Goal: Task Accomplishment & Management: Manage account settings

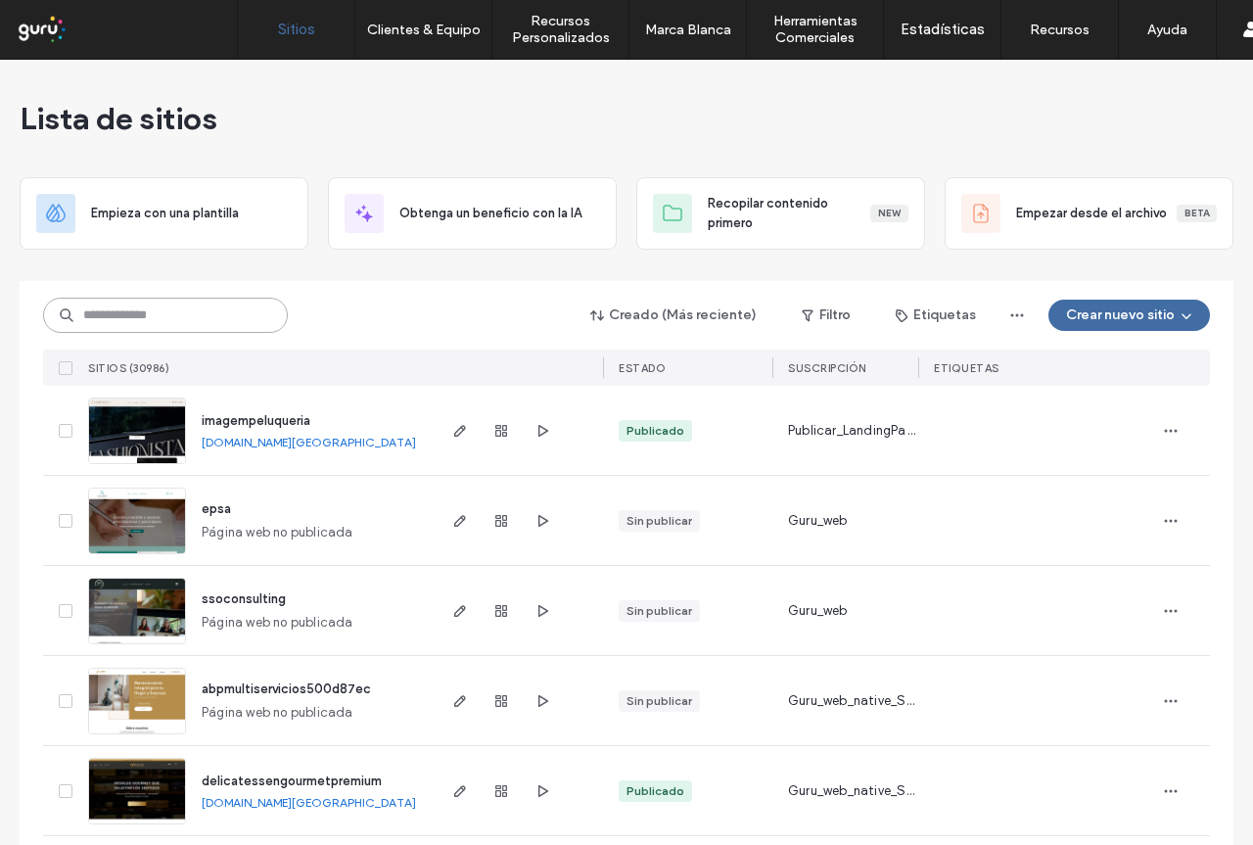
click at [136, 321] on input at bounding box center [165, 315] width 245 height 35
paste input "**********"
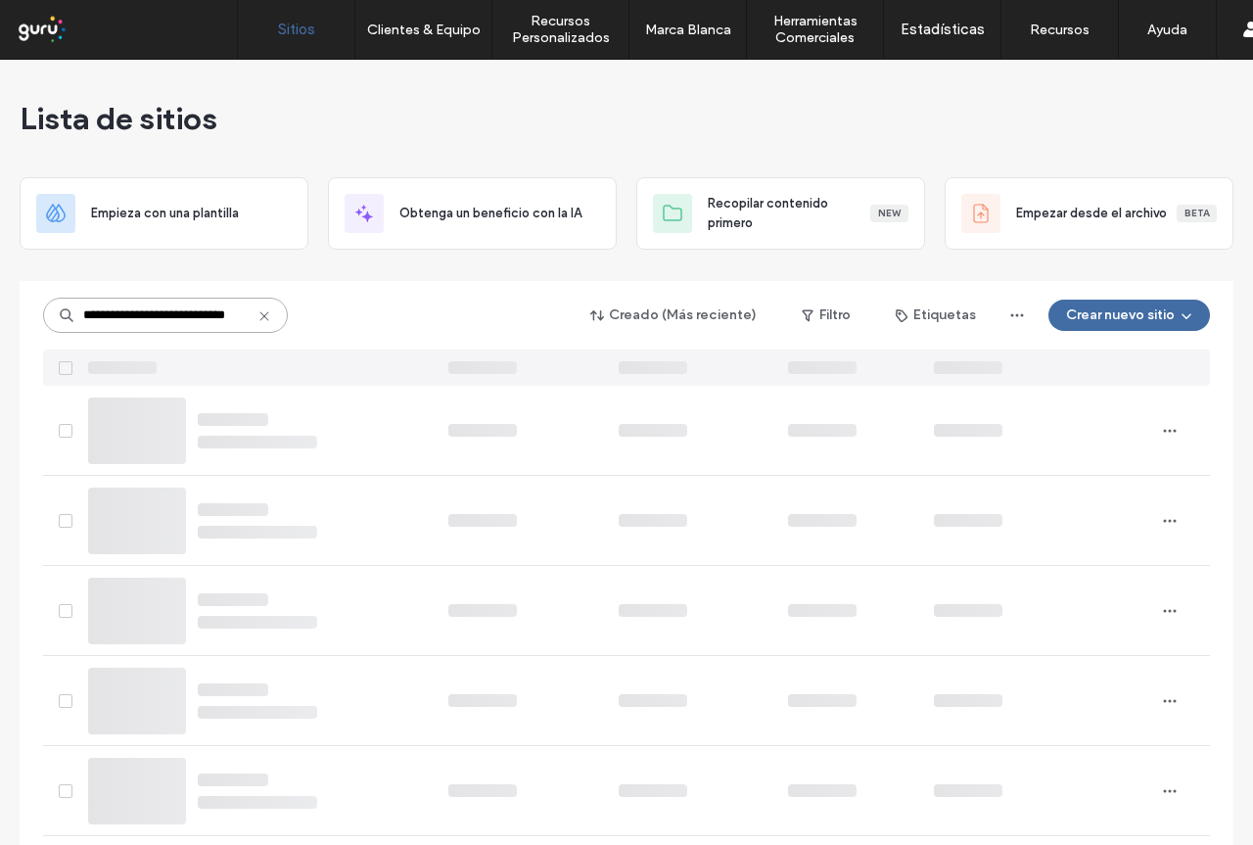
scroll to position [0, 32]
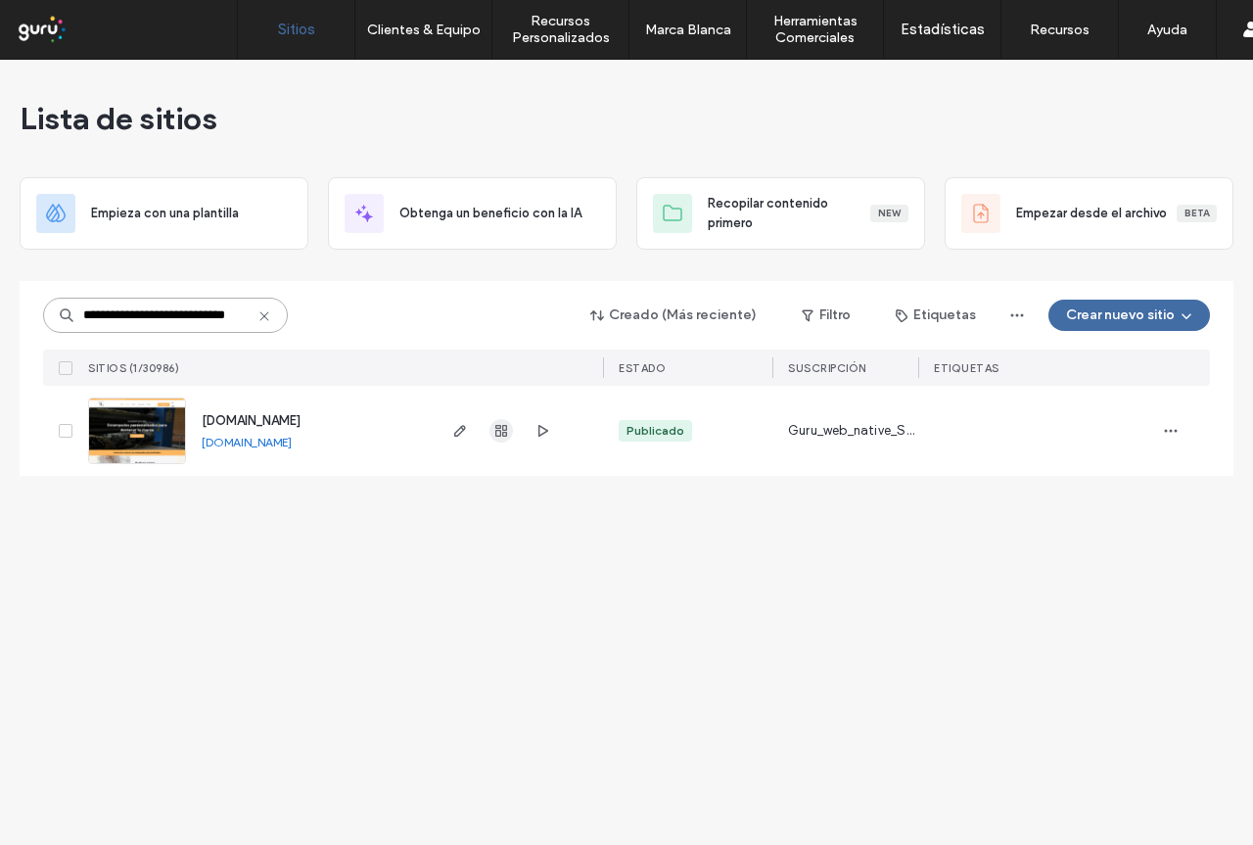
type input "**********"
click at [496, 437] on icon "button" at bounding box center [501, 431] width 16 height 16
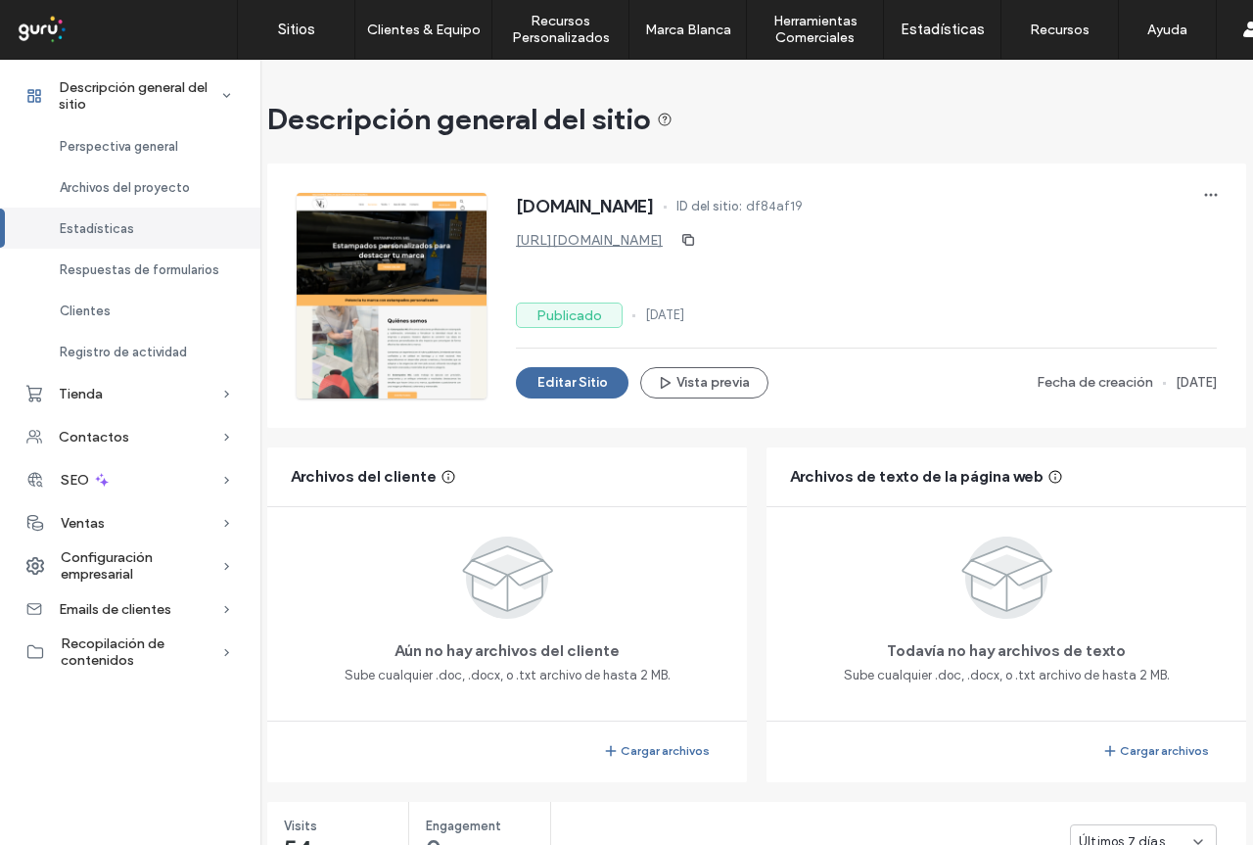
click at [150, 516] on div "Ventas" at bounding box center [130, 522] width 260 height 43
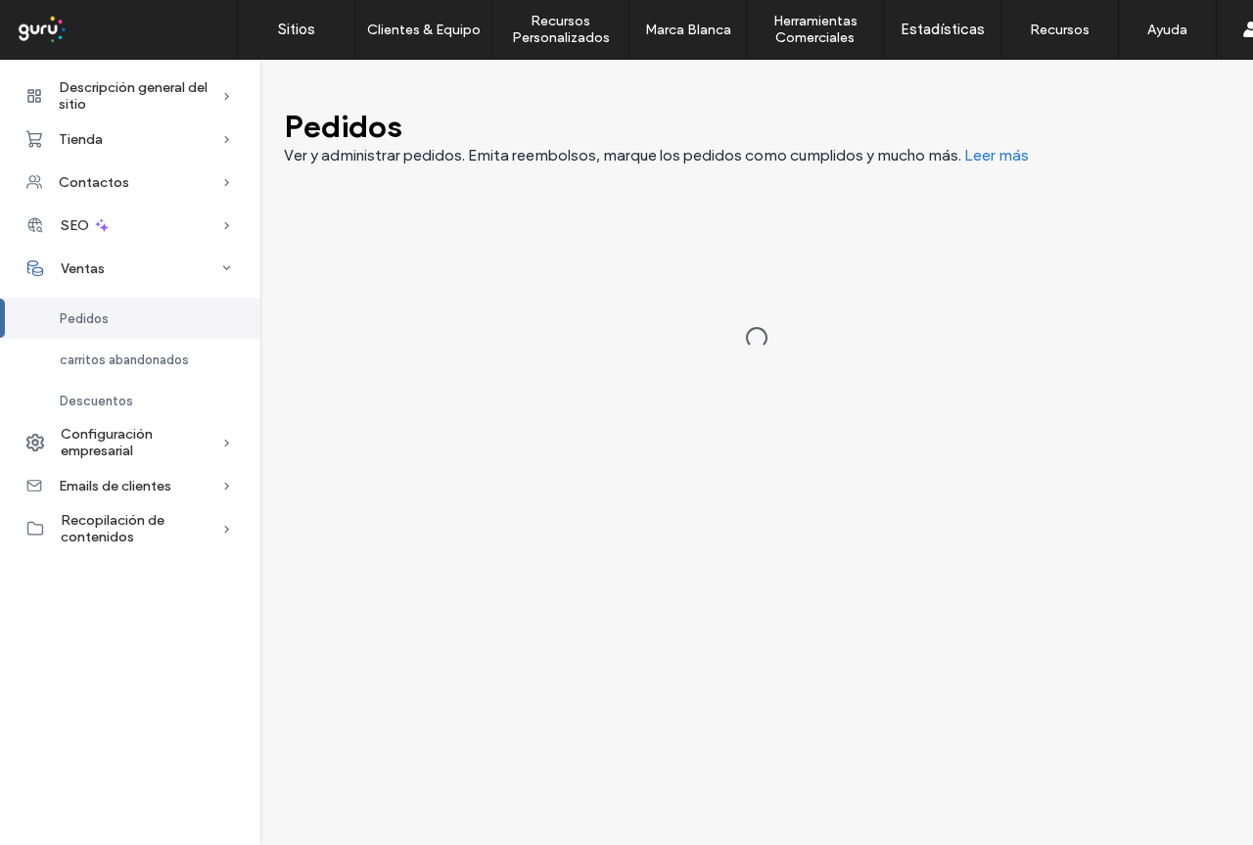
click at [159, 440] on span "Configuración empresarial" at bounding box center [141, 442] width 161 height 33
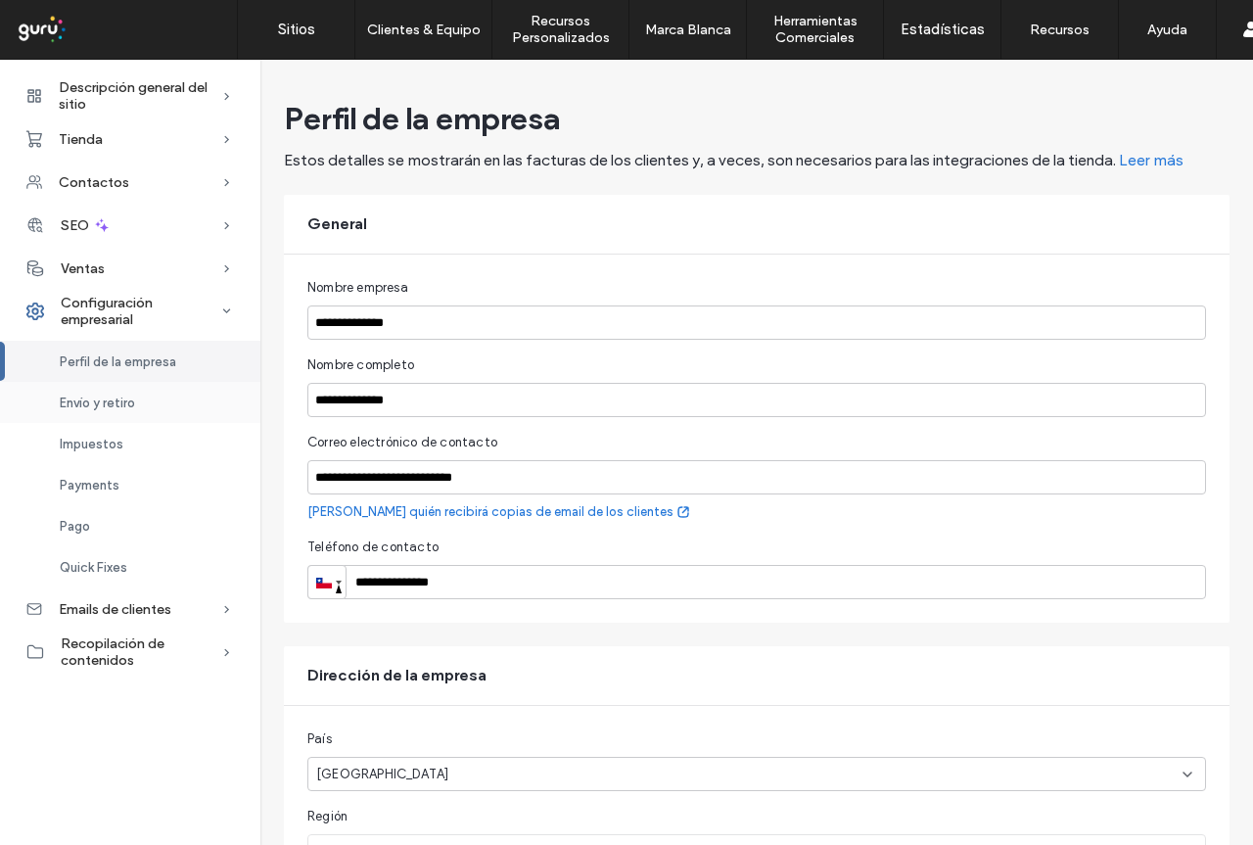
click at [129, 407] on span "Envío y retiro" at bounding box center [97, 402] width 75 height 15
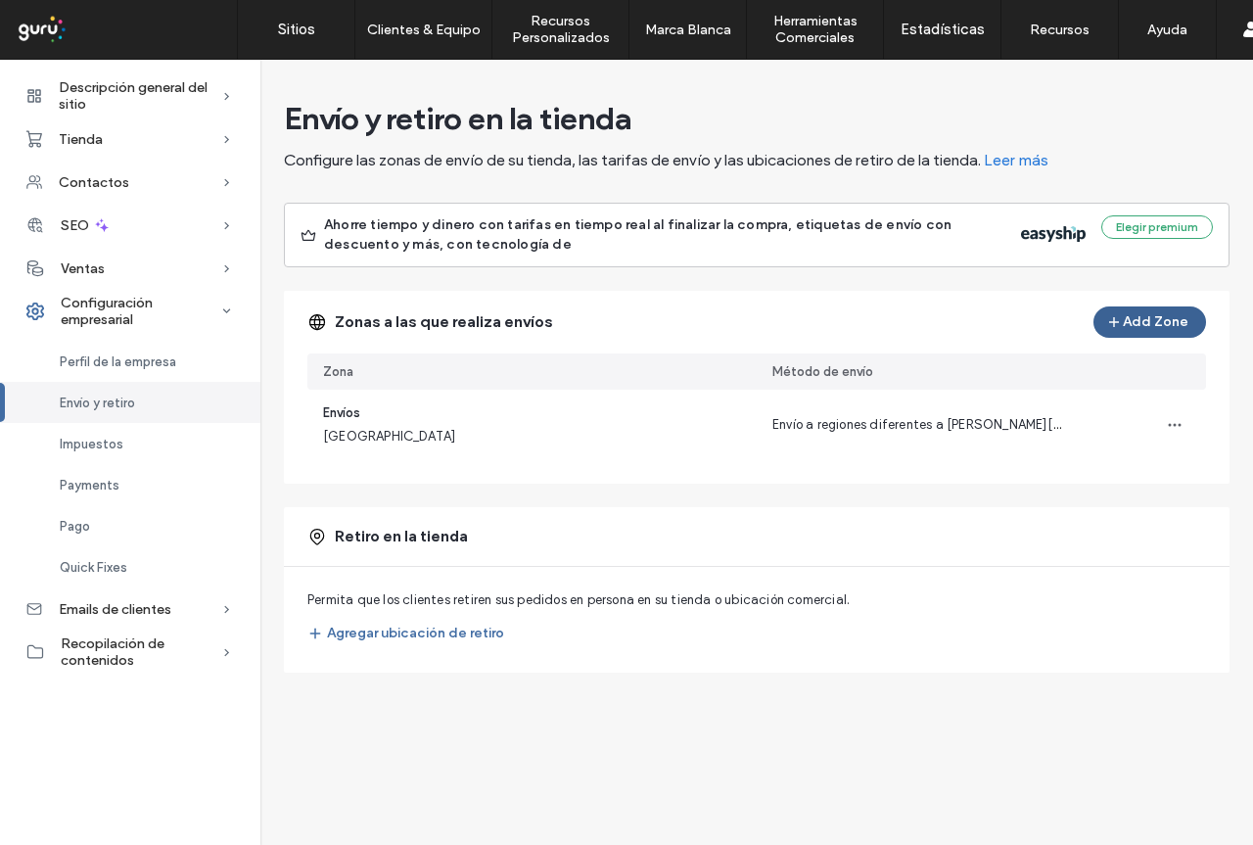
click at [1150, 312] on button "Add Zone" at bounding box center [1149, 321] width 113 height 31
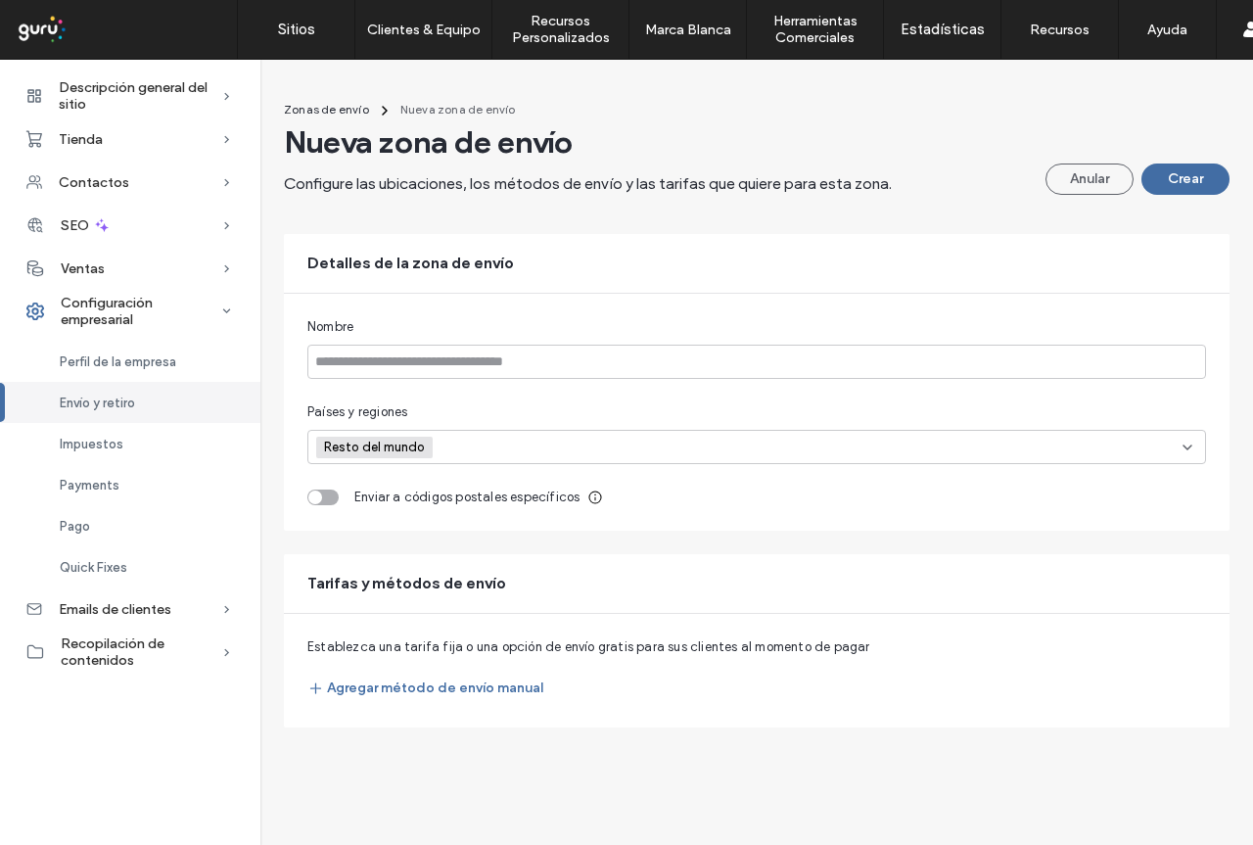
click at [489, 441] on input at bounding box center [509, 447] width 135 height 29
type input "*****"
click at [328, 524] on span at bounding box center [323, 518] width 14 height 14
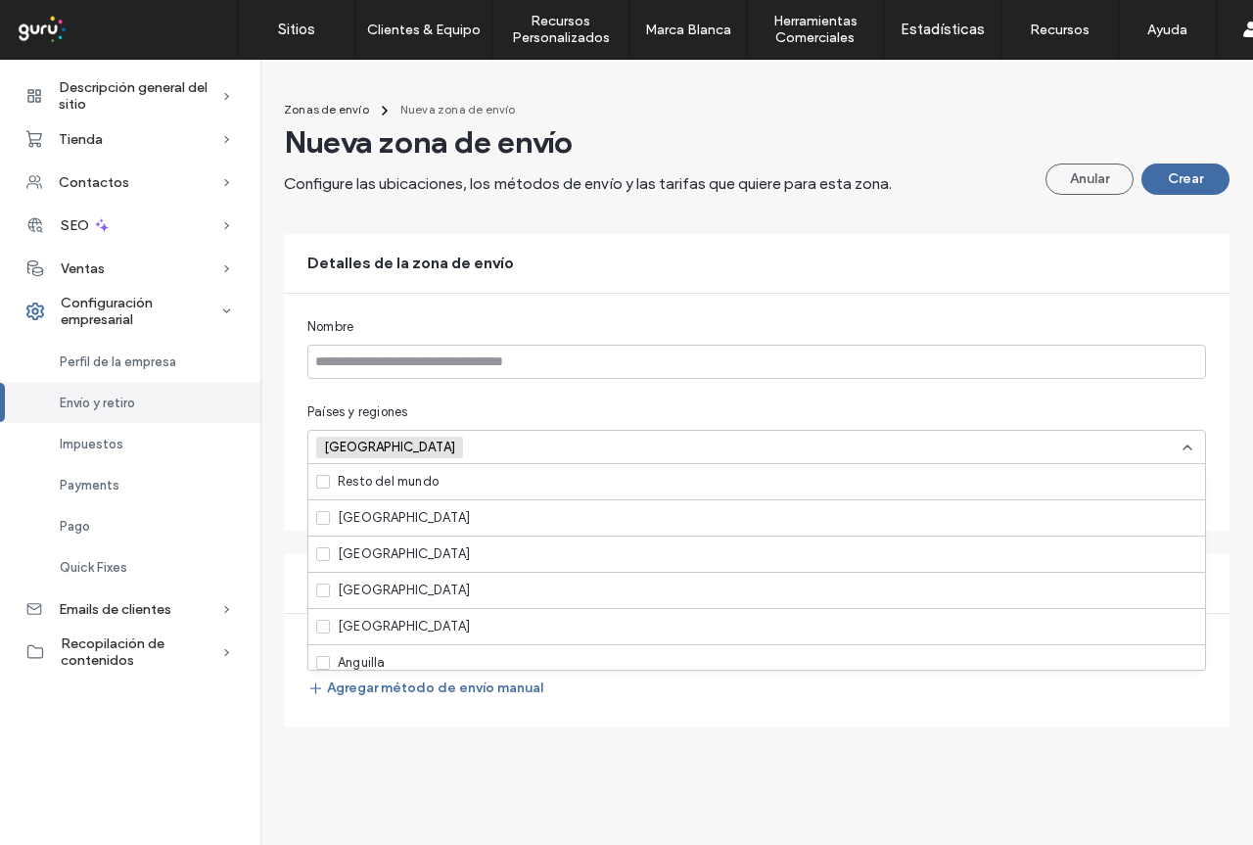
scroll to position [3210, 0]
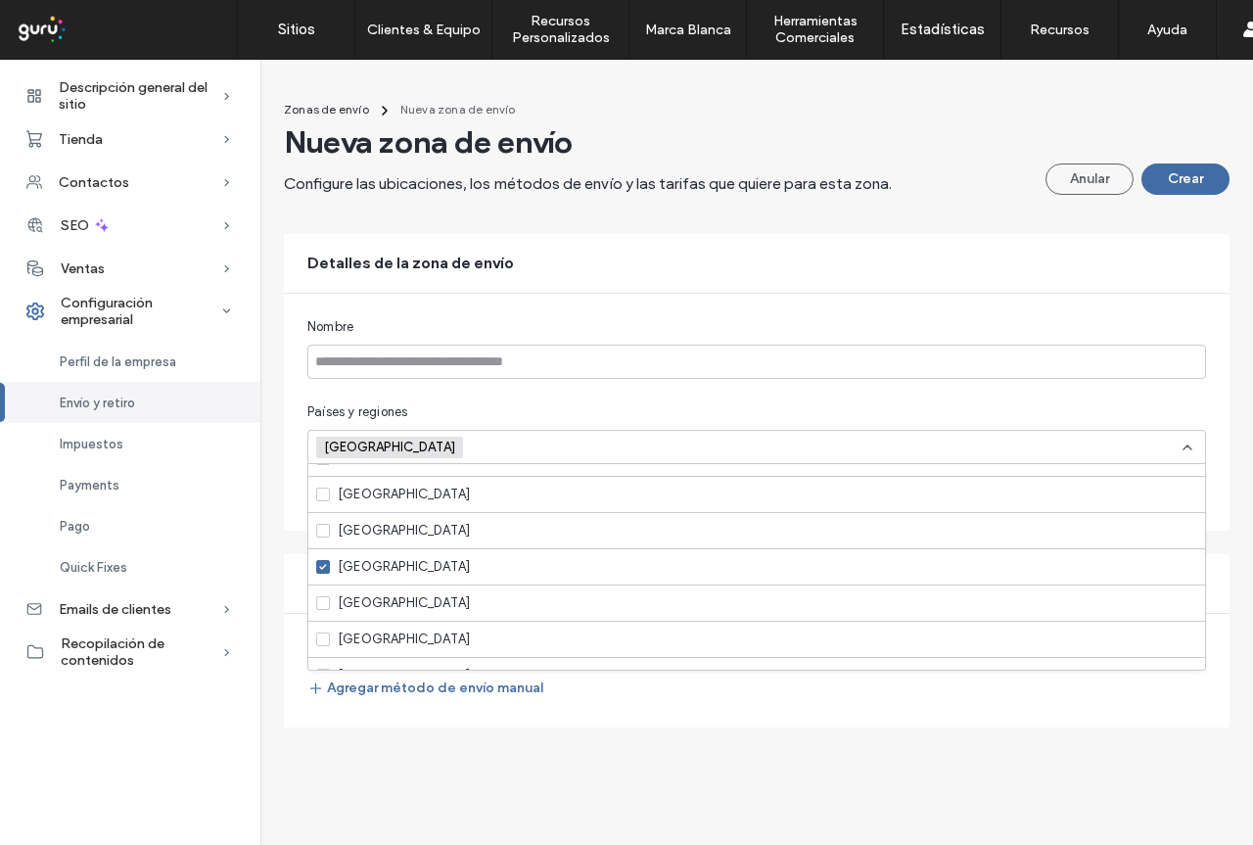
click at [457, 413] on div "Países y regiones" at bounding box center [756, 412] width 898 height 20
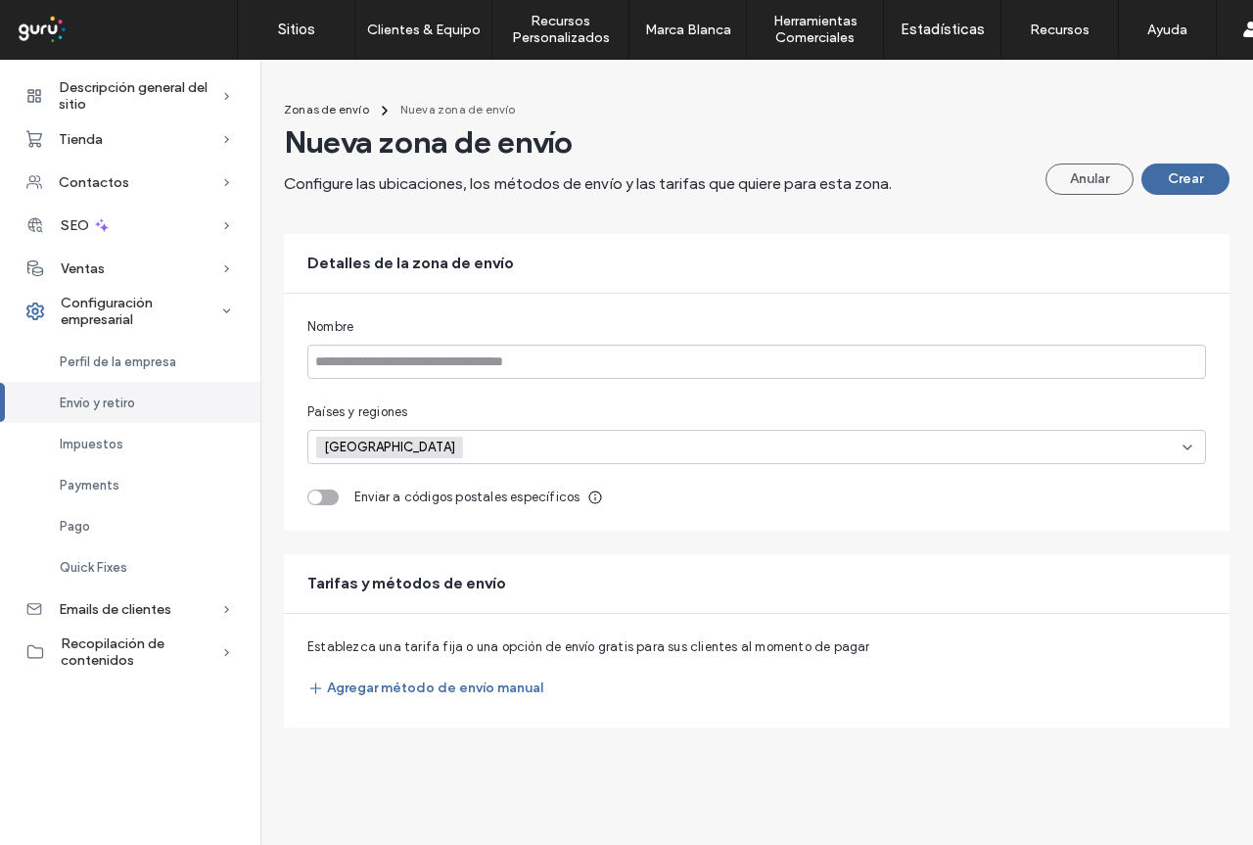
click at [336, 498] on div "toggle" at bounding box center [322, 497] width 31 height 16
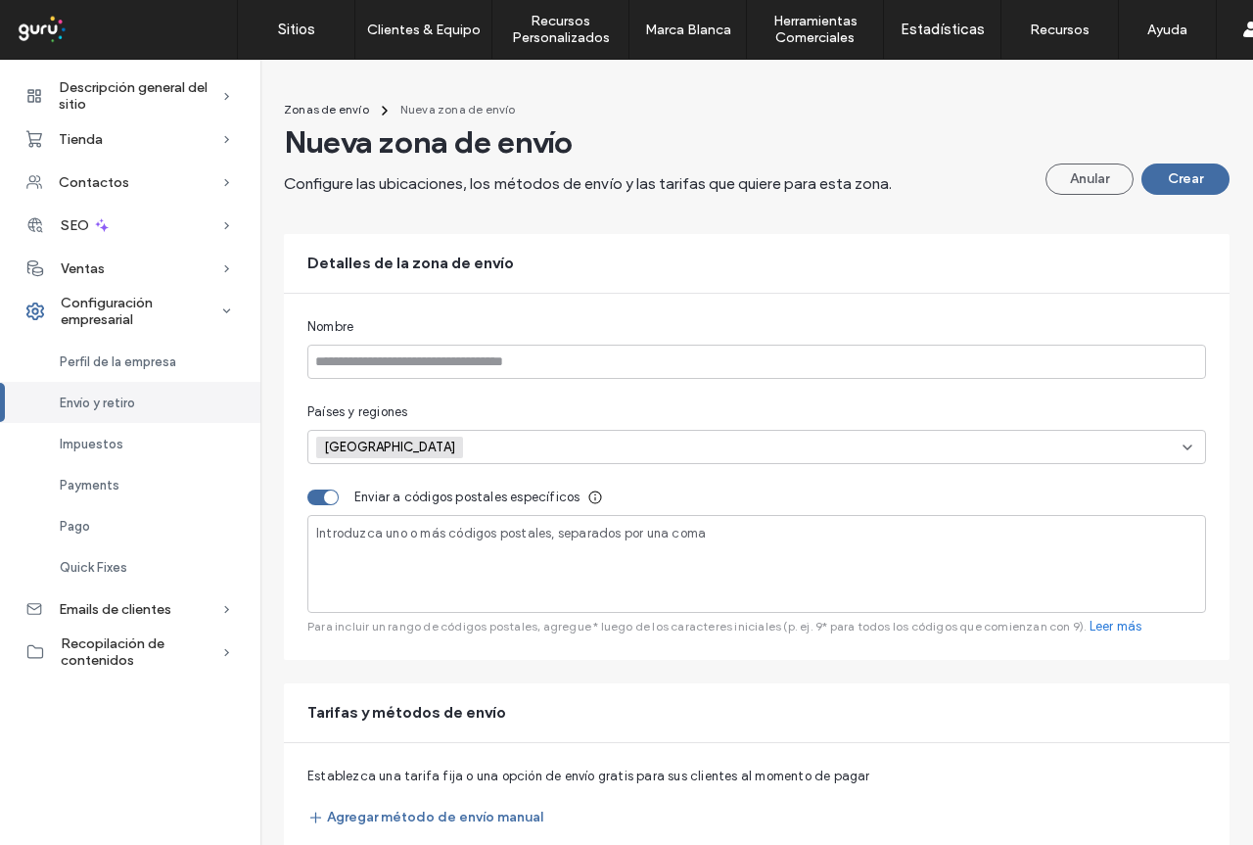
click at [387, 567] on div "Introduzca uno o más códigos postales, separados por una coma" at bounding box center [756, 564] width 898 height 98
click at [386, 369] on input at bounding box center [756, 362] width 898 height 34
click at [437, 328] on div "Nombre" at bounding box center [756, 327] width 898 height 20
click at [429, 368] on input "*****" at bounding box center [756, 362] width 898 height 34
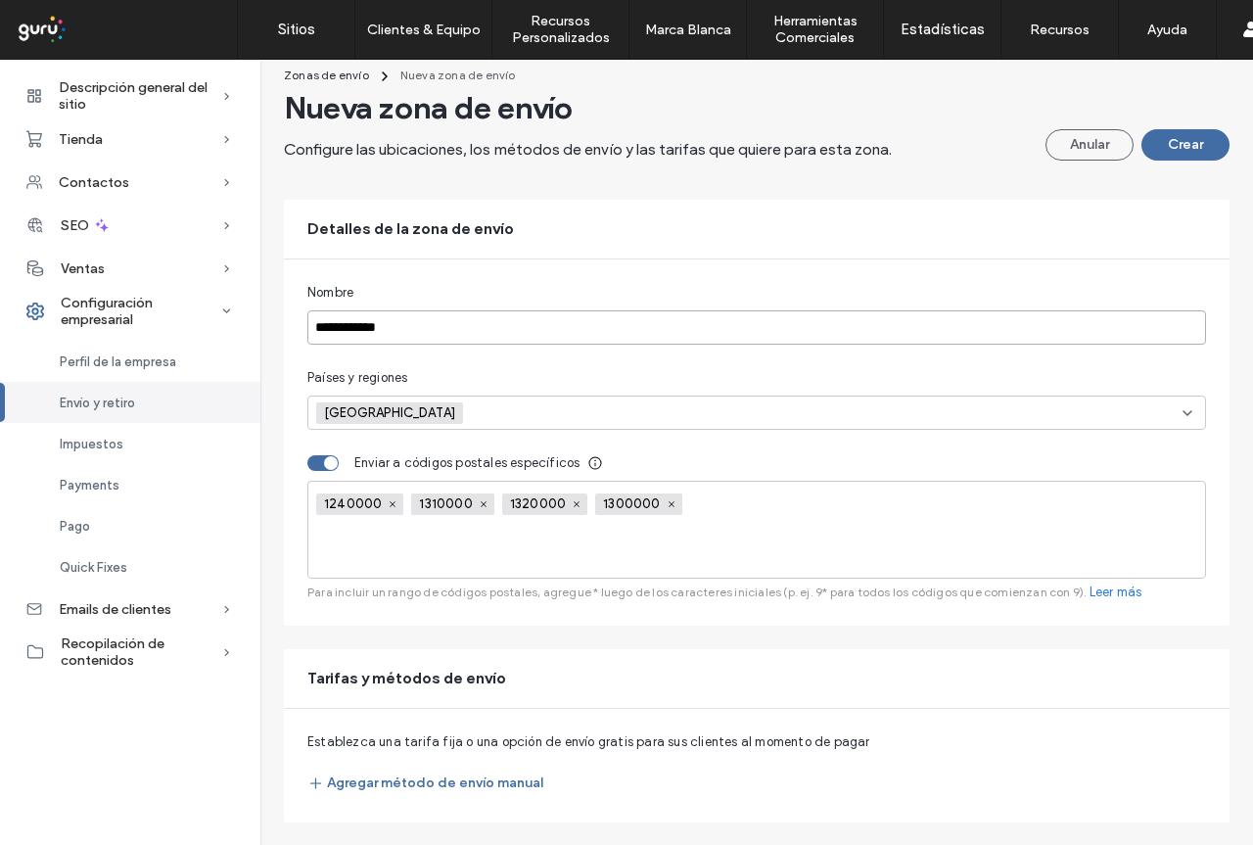
scroll to position [95, 0]
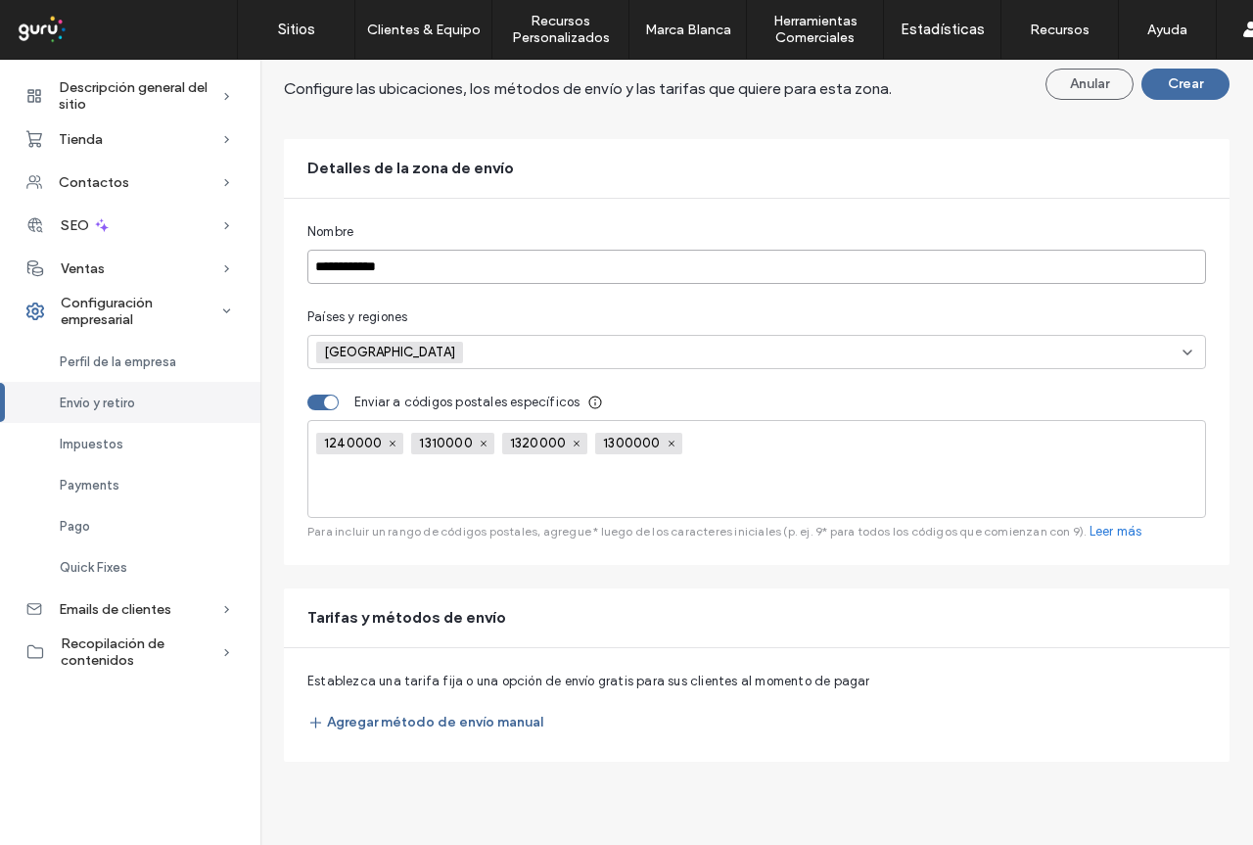
type input "**********"
click at [404, 719] on button "Agregar método de envío manual" at bounding box center [425, 722] width 236 height 31
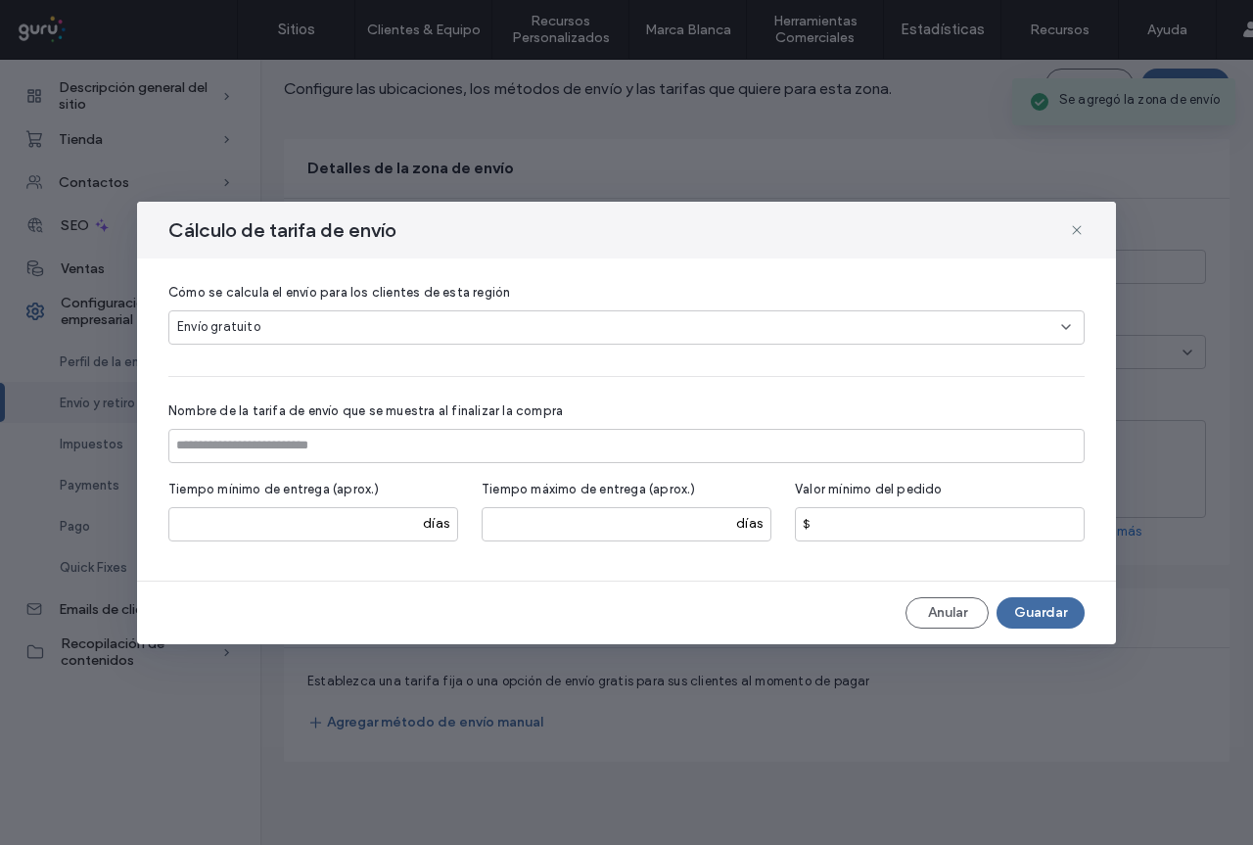
click at [289, 323] on div "Envío gratuito" at bounding box center [619, 327] width 884 height 20
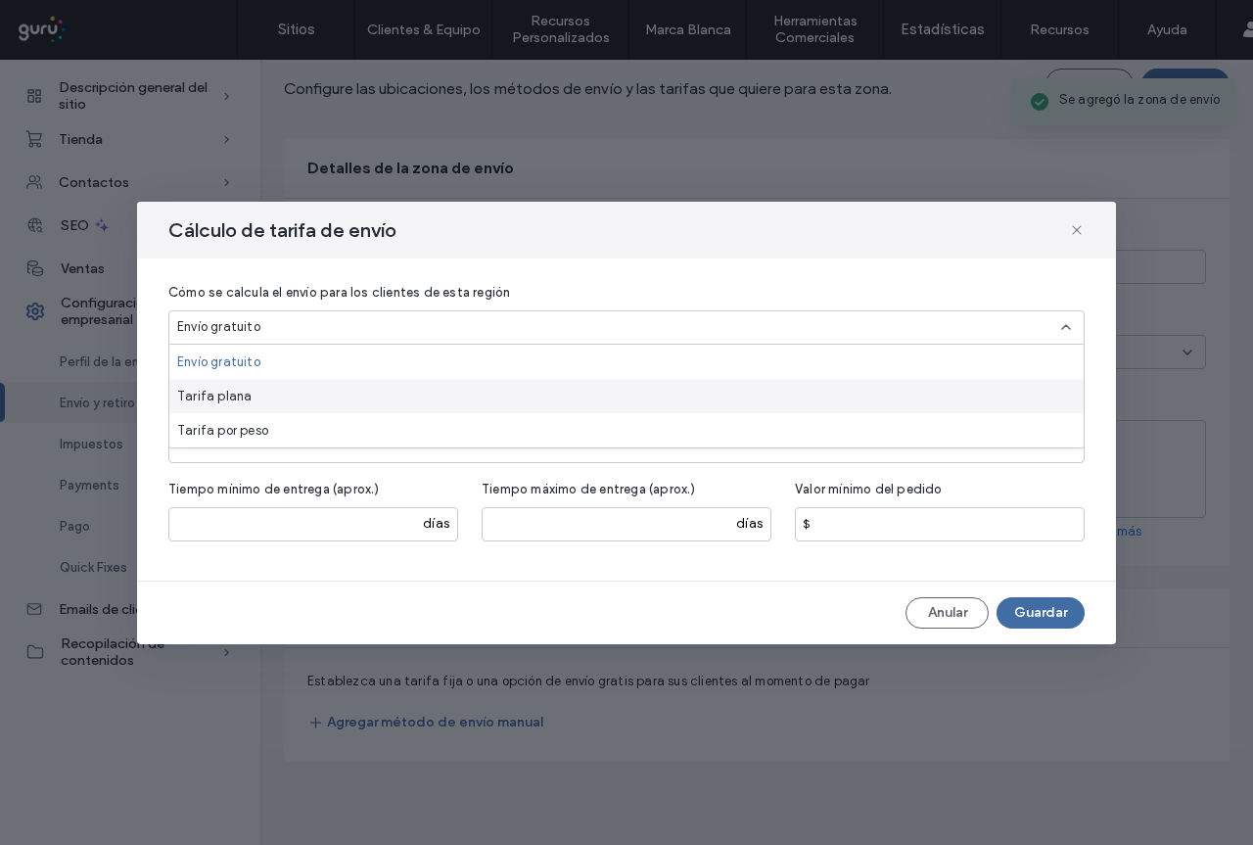
click at [302, 394] on div "Tarifa plana" at bounding box center [626, 396] width 914 height 34
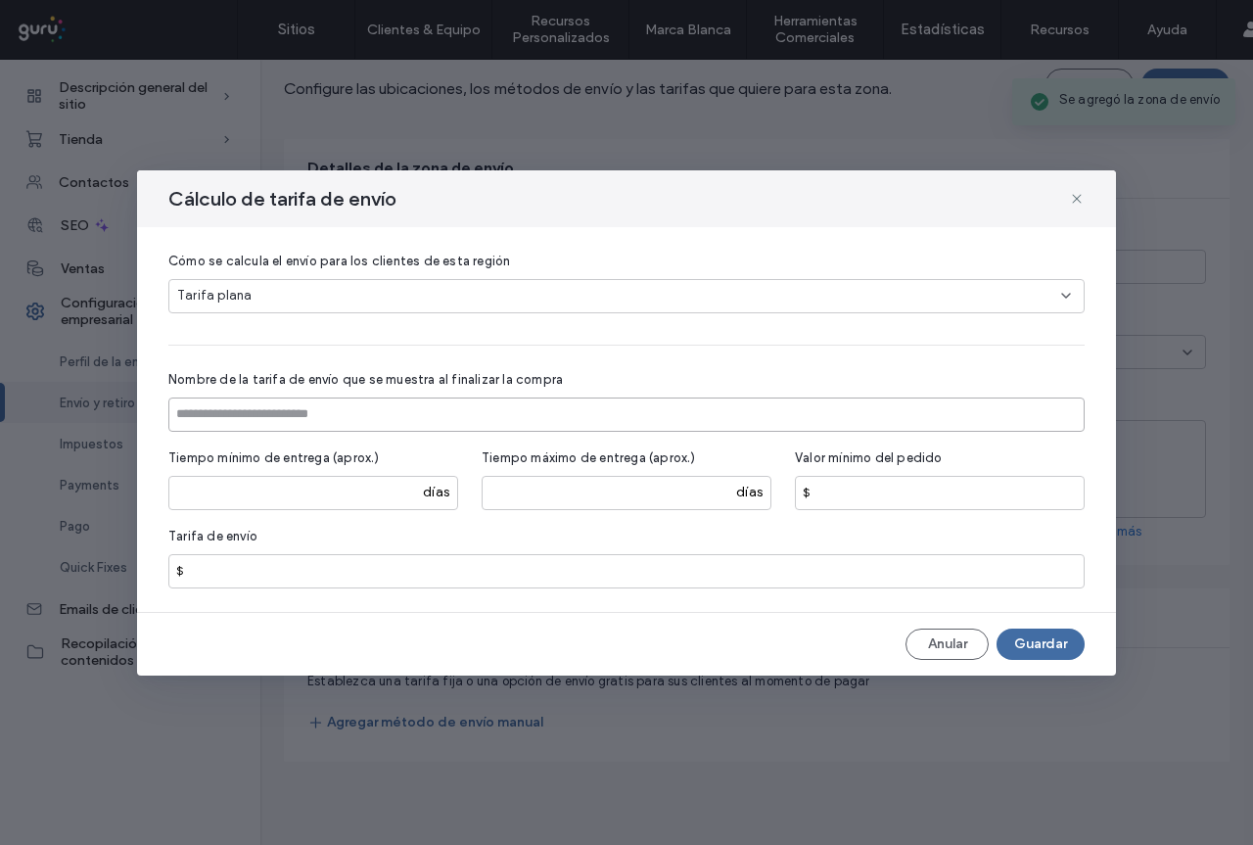
click at [299, 428] on input at bounding box center [626, 414] width 916 height 34
type input "**********"
click at [276, 573] on input "*" at bounding box center [626, 571] width 916 height 34
click at [276, 574] on input "*" at bounding box center [626, 571] width 916 height 34
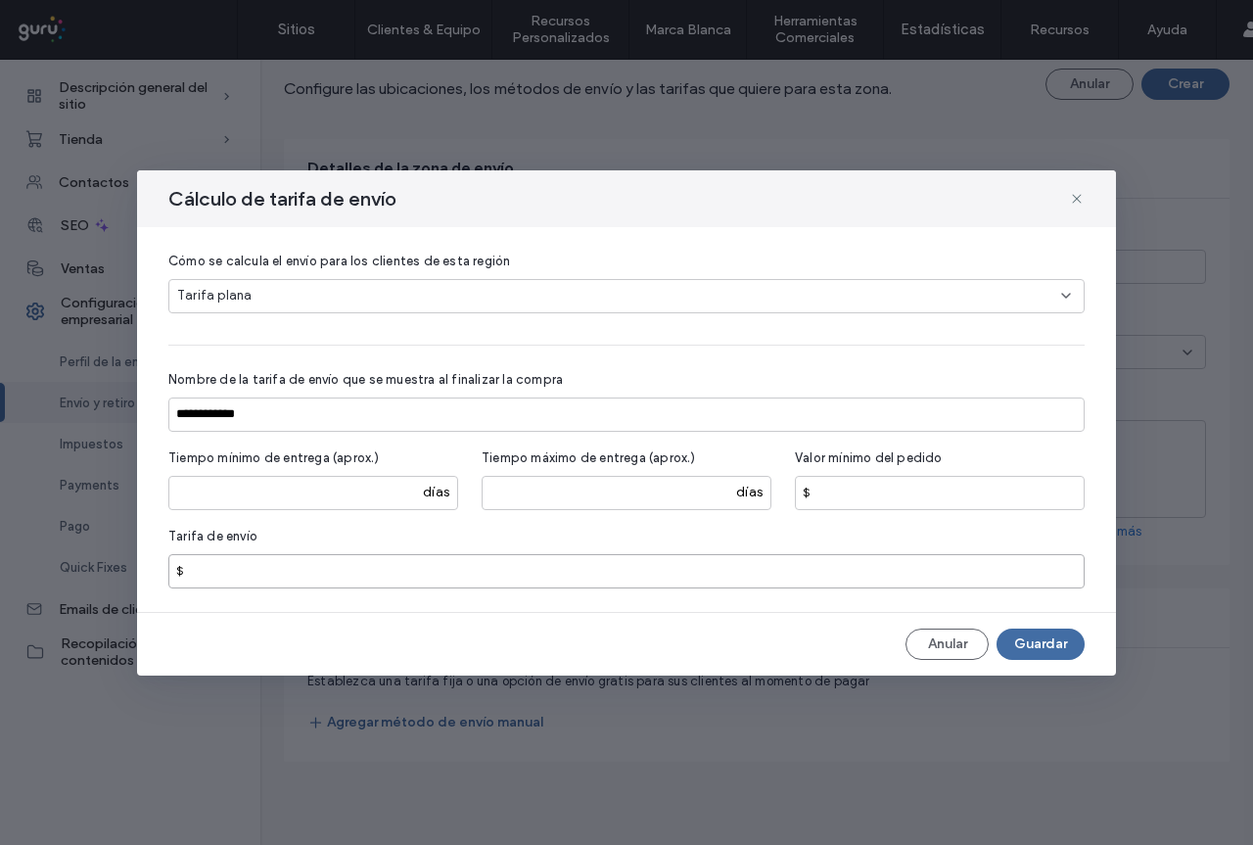
type input "*"
type input "*****"
click at [1032, 646] on button "Guardar" at bounding box center [1040, 643] width 88 height 31
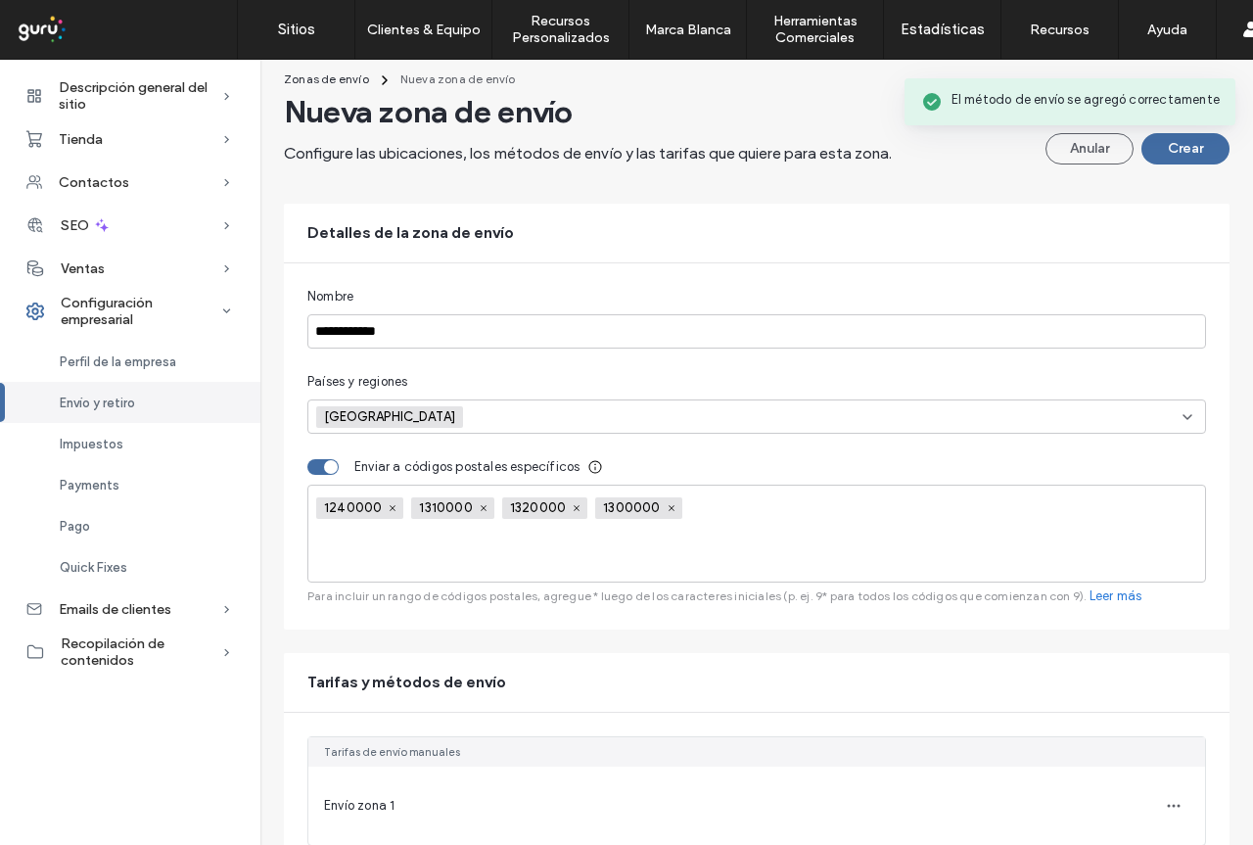
scroll to position [0, 0]
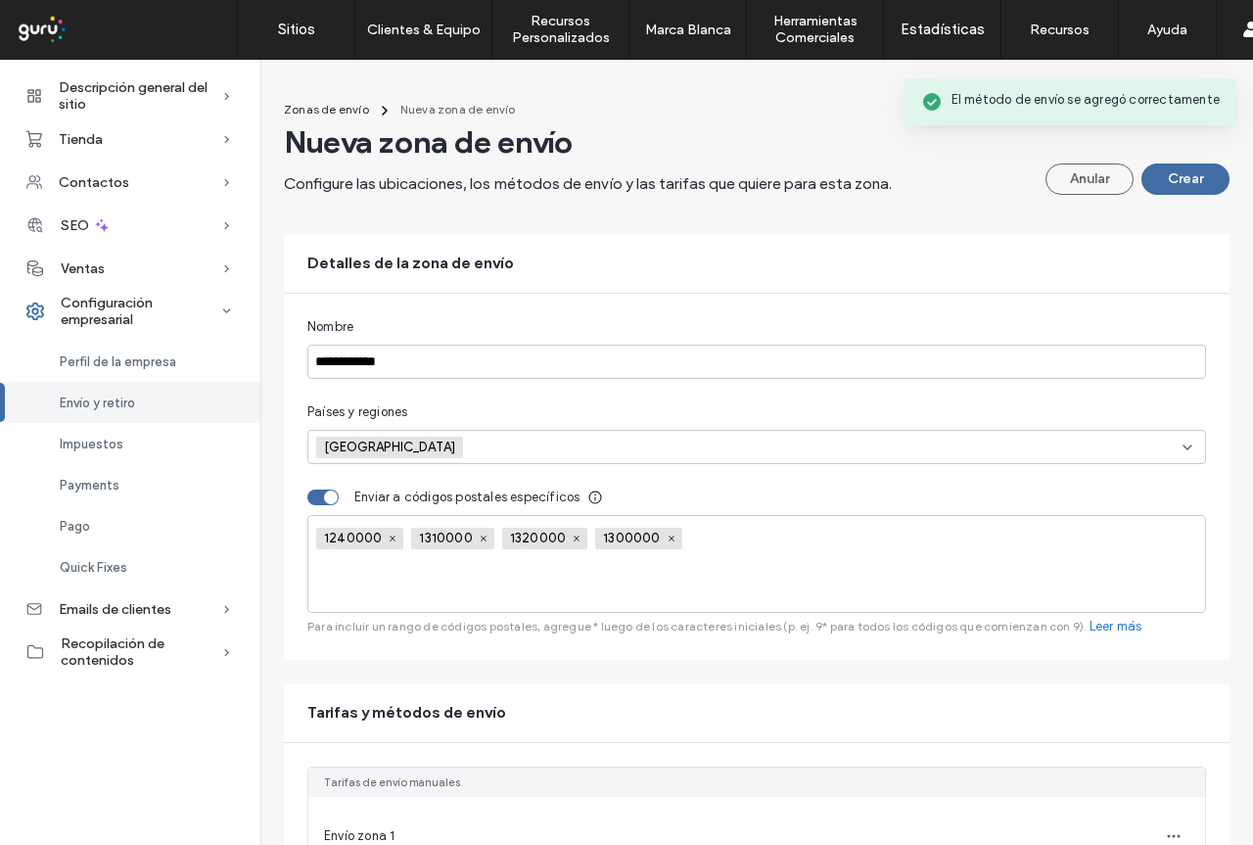
click at [1174, 171] on button "Crear" at bounding box center [1185, 178] width 88 height 31
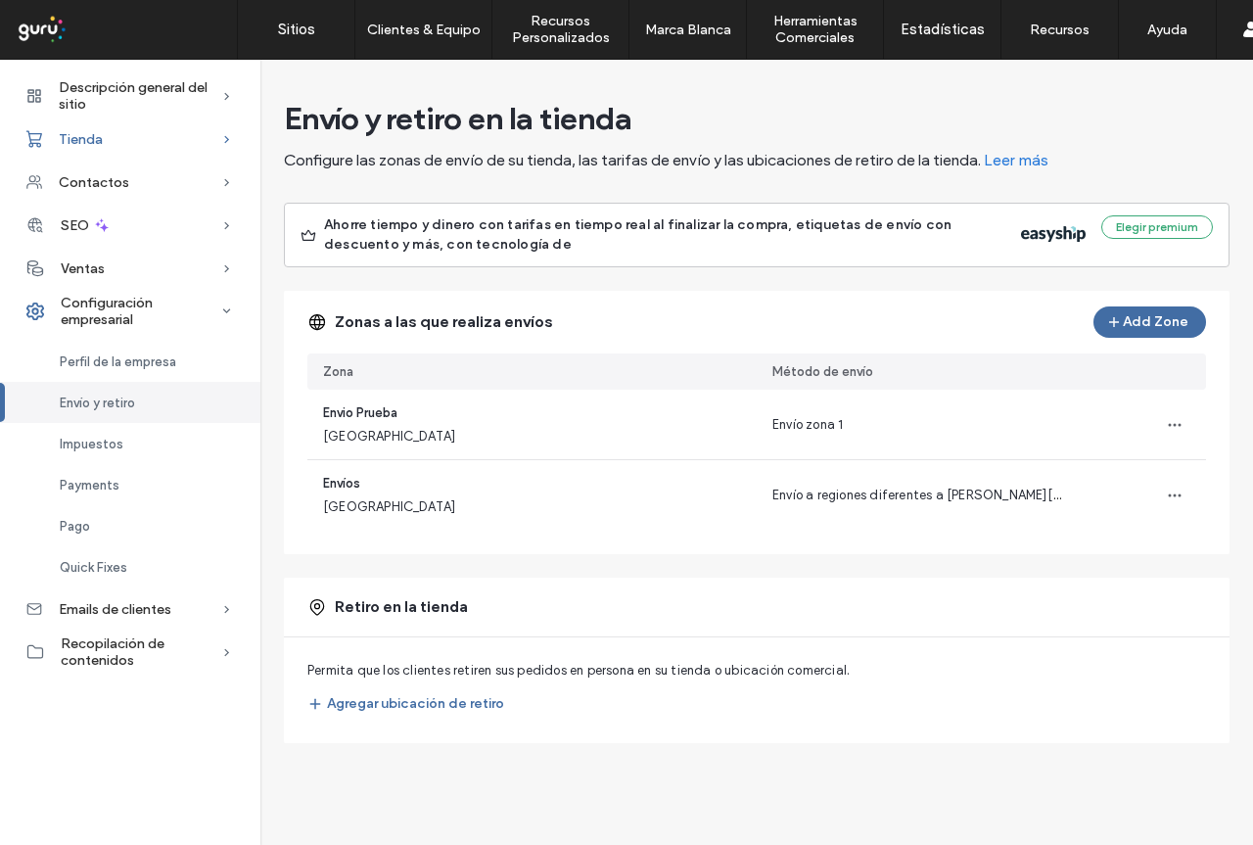
click at [145, 146] on div "Tienda" at bounding box center [130, 138] width 260 height 43
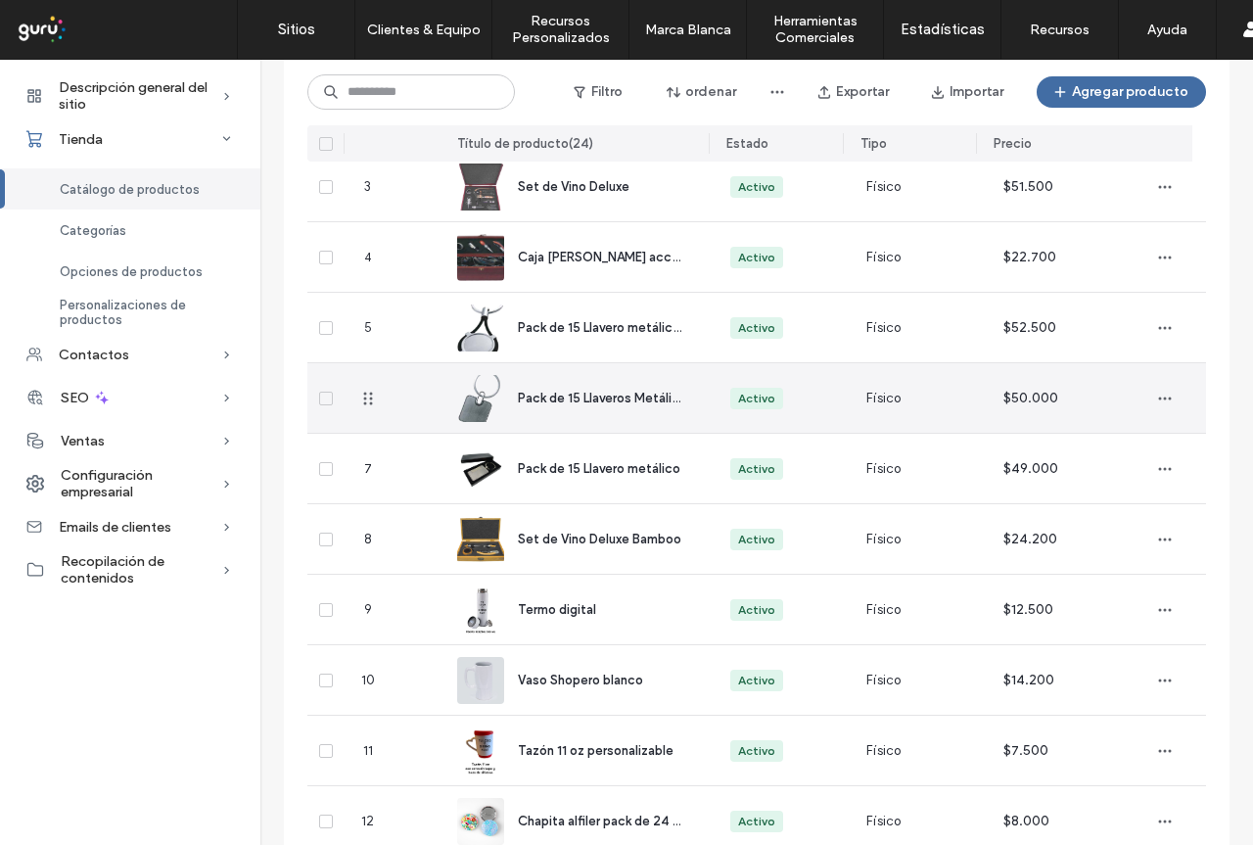
scroll to position [370, 0]
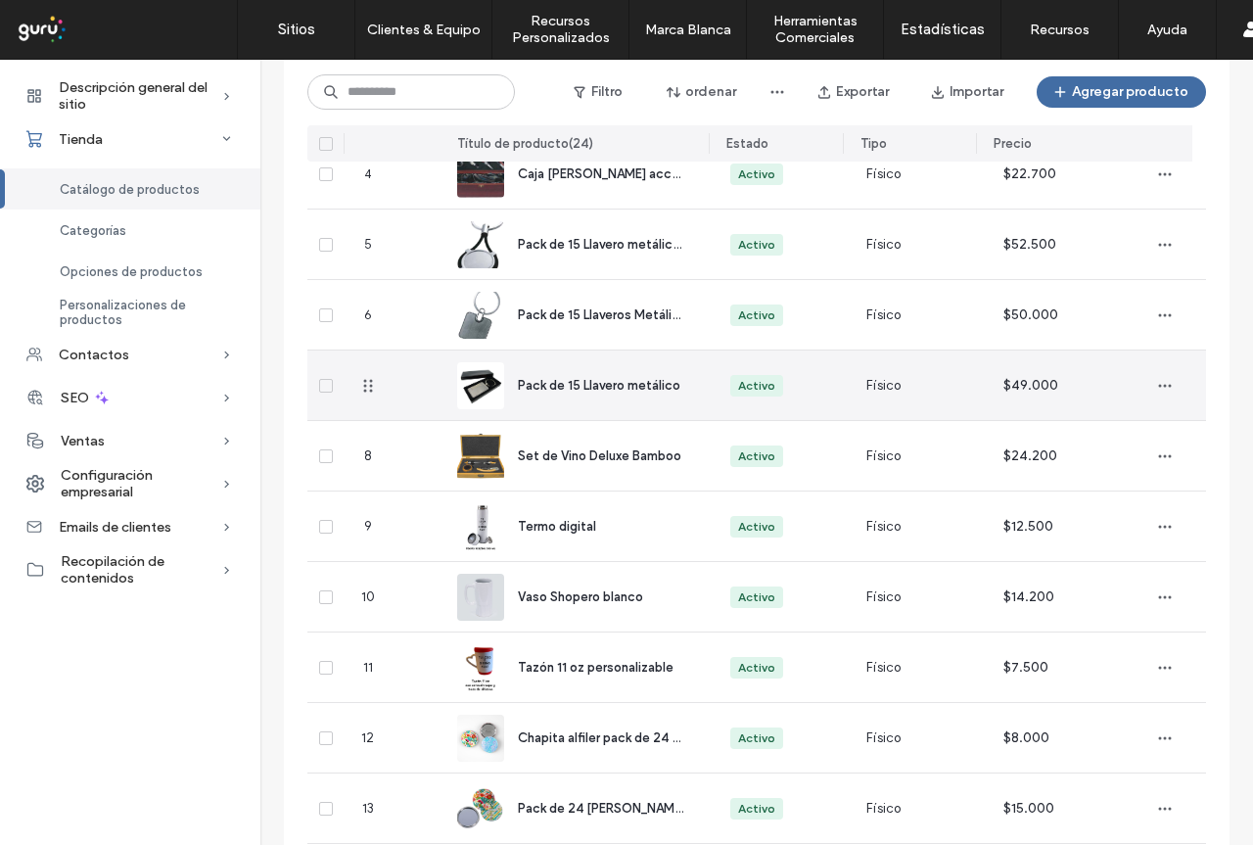
click at [568, 381] on span "Pack de 15 Llavero metálico" at bounding box center [599, 385] width 162 height 15
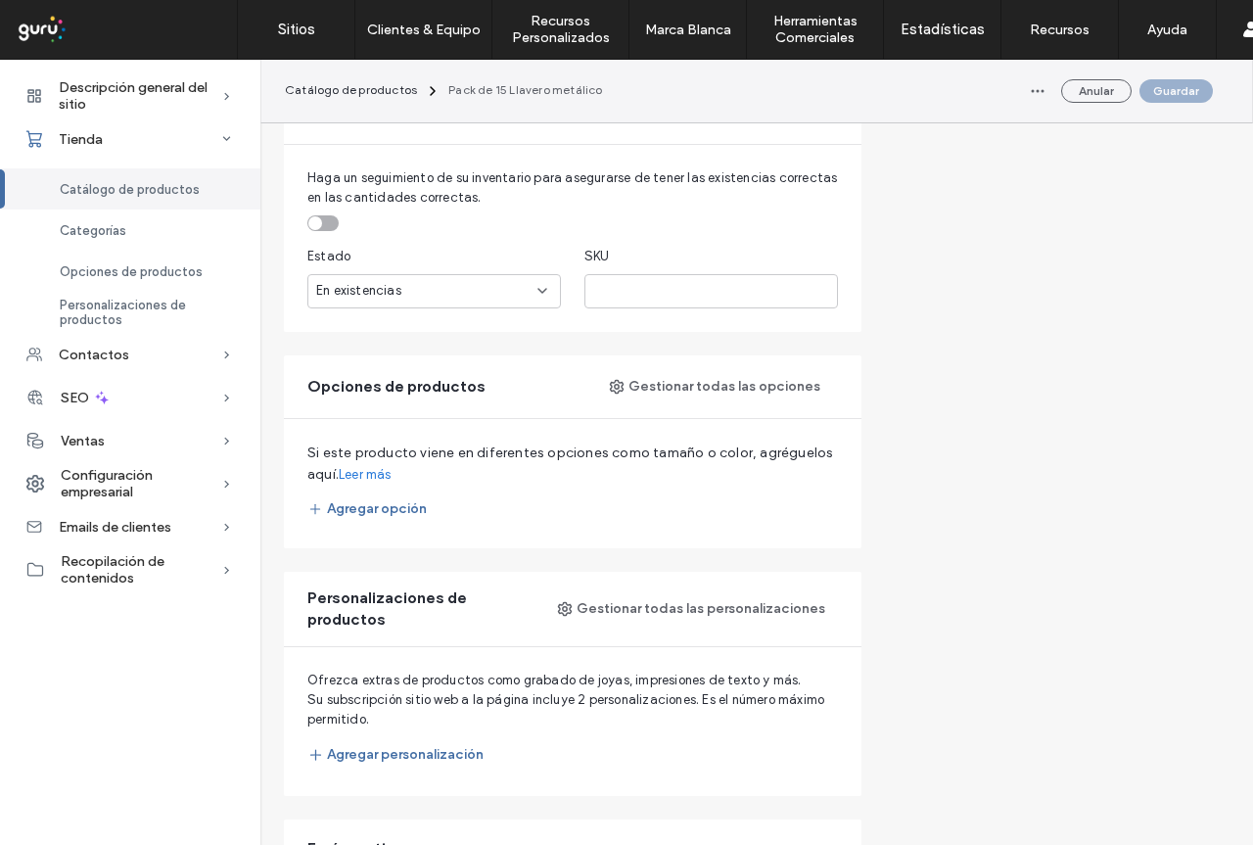
scroll to position [1051, 0]
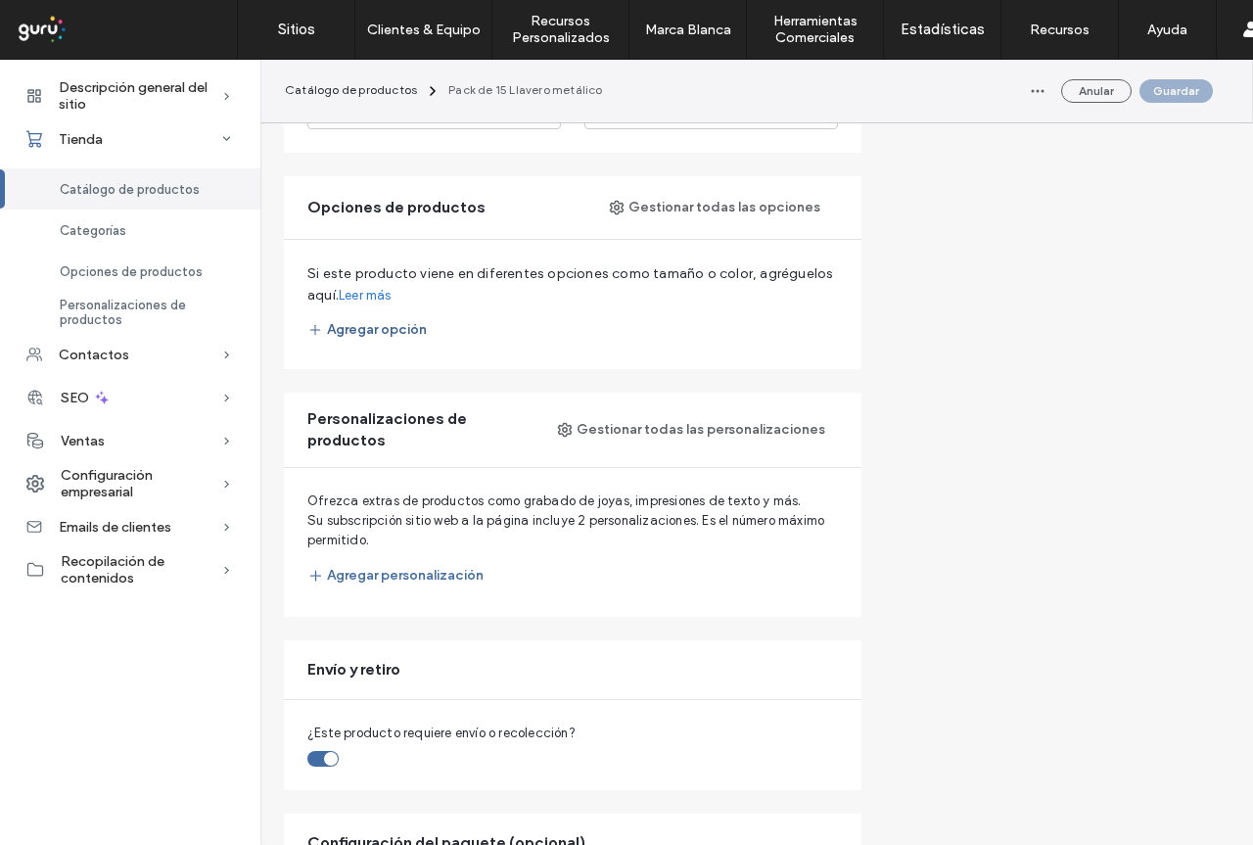
click at [391, 330] on button "Agregar opción" at bounding box center [366, 329] width 119 height 31
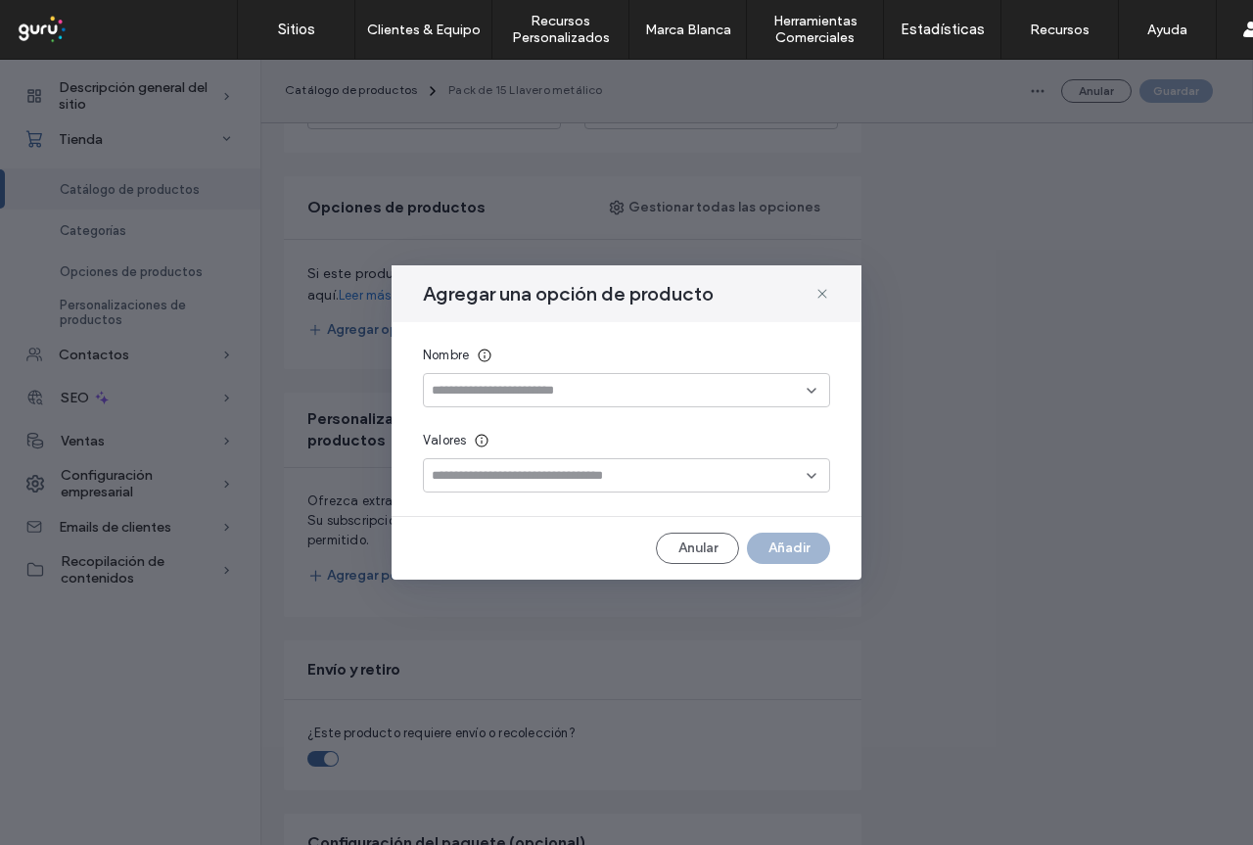
click at [485, 381] on div at bounding box center [626, 390] width 407 height 34
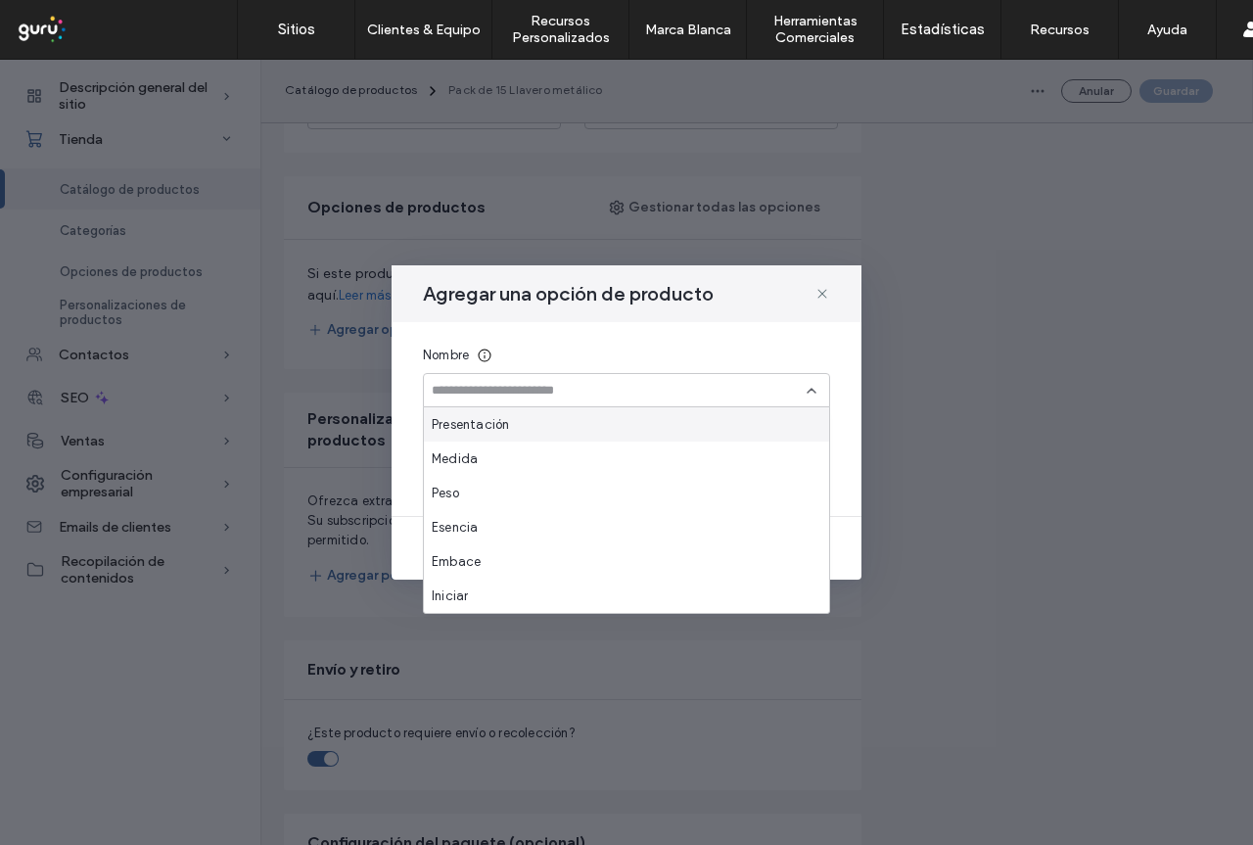
click at [492, 384] on input at bounding box center [619, 391] width 375 height 16
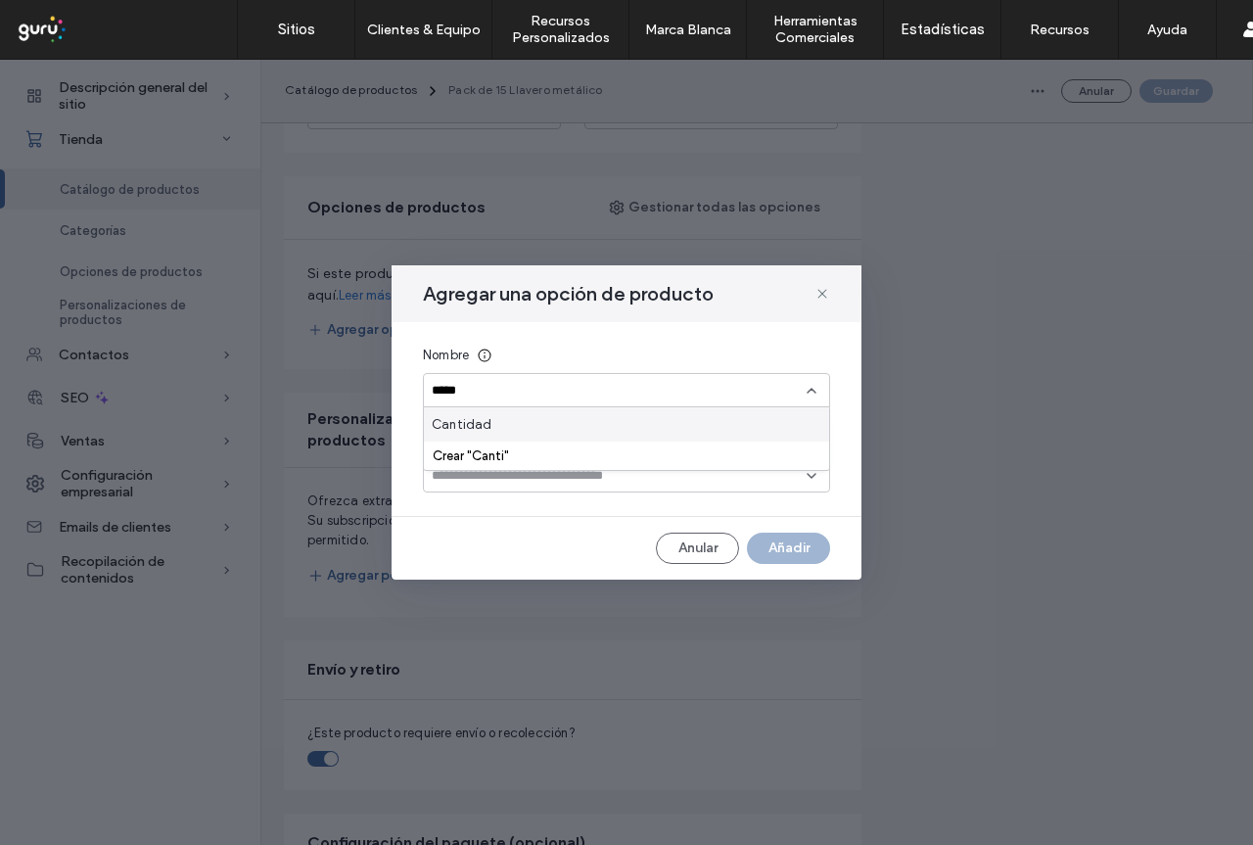
type input "*****"
click at [532, 418] on div "Cantidad" at bounding box center [626, 424] width 405 height 34
click at [634, 476] on input at bounding box center [619, 476] width 375 height 16
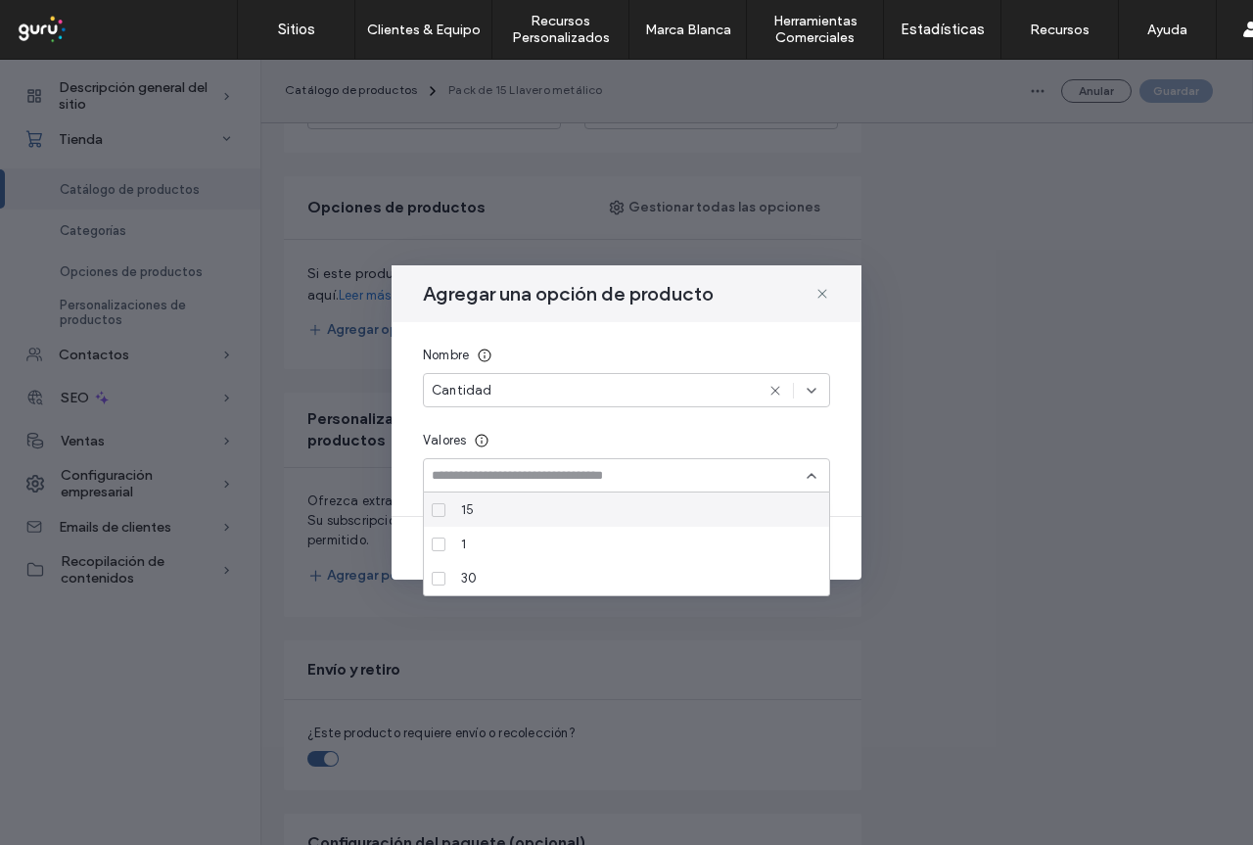
click at [436, 511] on icon at bounding box center [439, 510] width 8 height 6
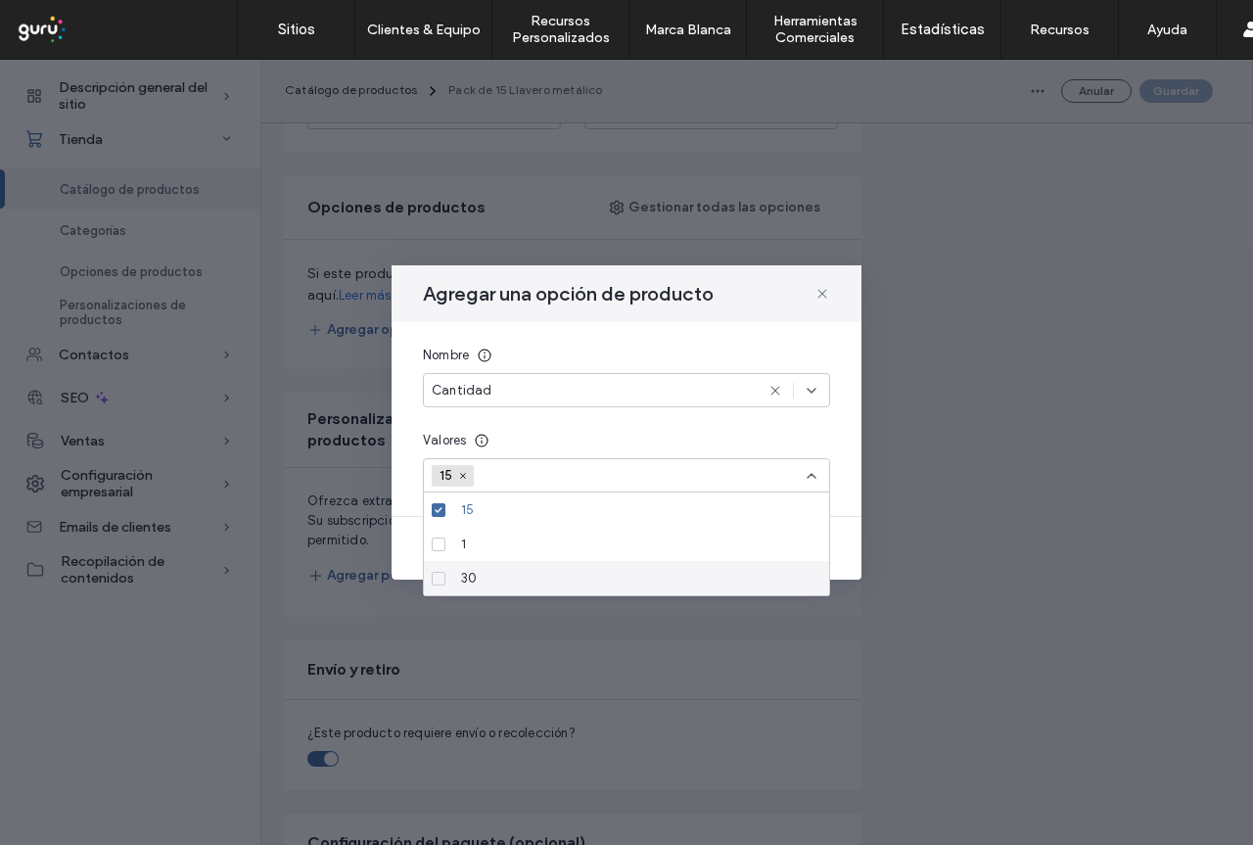
click at [434, 578] on span at bounding box center [439, 579] width 14 height 14
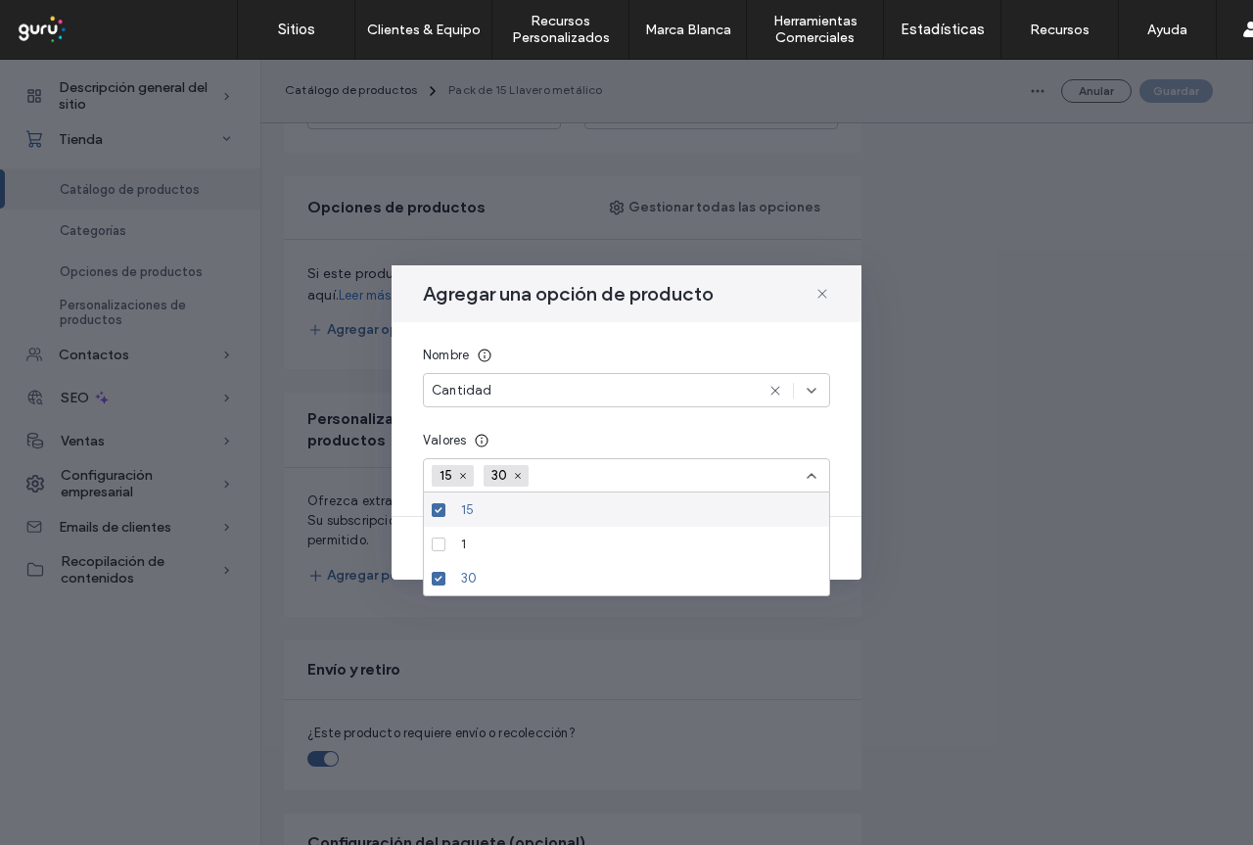
click at [576, 440] on div "Valores" at bounding box center [626, 441] width 407 height 20
click at [646, 442] on div "Valores" at bounding box center [626, 441] width 407 height 20
drag, startPoint x: 704, startPoint y: 430, endPoint x: 802, endPoint y: 453, distance: 100.6
click at [716, 434] on div "Nombre Cantidad Valores 15 30" at bounding box center [626, 419] width 470 height 194
click at [805, 478] on icon at bounding box center [812, 476] width 16 height 16
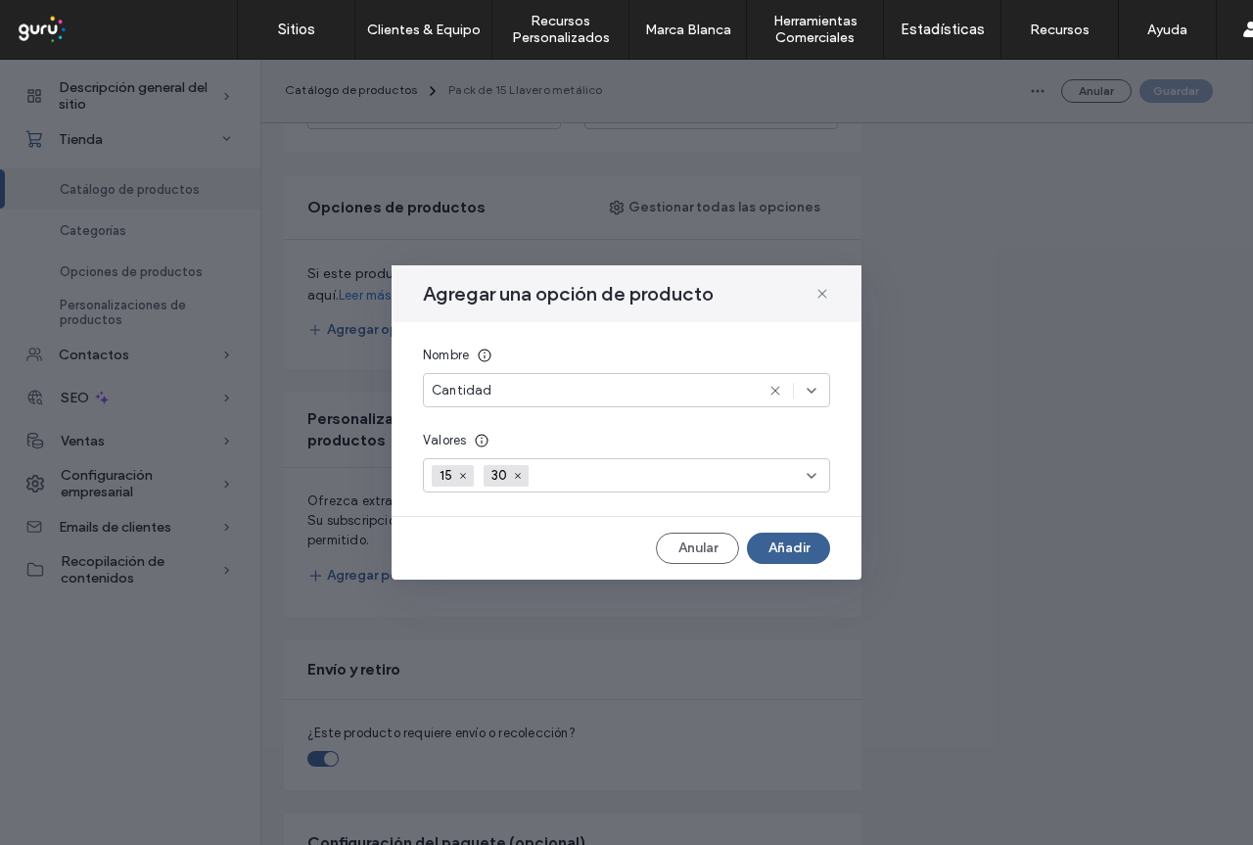
click at [803, 552] on button "Añadir" at bounding box center [788, 547] width 83 height 31
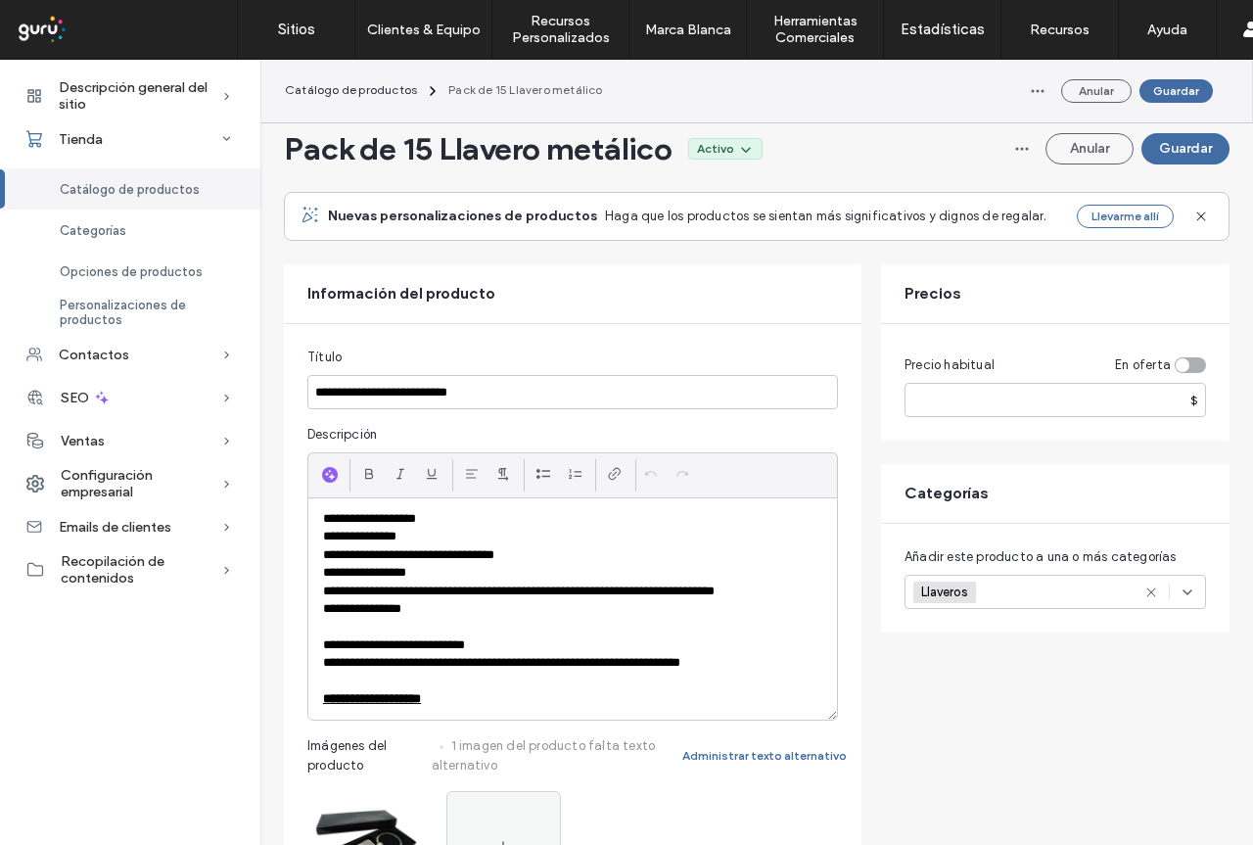
scroll to position [0, 0]
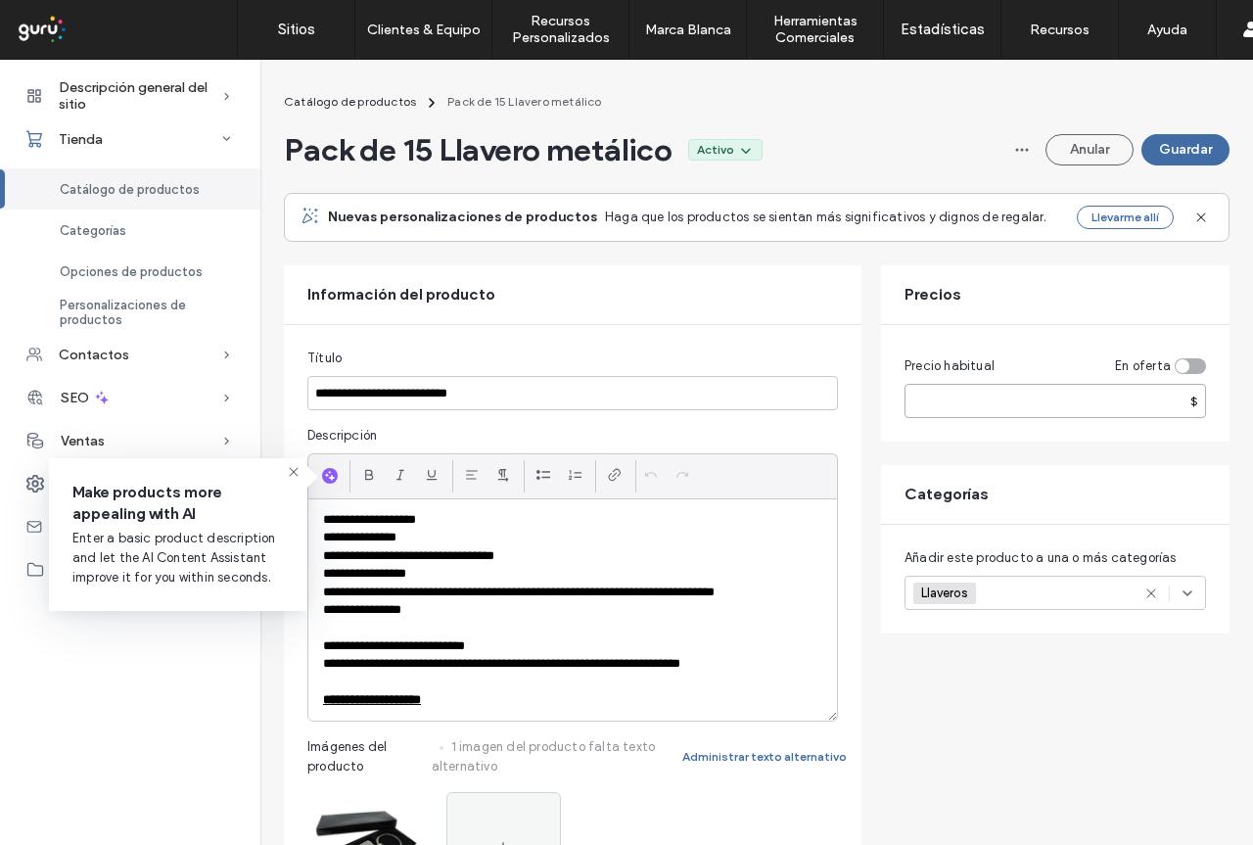
click at [975, 402] on input "*****" at bounding box center [1054, 401] width 301 height 34
type input "****"
click at [999, 299] on div "Precios" at bounding box center [1055, 294] width 348 height 59
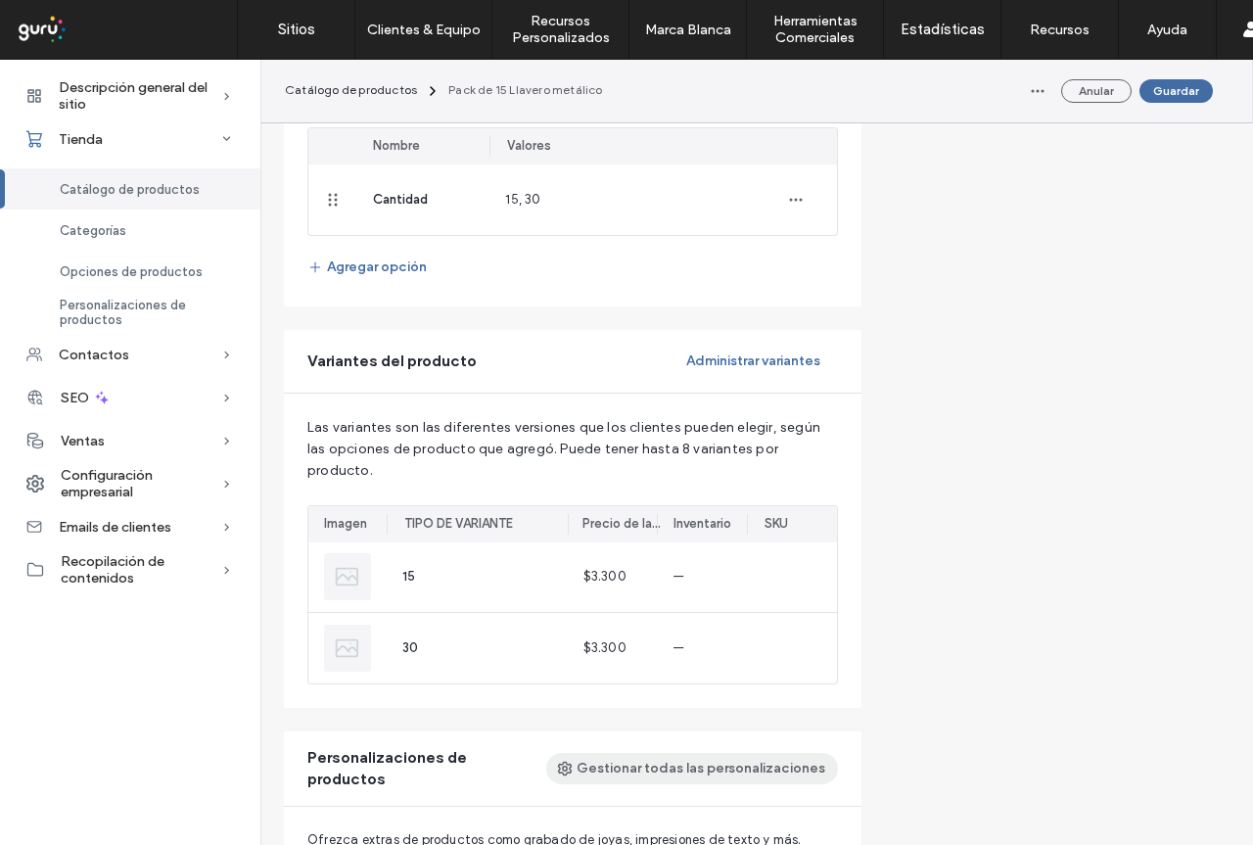
scroll to position [1272, 0]
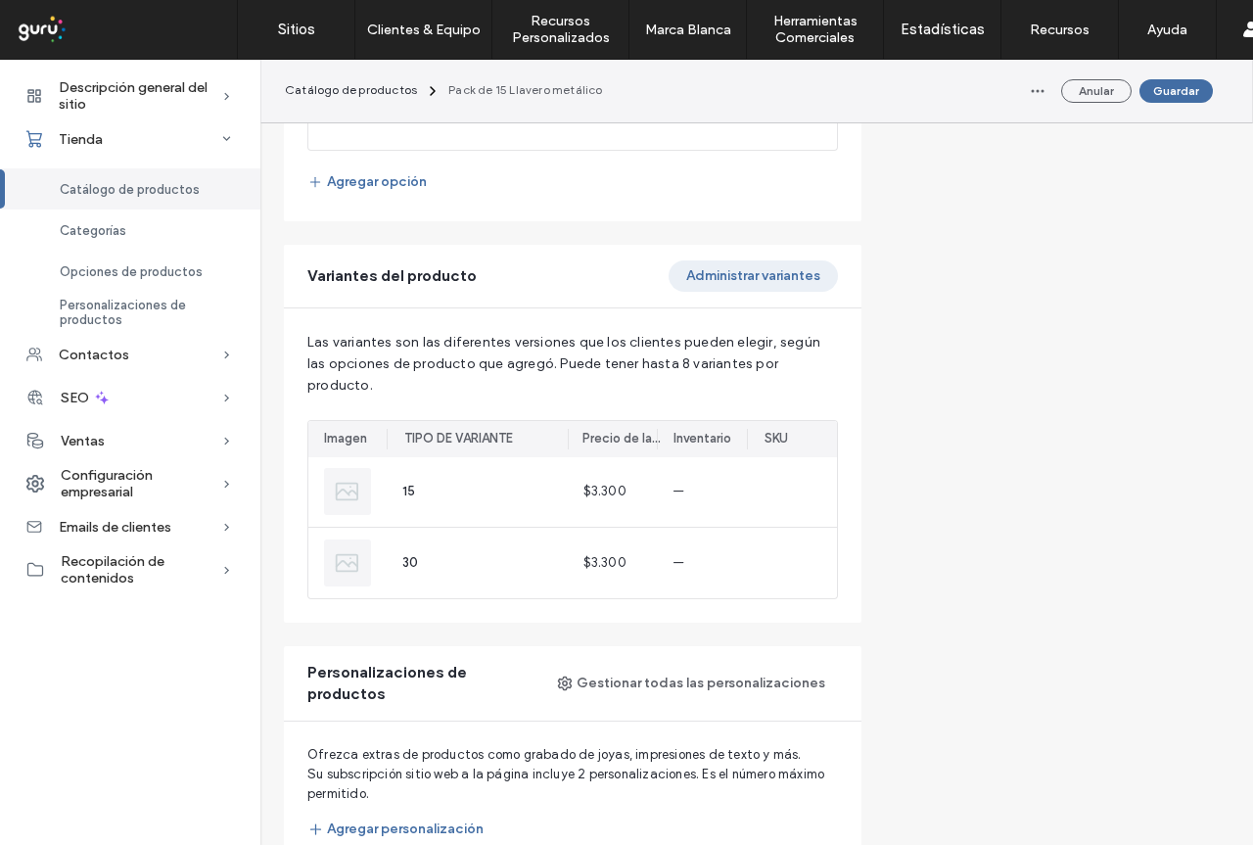
click at [736, 277] on button "Administrar variantes" at bounding box center [752, 275] width 169 height 31
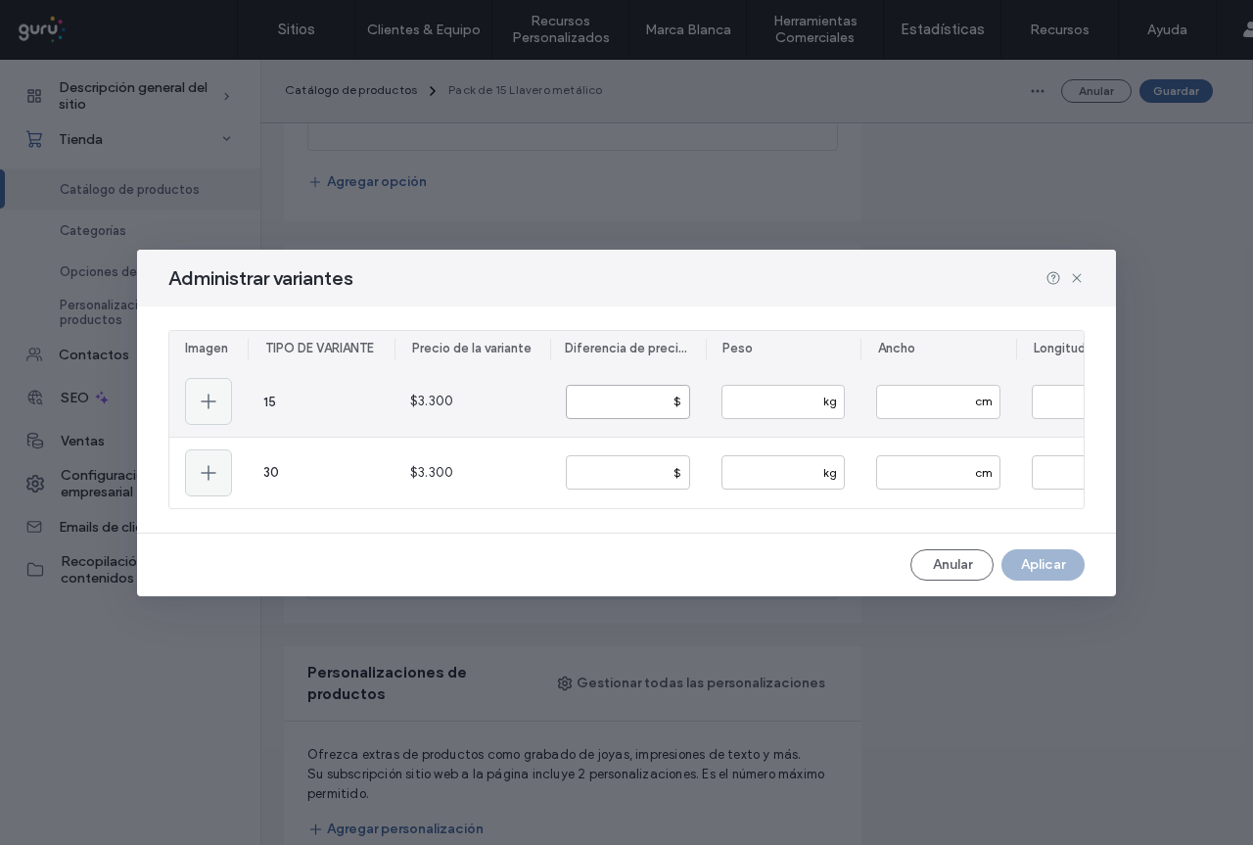
click at [644, 400] on input "number" at bounding box center [628, 402] width 124 height 34
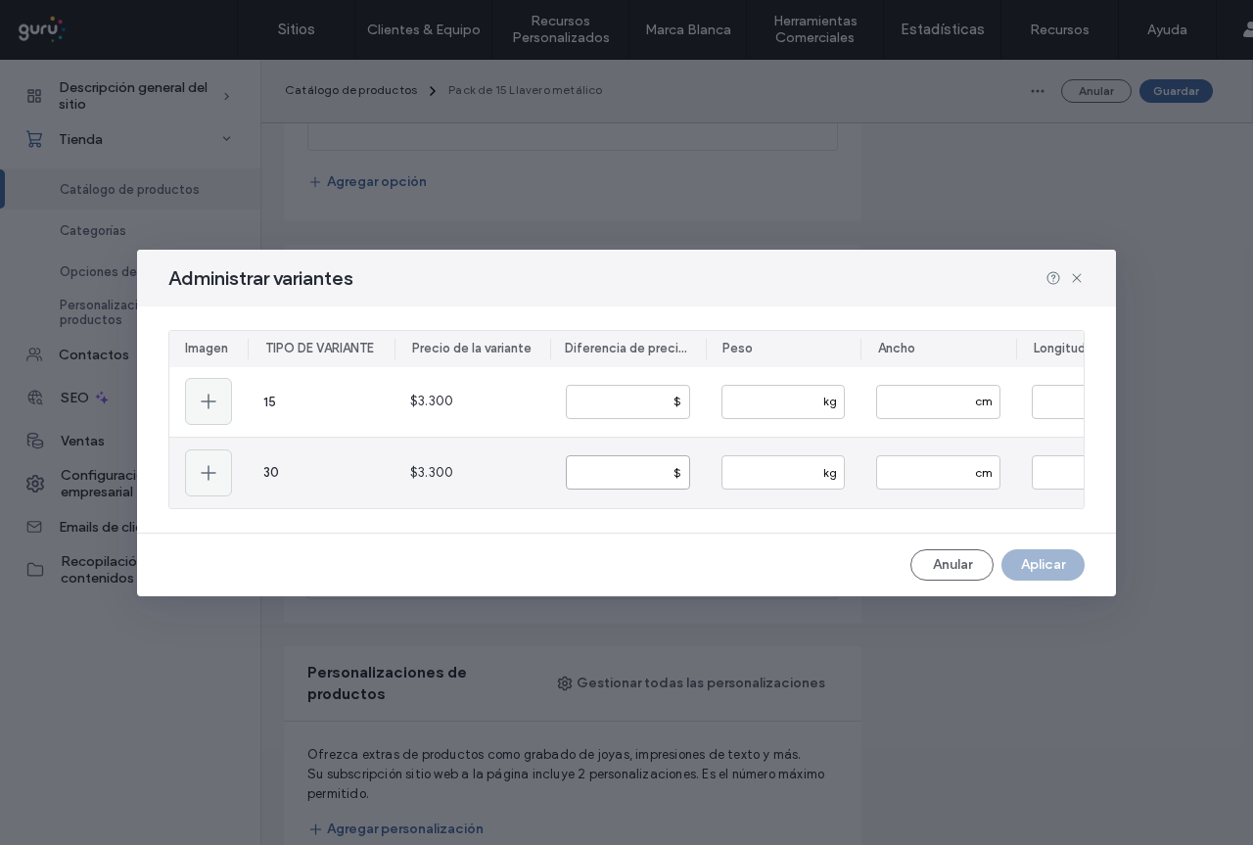
click at [602, 470] on input "number" at bounding box center [628, 472] width 124 height 34
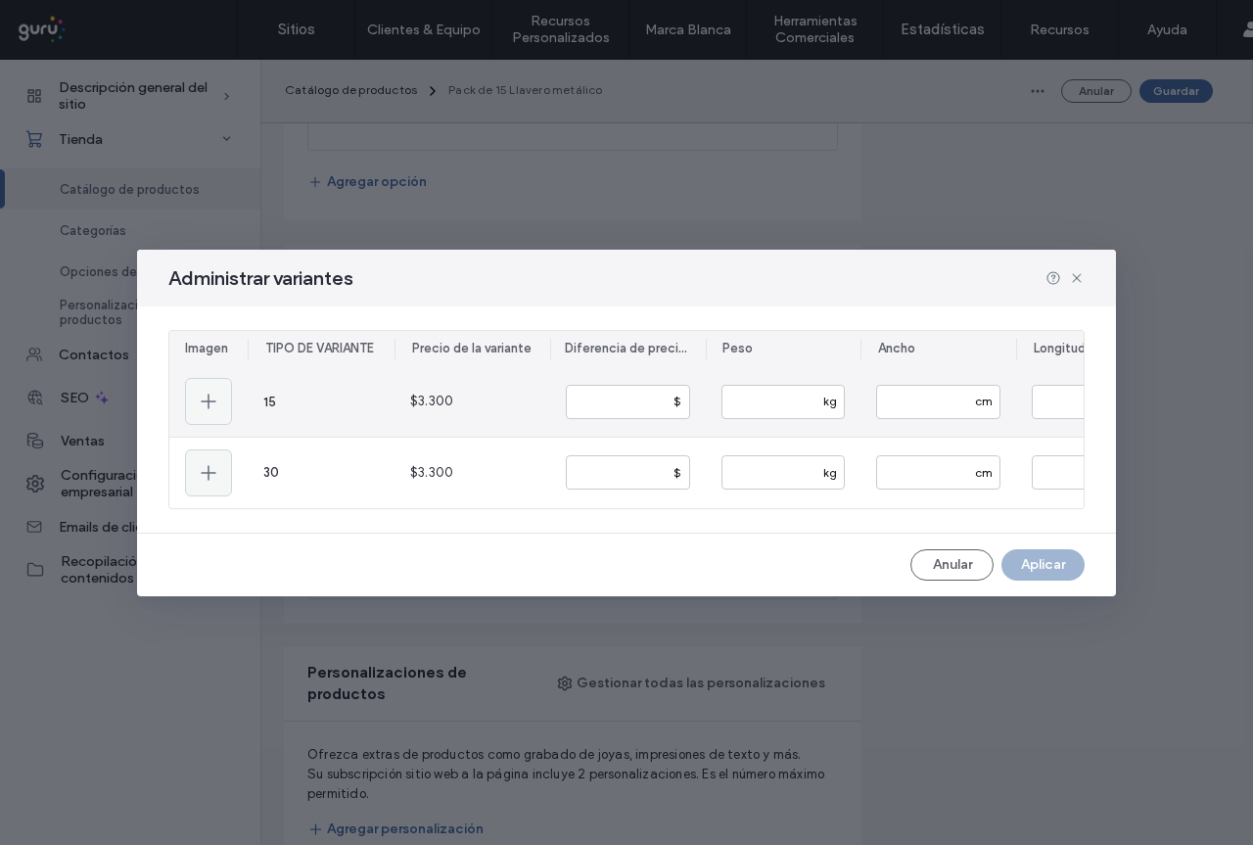
click at [483, 424] on div "$3.300" at bounding box center [472, 401] width 156 height 69
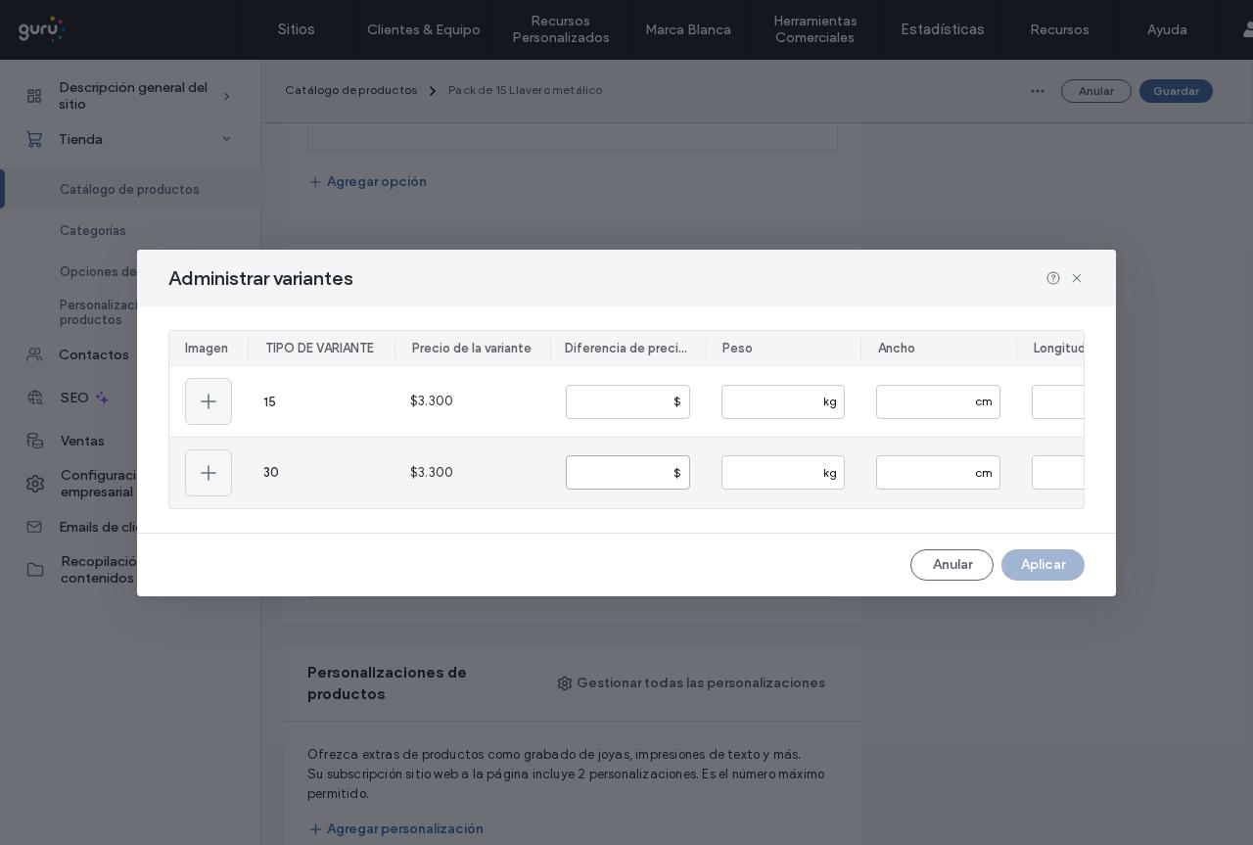
click at [595, 469] on input "number" at bounding box center [628, 472] width 124 height 34
click at [587, 472] on input "*****" at bounding box center [628, 472] width 124 height 34
type input "*****"
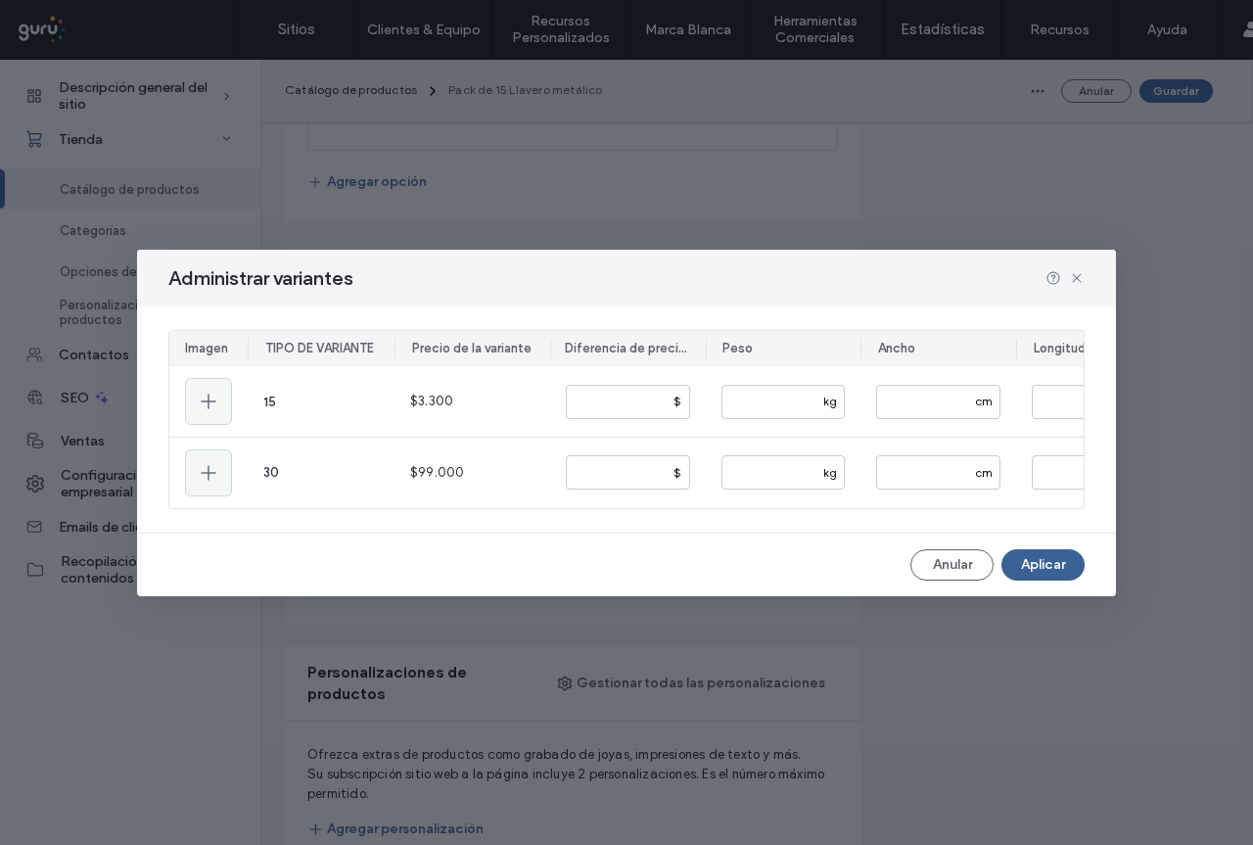
click at [1047, 574] on button "Aplicar" at bounding box center [1042, 564] width 83 height 31
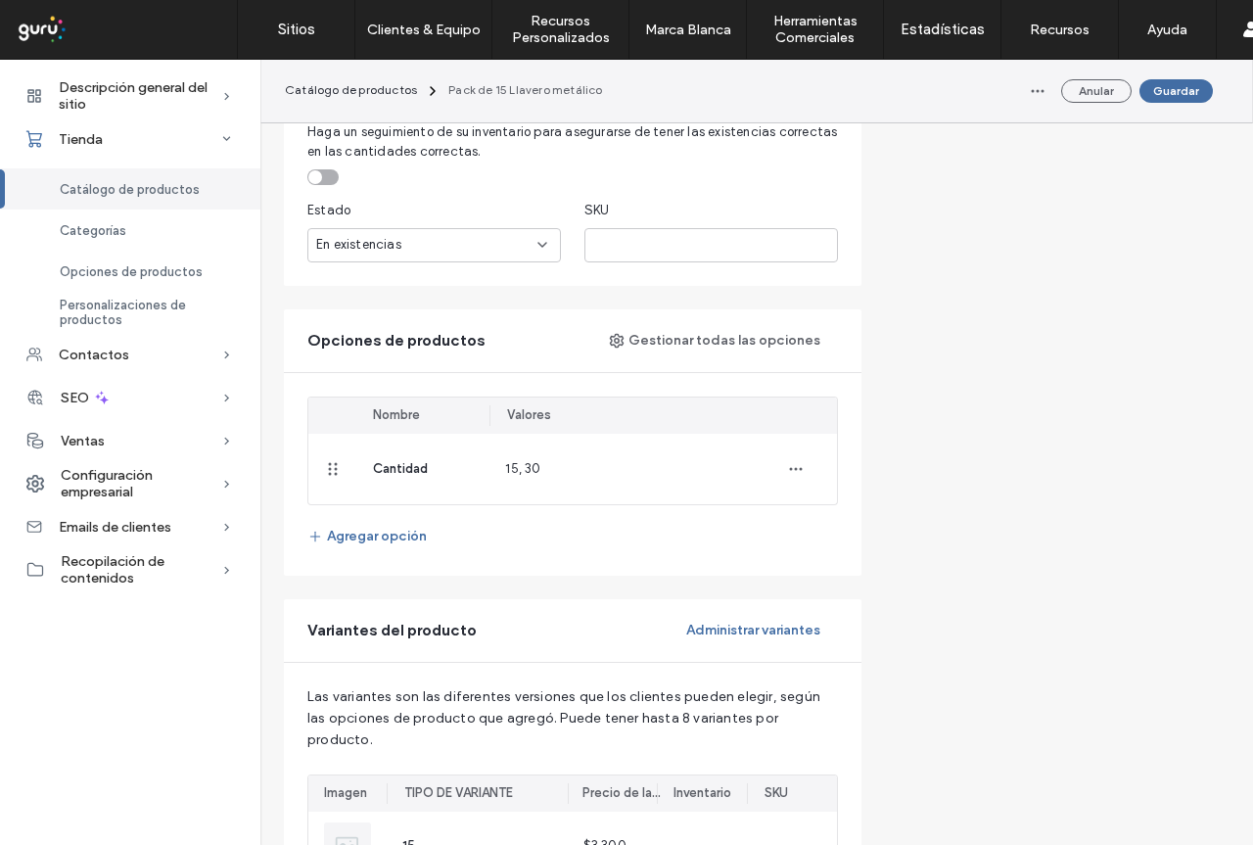
scroll to position [1077, 0]
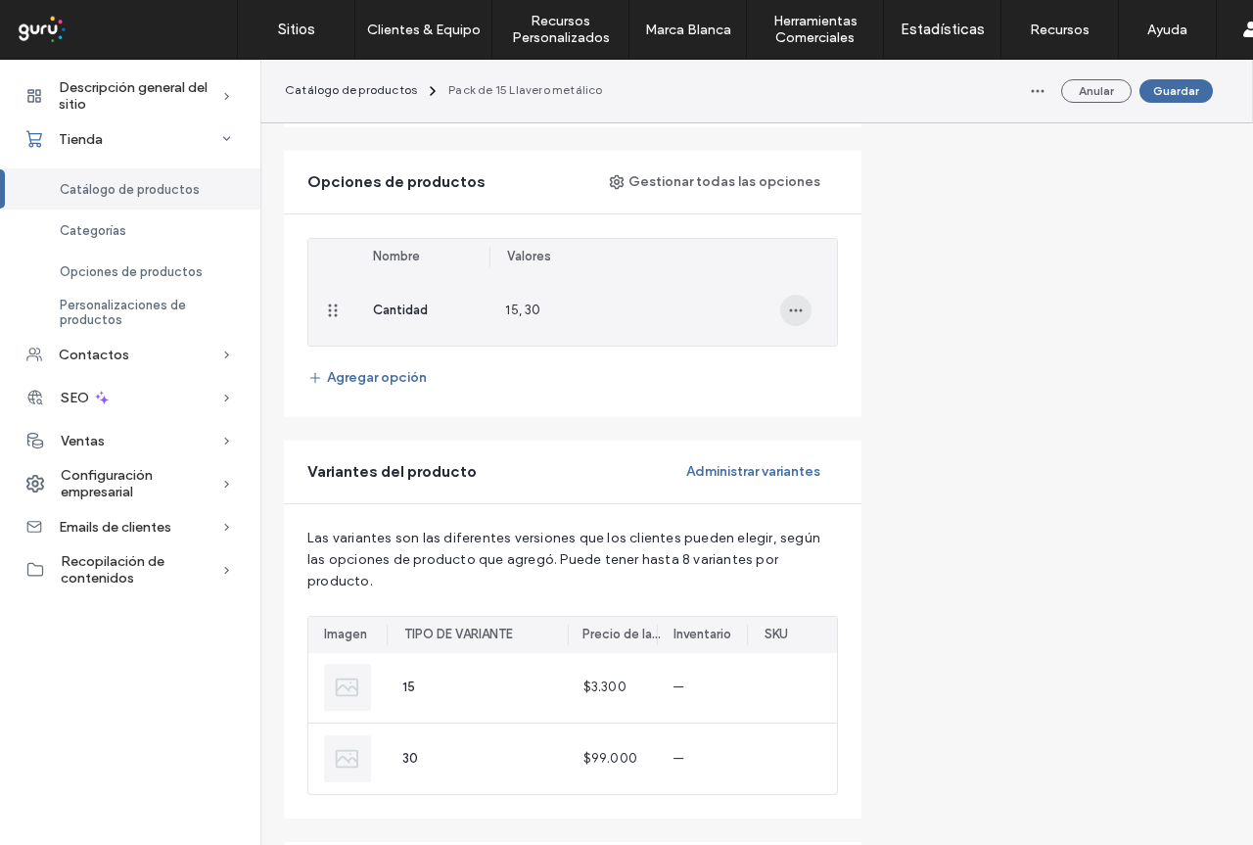
click at [800, 309] on icon "button" at bounding box center [796, 310] width 16 height 16
click at [849, 359] on span "Actualizar valores" at bounding box center [874, 361] width 108 height 20
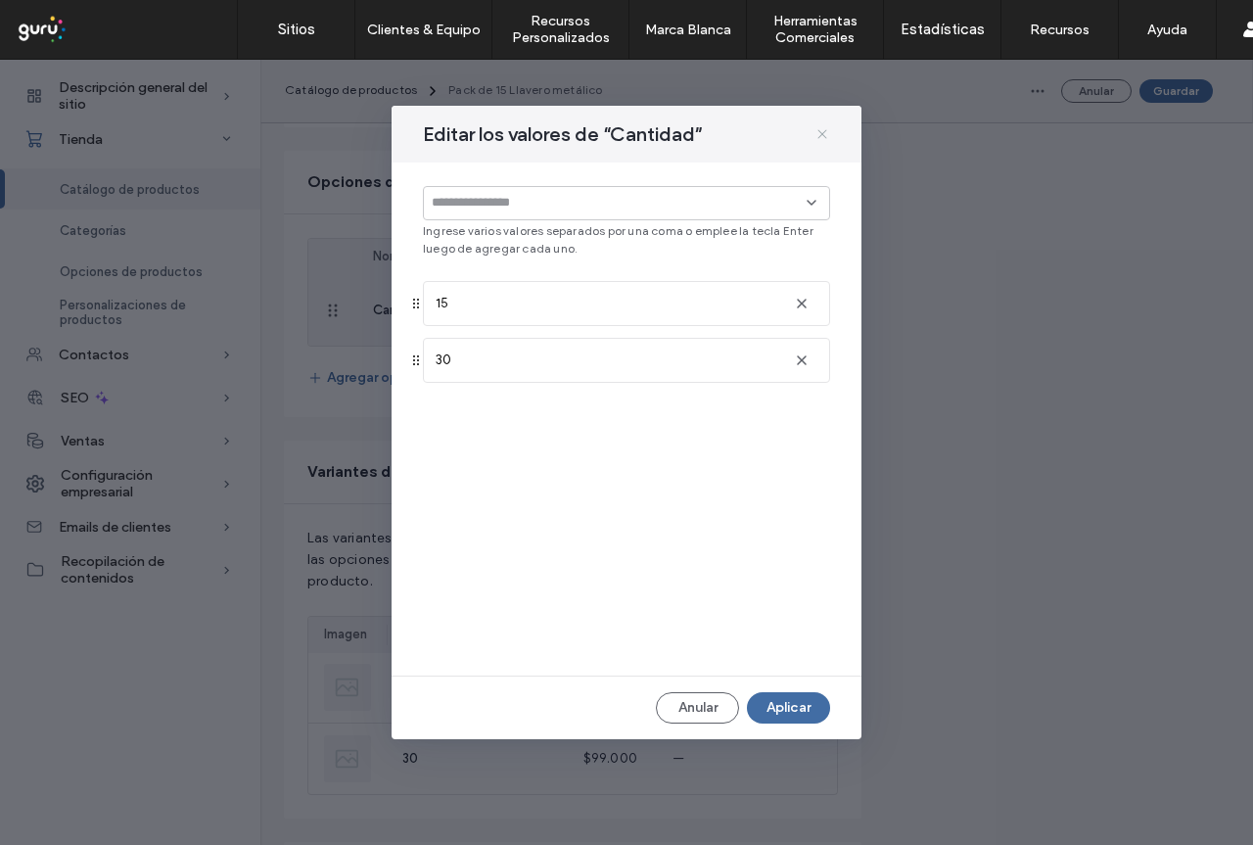
click at [820, 136] on use at bounding box center [821, 133] width 9 height 9
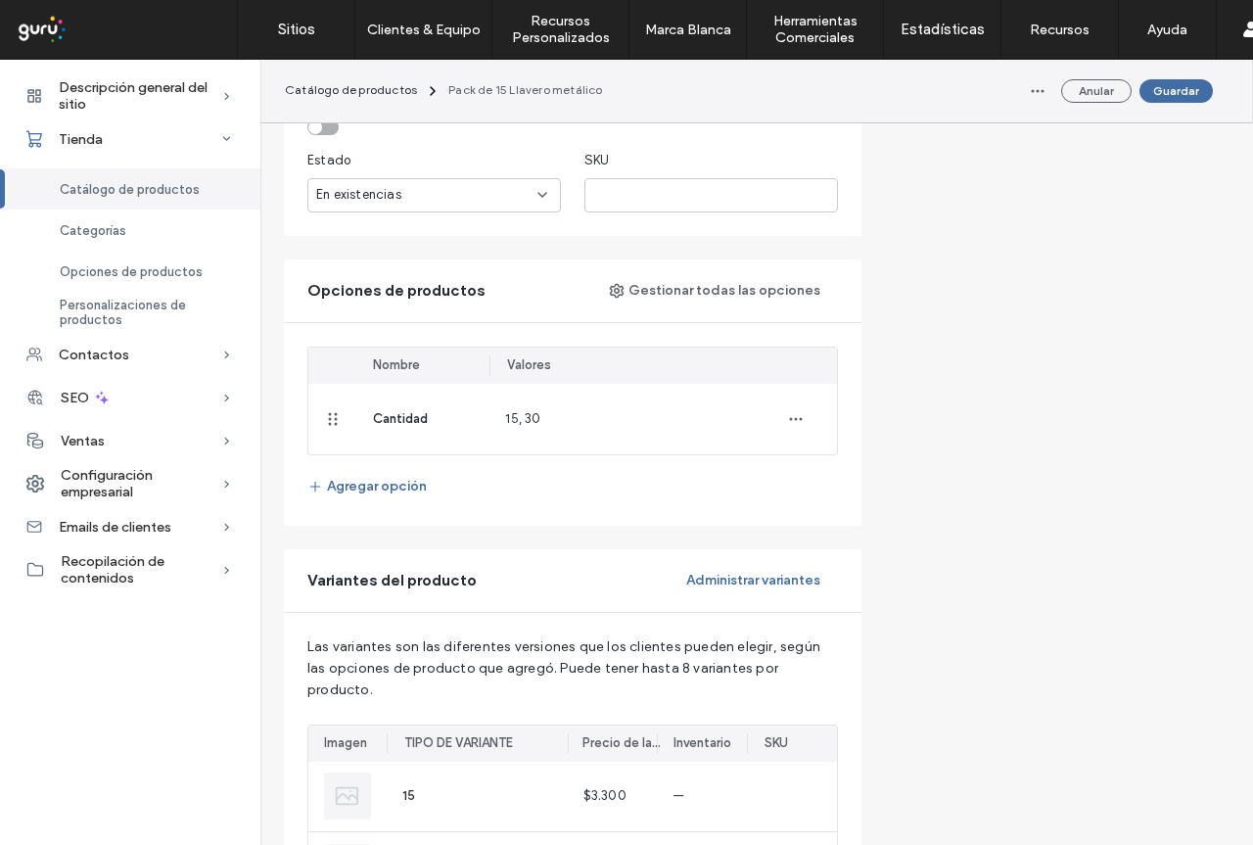
scroll to position [979, 0]
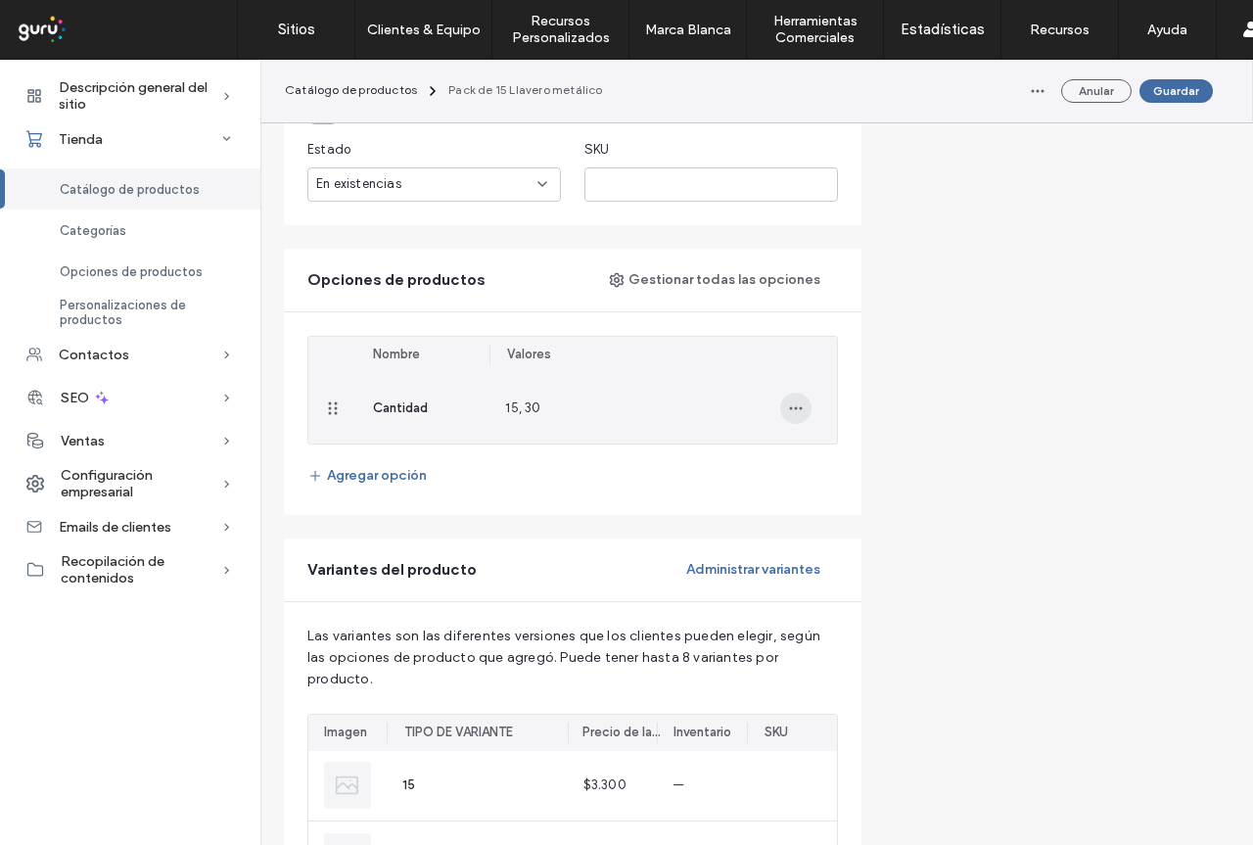
click at [797, 410] on icon "button" at bounding box center [796, 408] width 16 height 16
click at [862, 457] on span "Actualizar valores" at bounding box center [874, 459] width 108 height 20
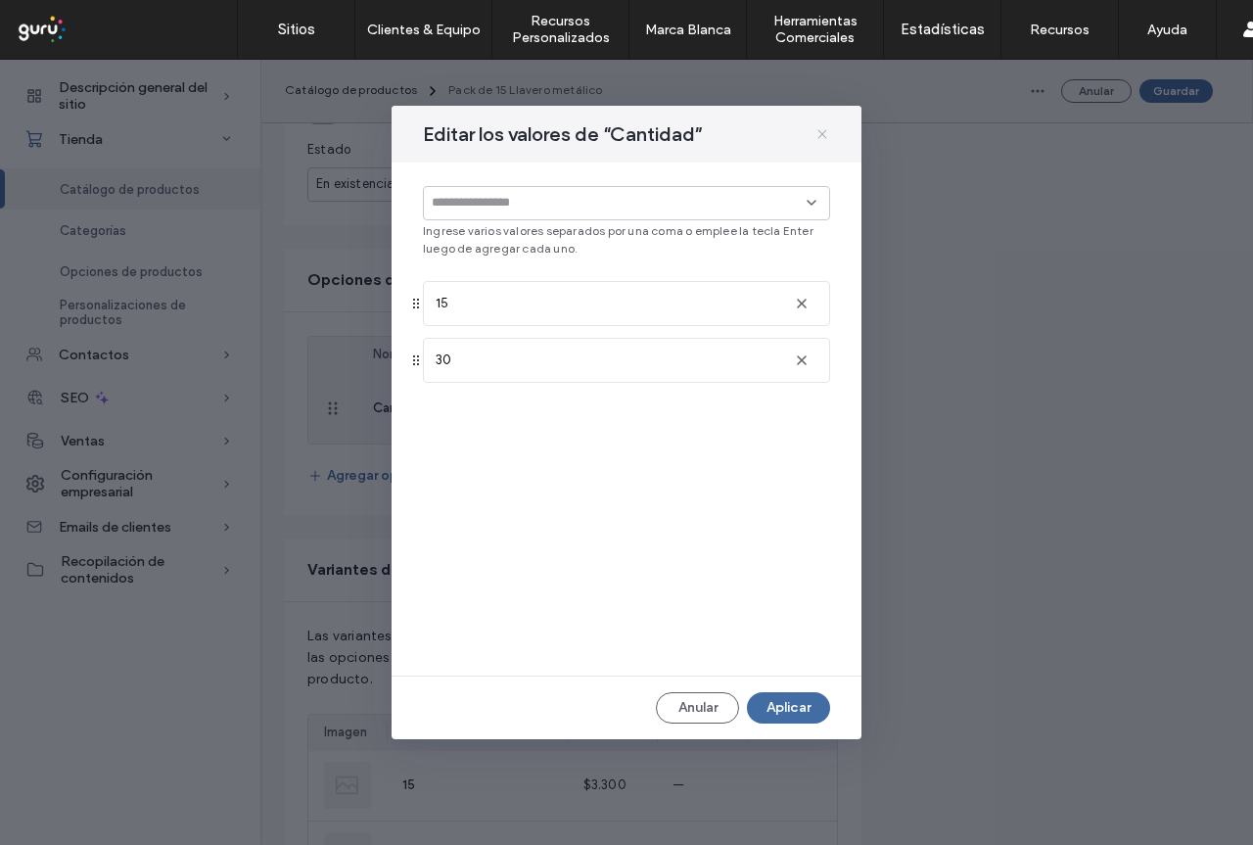
drag, startPoint x: 816, startPoint y: 133, endPoint x: 798, endPoint y: 647, distance: 514.2
click at [817, 133] on icon at bounding box center [822, 134] width 16 height 16
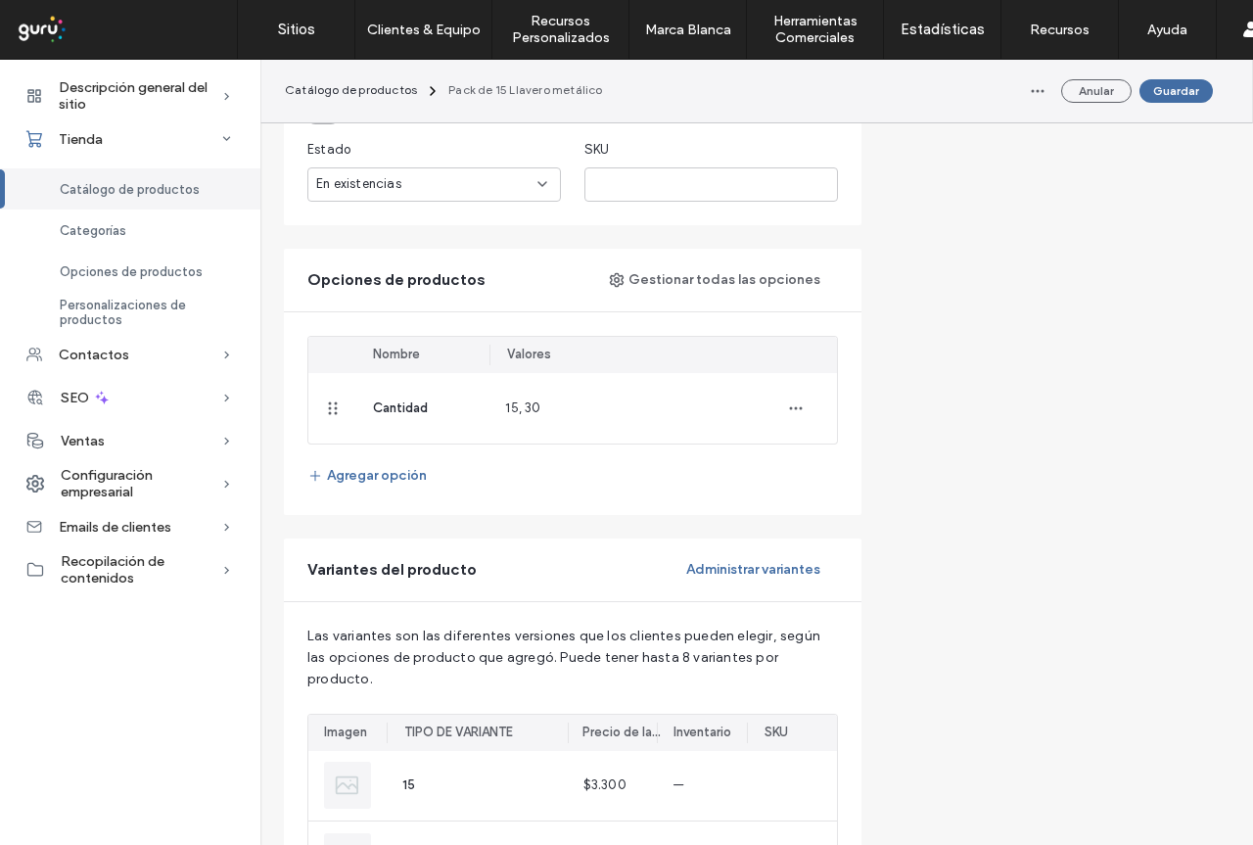
scroll to position [1370, 0]
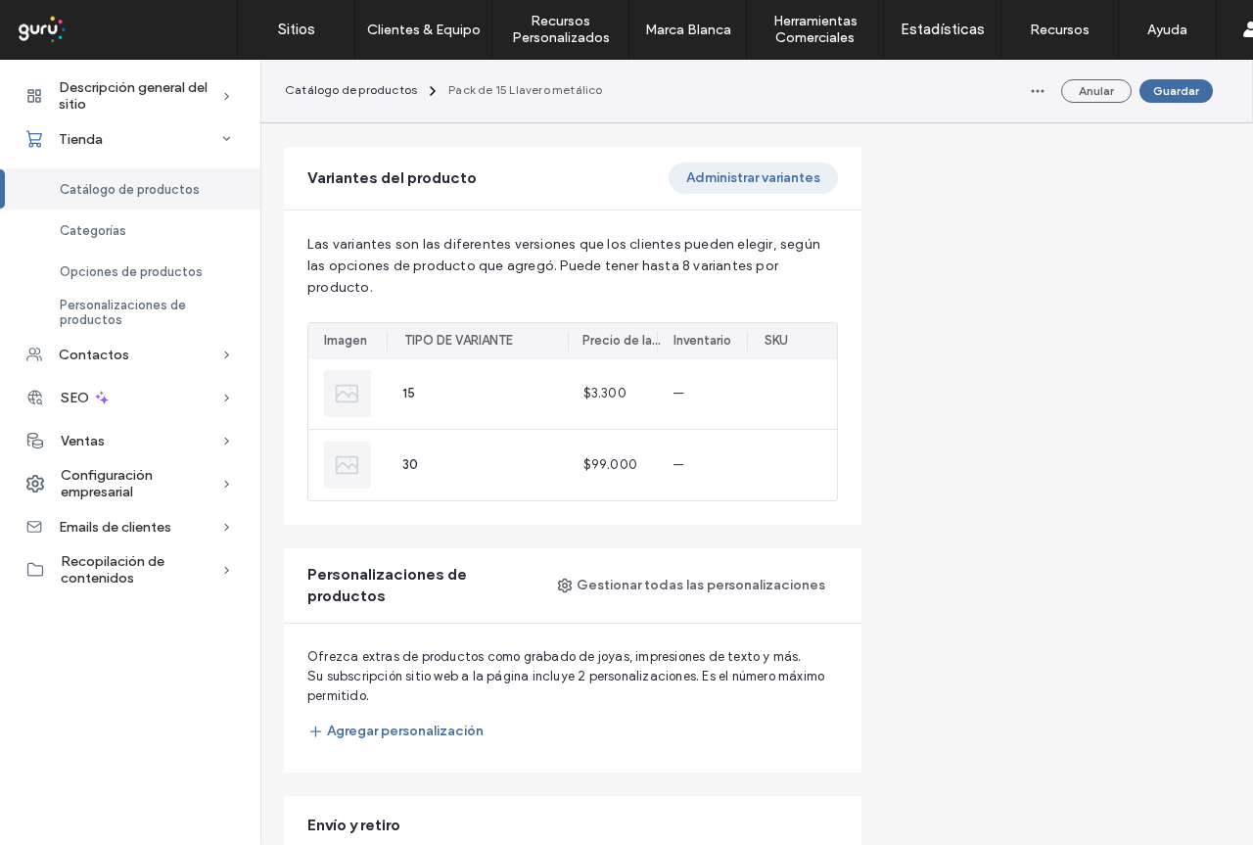
click at [748, 171] on button "Administrar variantes" at bounding box center [752, 177] width 169 height 31
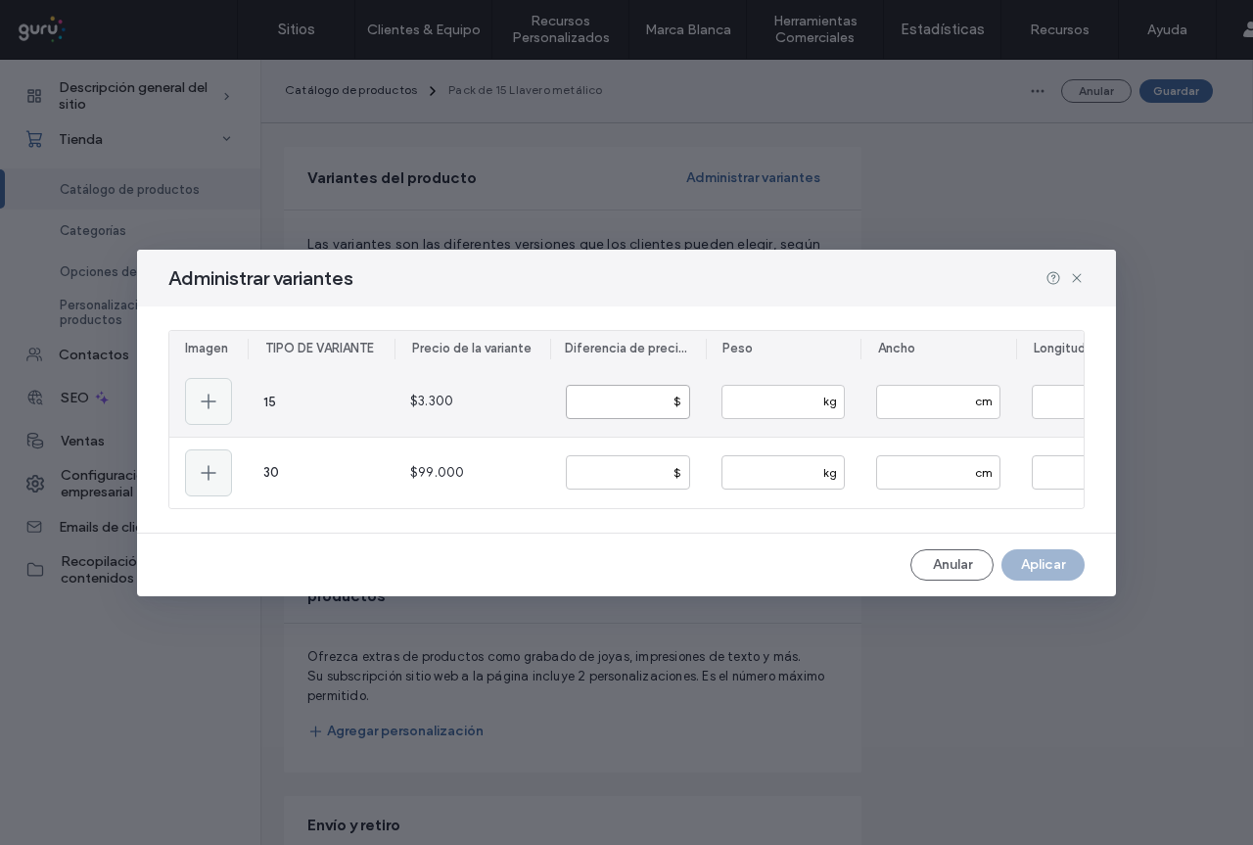
click at [609, 395] on input "number" at bounding box center [628, 402] width 124 height 34
click at [432, 399] on span "$3.300" at bounding box center [431, 401] width 43 height 20
click at [591, 398] on input "number" at bounding box center [628, 402] width 124 height 34
type input "*****"
drag, startPoint x: 406, startPoint y: 400, endPoint x: 482, endPoint y: 415, distance: 76.8
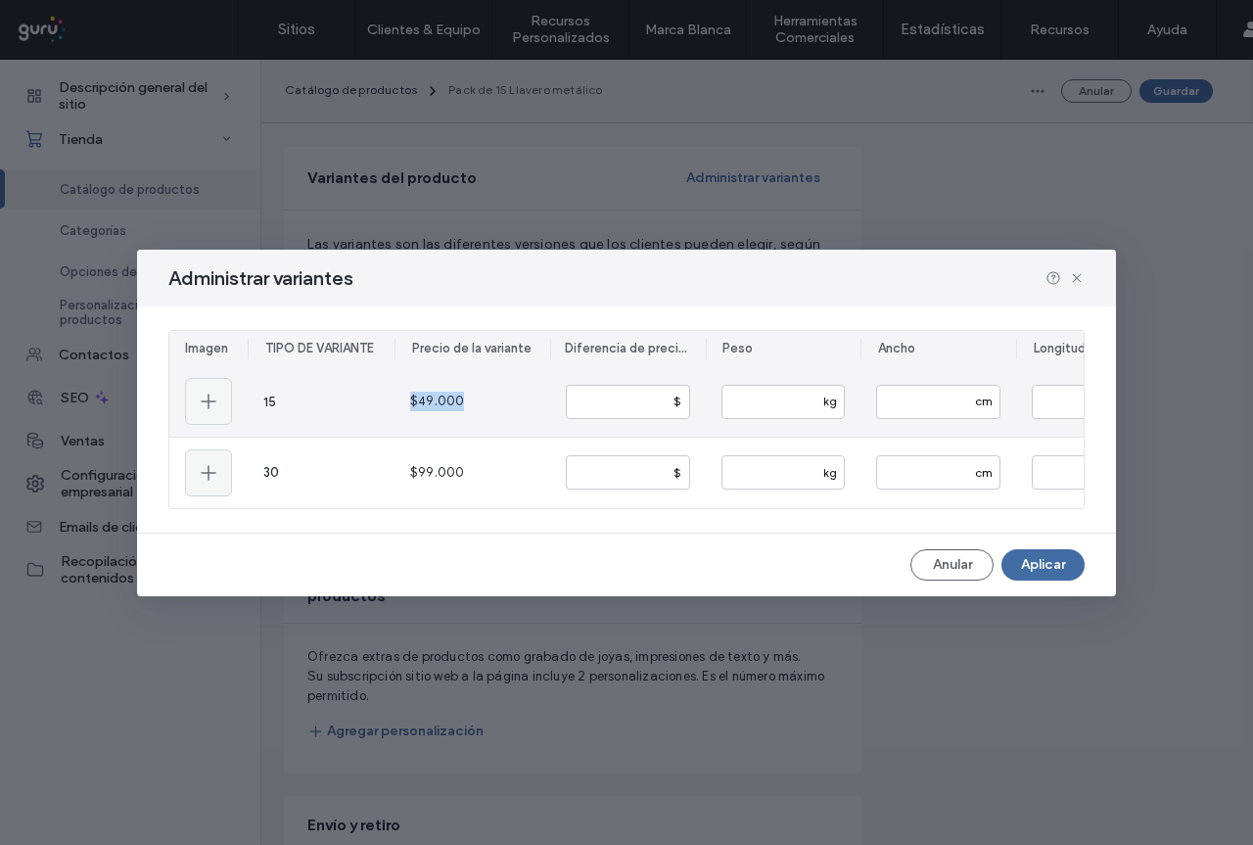
click at [482, 415] on div "$49.000" at bounding box center [472, 401] width 156 height 69
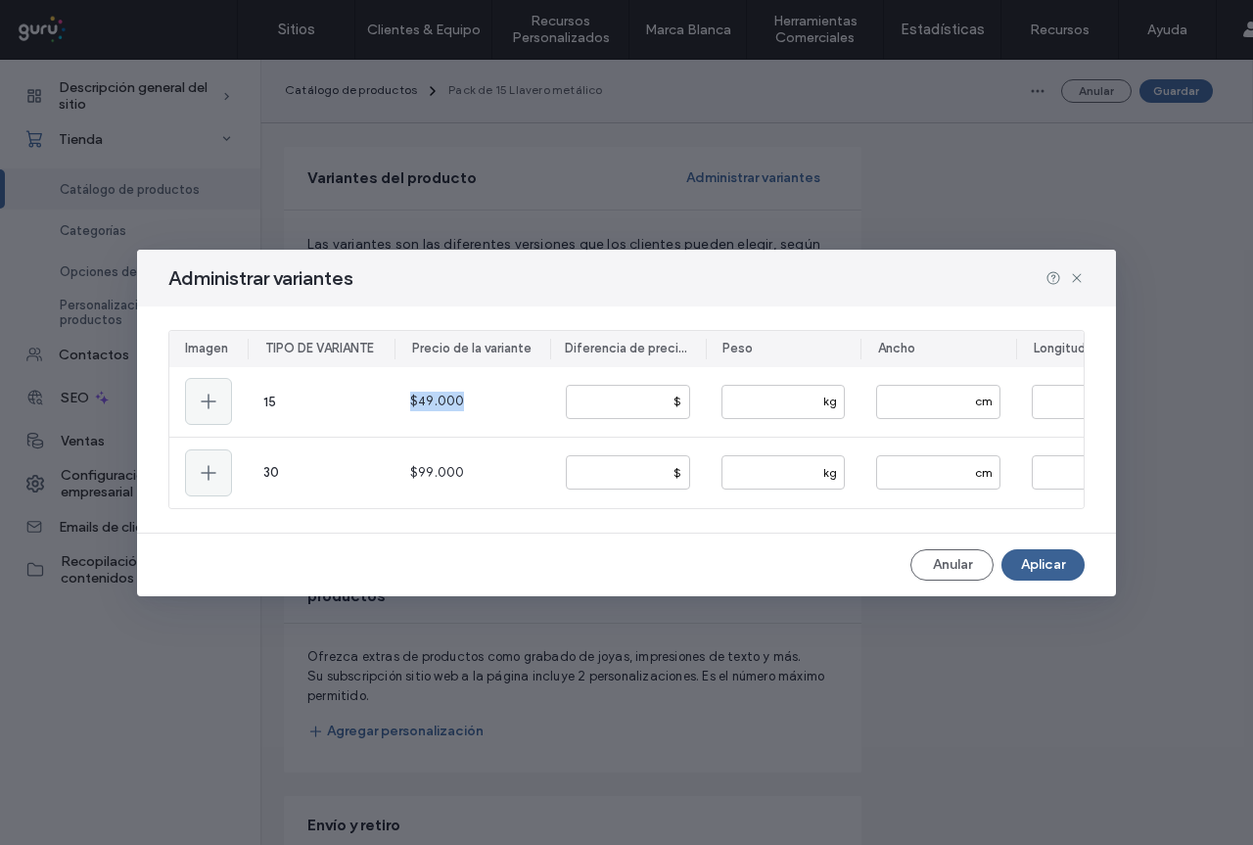
click at [1054, 569] on button "Aplicar" at bounding box center [1042, 564] width 83 height 31
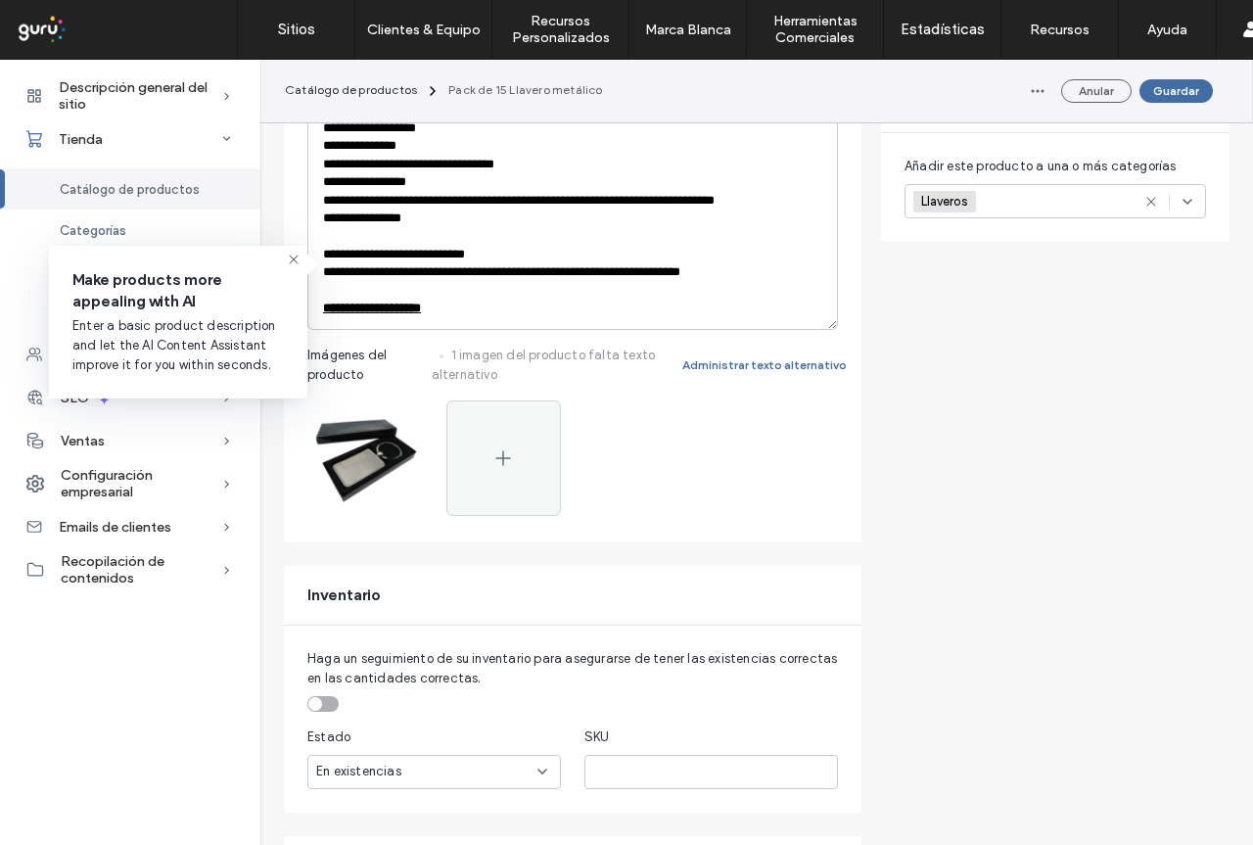
scroll to position [0, 0]
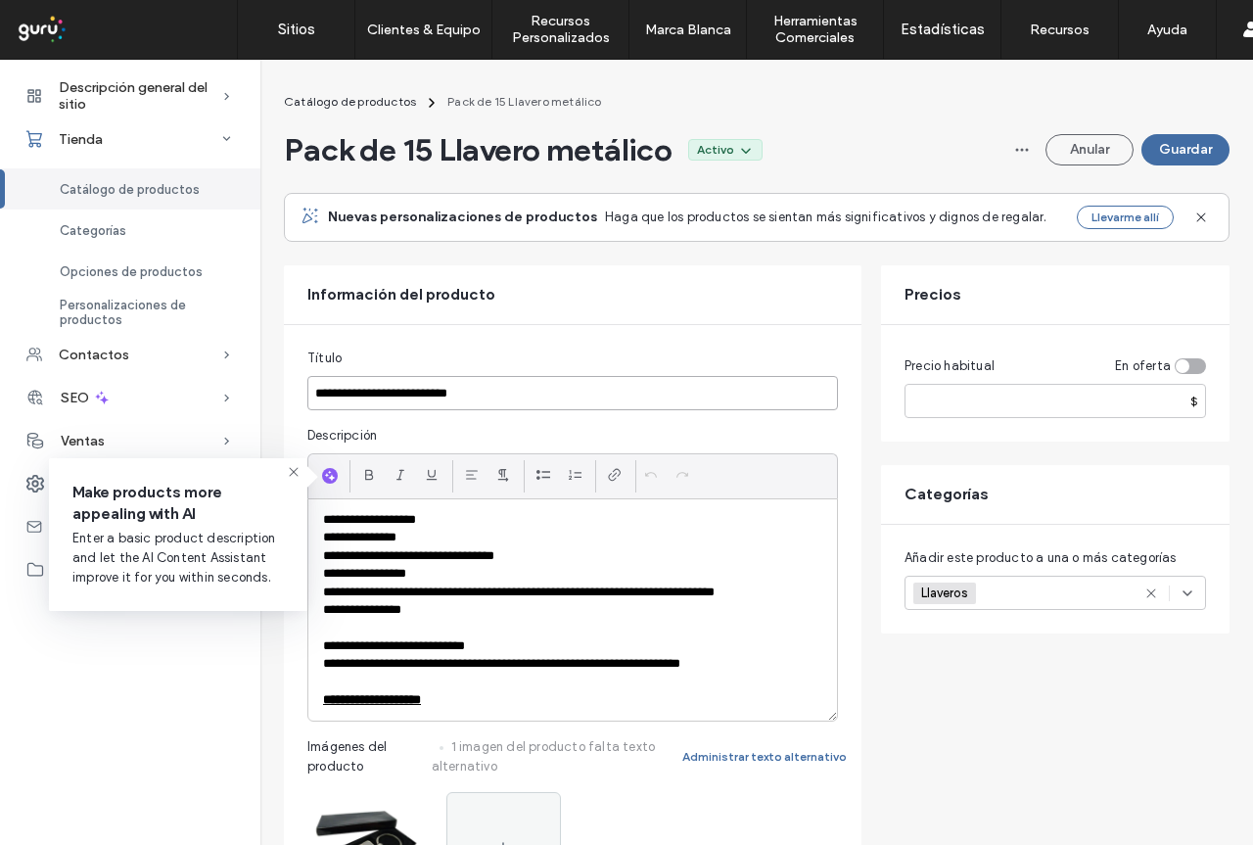
click at [364, 396] on input "**********" at bounding box center [572, 393] width 530 height 34
drag, startPoint x: 366, startPoint y: 391, endPoint x: 382, endPoint y: 391, distance: 15.7
click at [382, 391] on input "**********" at bounding box center [572, 393] width 530 height 34
drag, startPoint x: 364, startPoint y: 396, endPoint x: 390, endPoint y: 394, distance: 25.5
click at [366, 396] on input "**********" at bounding box center [572, 393] width 530 height 34
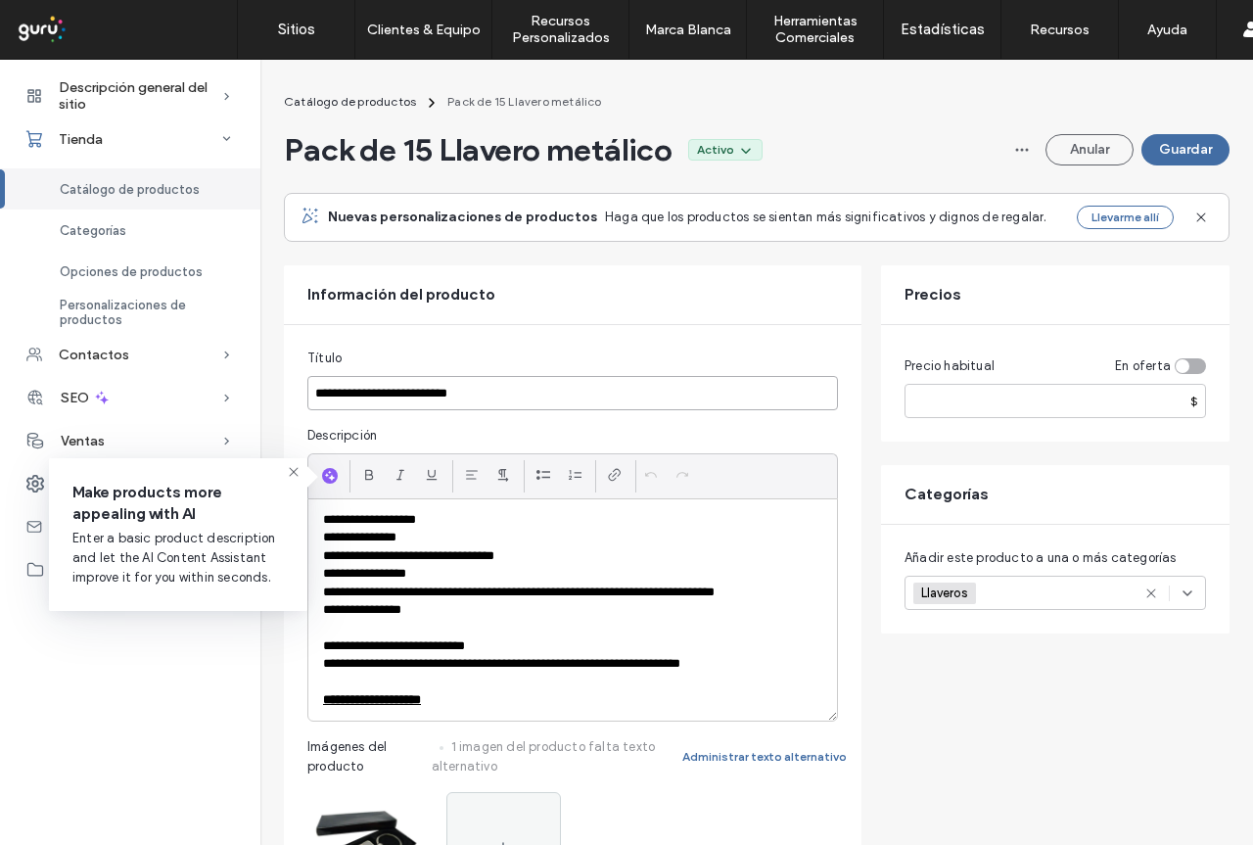
click at [387, 394] on input "**********" at bounding box center [572, 393] width 530 height 34
drag, startPoint x: 379, startPoint y: 394, endPoint x: 307, endPoint y: 398, distance: 71.6
click at [307, 398] on input "**********" at bounding box center [572, 393] width 530 height 34
type input "**********"
drag, startPoint x: 1189, startPoint y: 152, endPoint x: 1199, endPoint y: 392, distance: 241.0
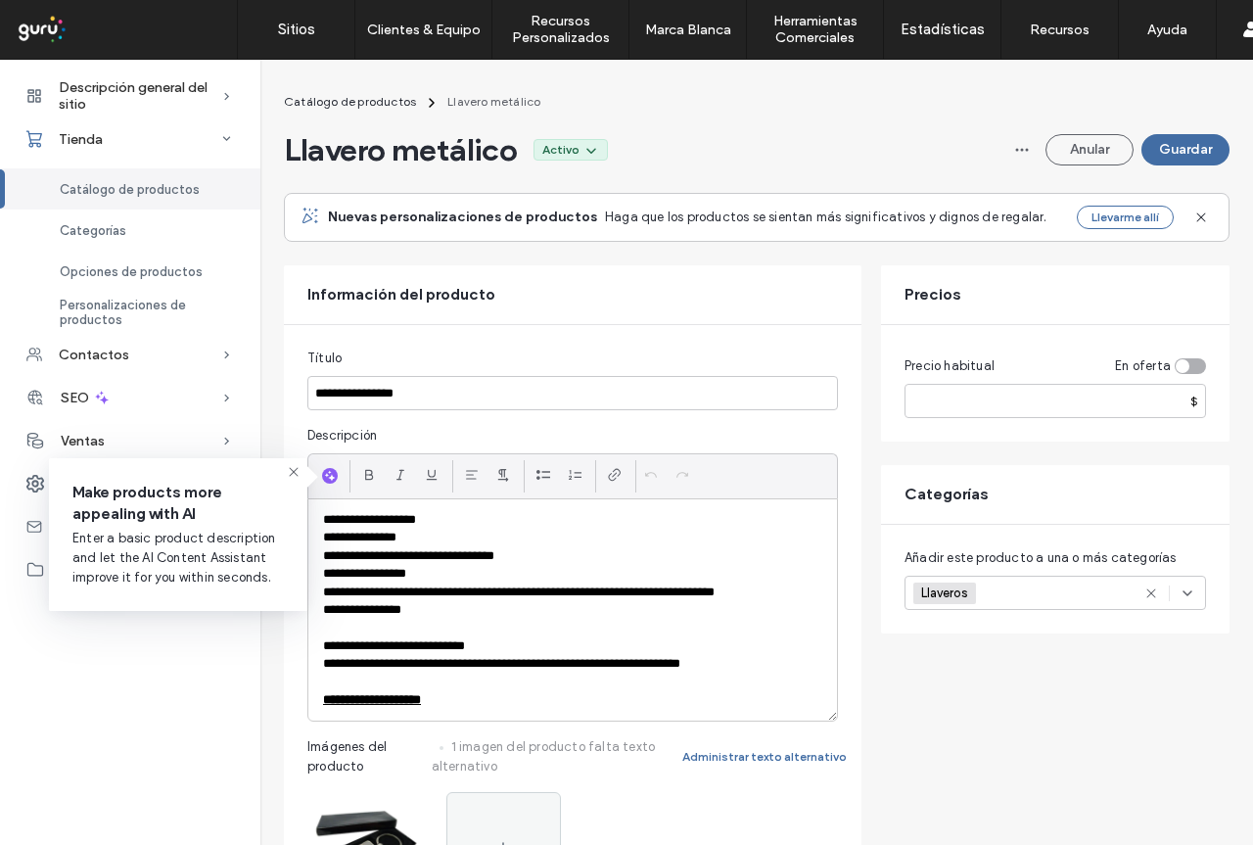
click at [1190, 152] on button "Guardar" at bounding box center [1185, 149] width 88 height 31
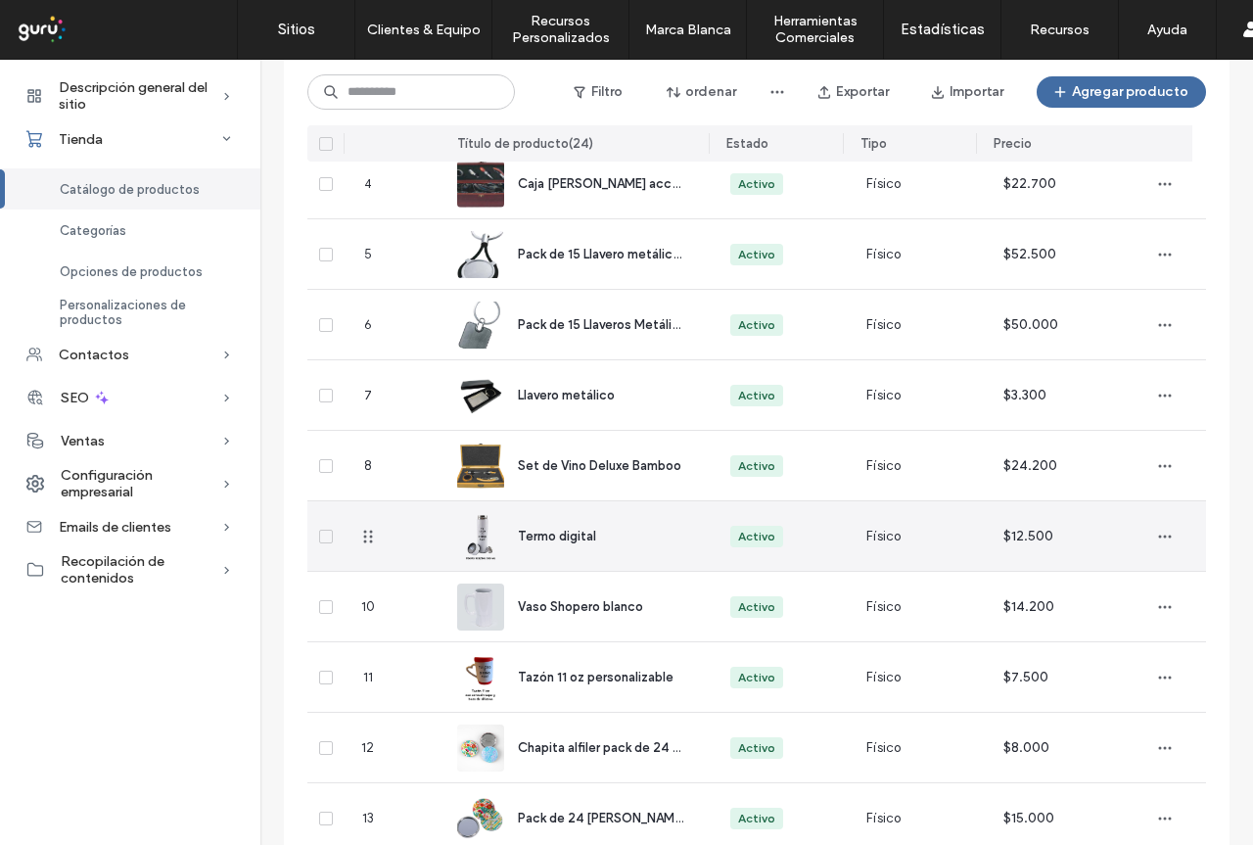
scroll to position [370, 0]
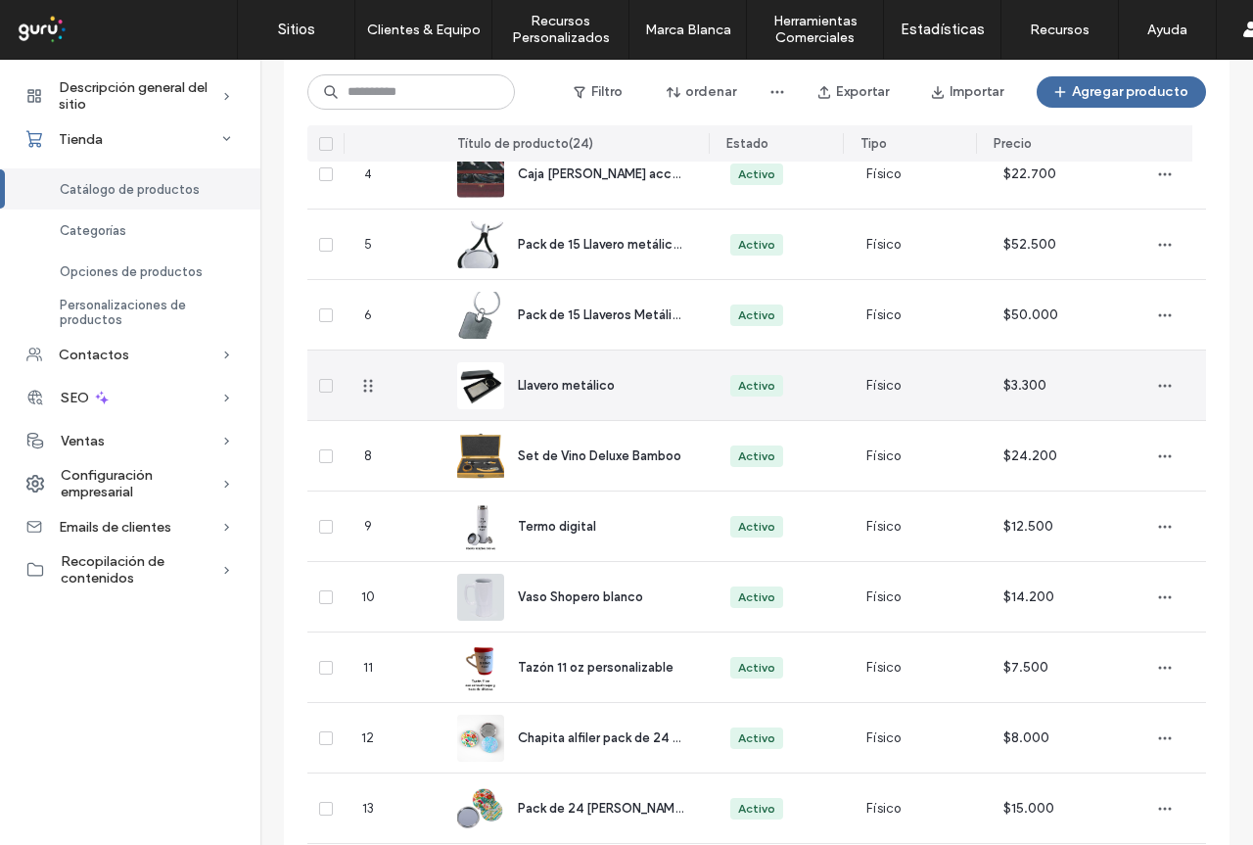
click at [556, 378] on span "Llavero metálico" at bounding box center [566, 385] width 97 height 15
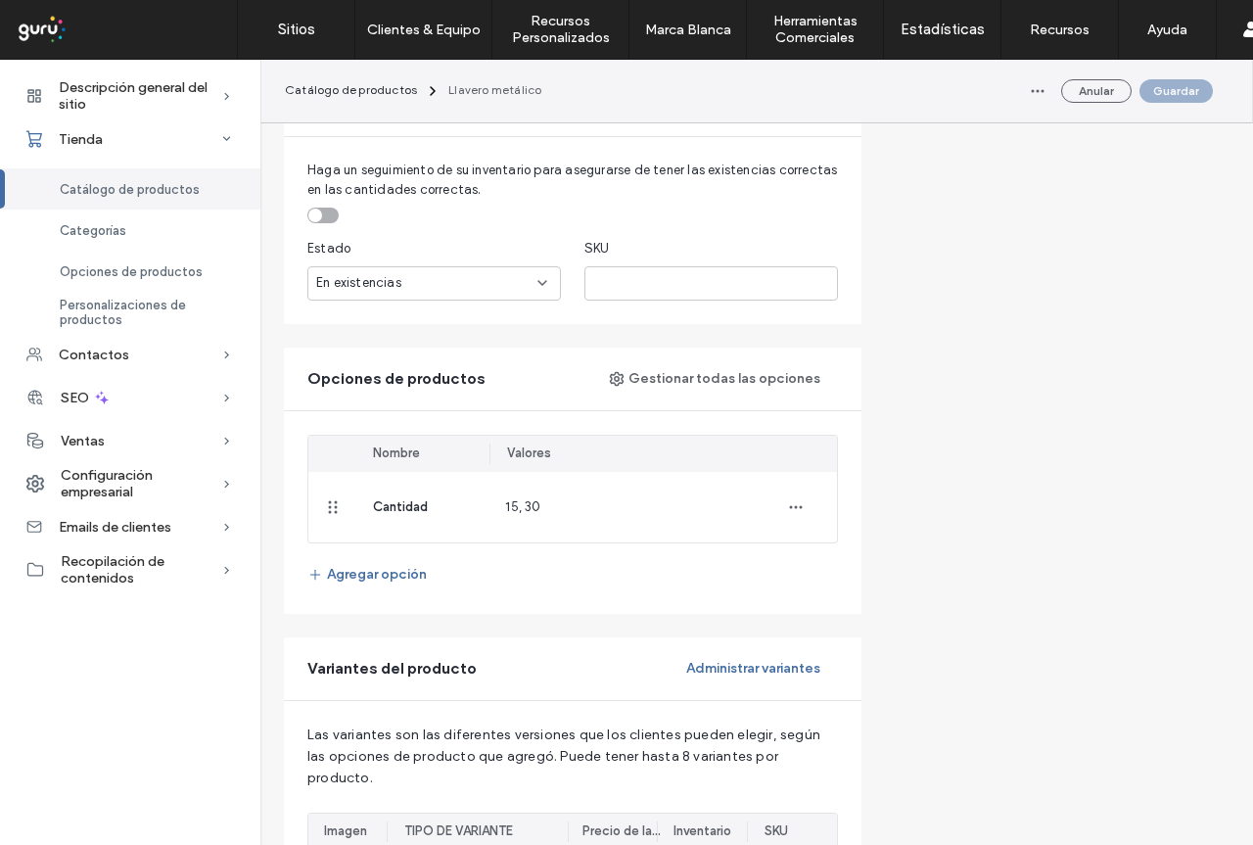
scroll to position [881, 0]
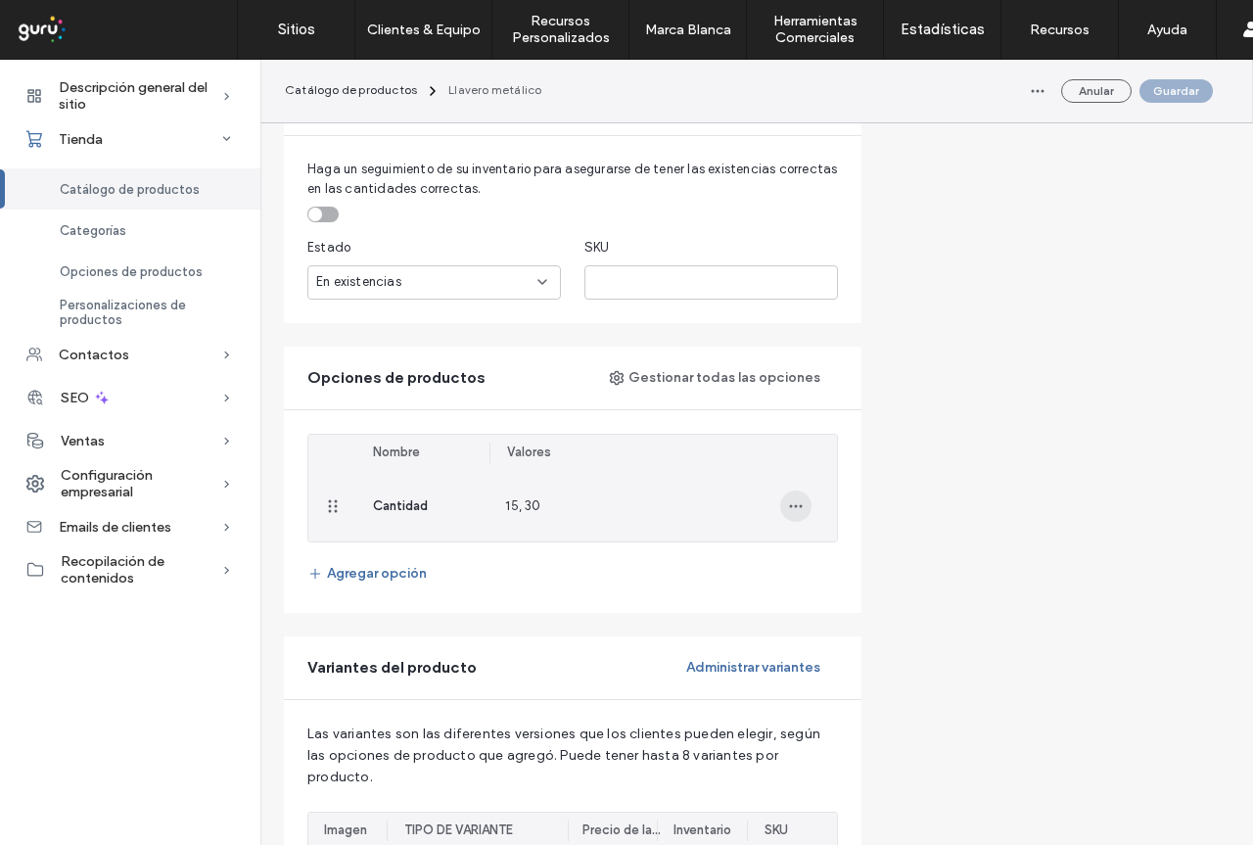
click at [798, 512] on icon "button" at bounding box center [796, 506] width 16 height 16
click at [856, 550] on span "Actualizar valores" at bounding box center [874, 557] width 108 height 20
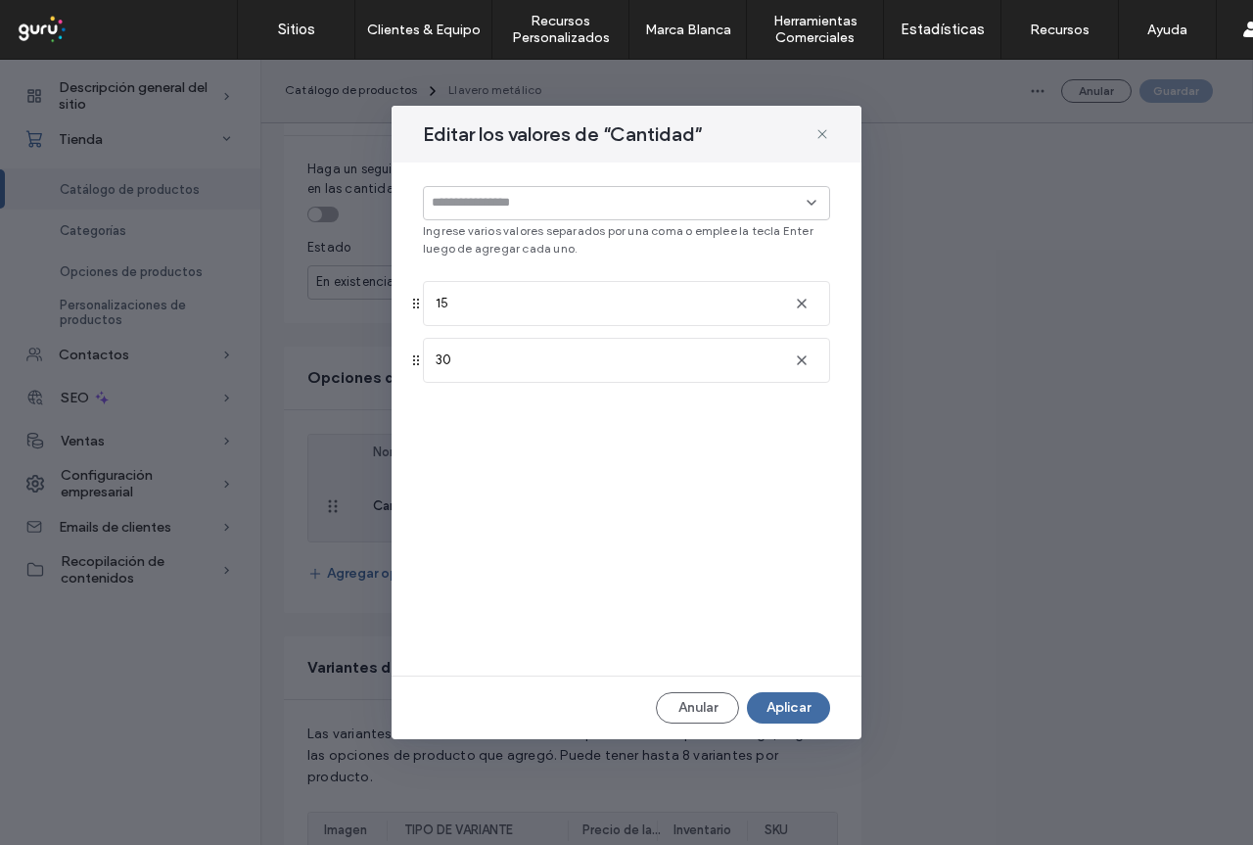
click at [479, 210] on input at bounding box center [619, 203] width 375 height 16
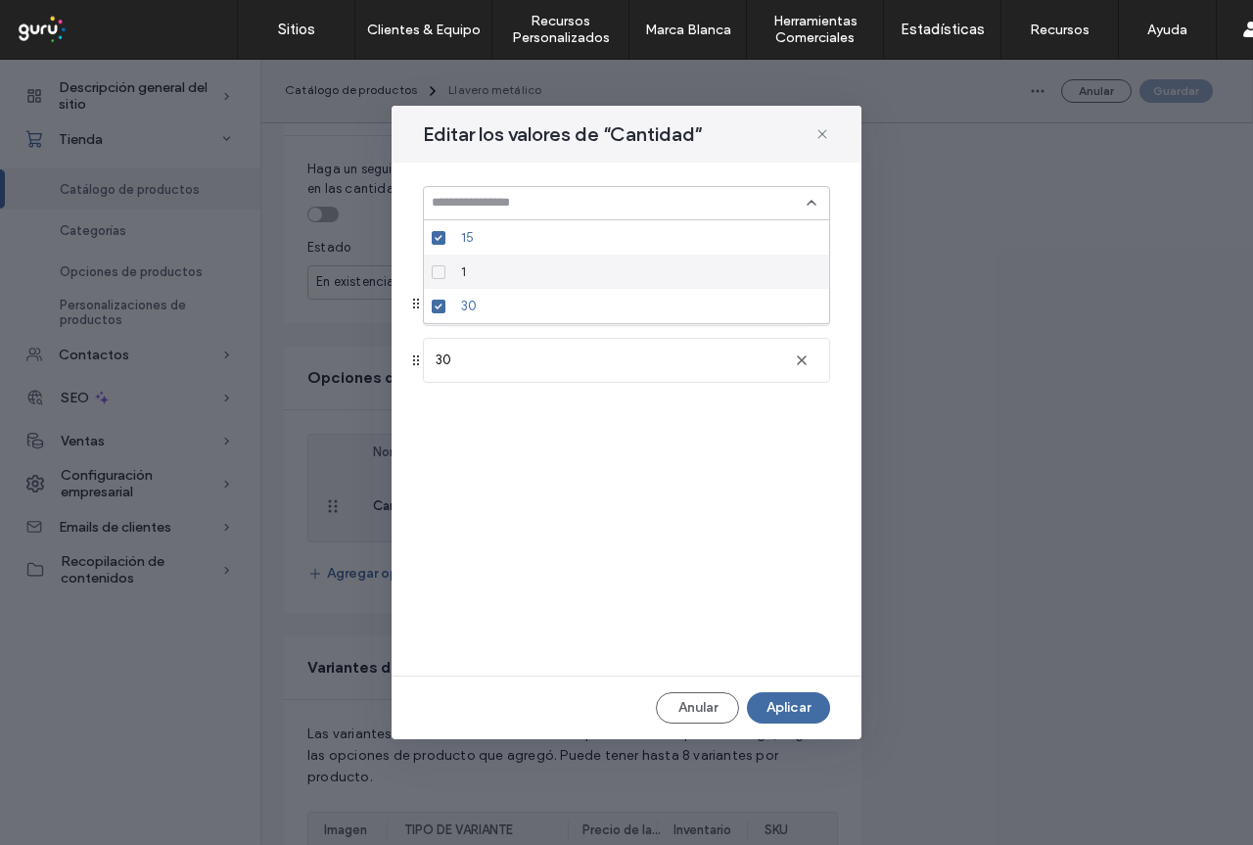
click at [483, 265] on div "1" at bounding box center [633, 271] width 360 height 34
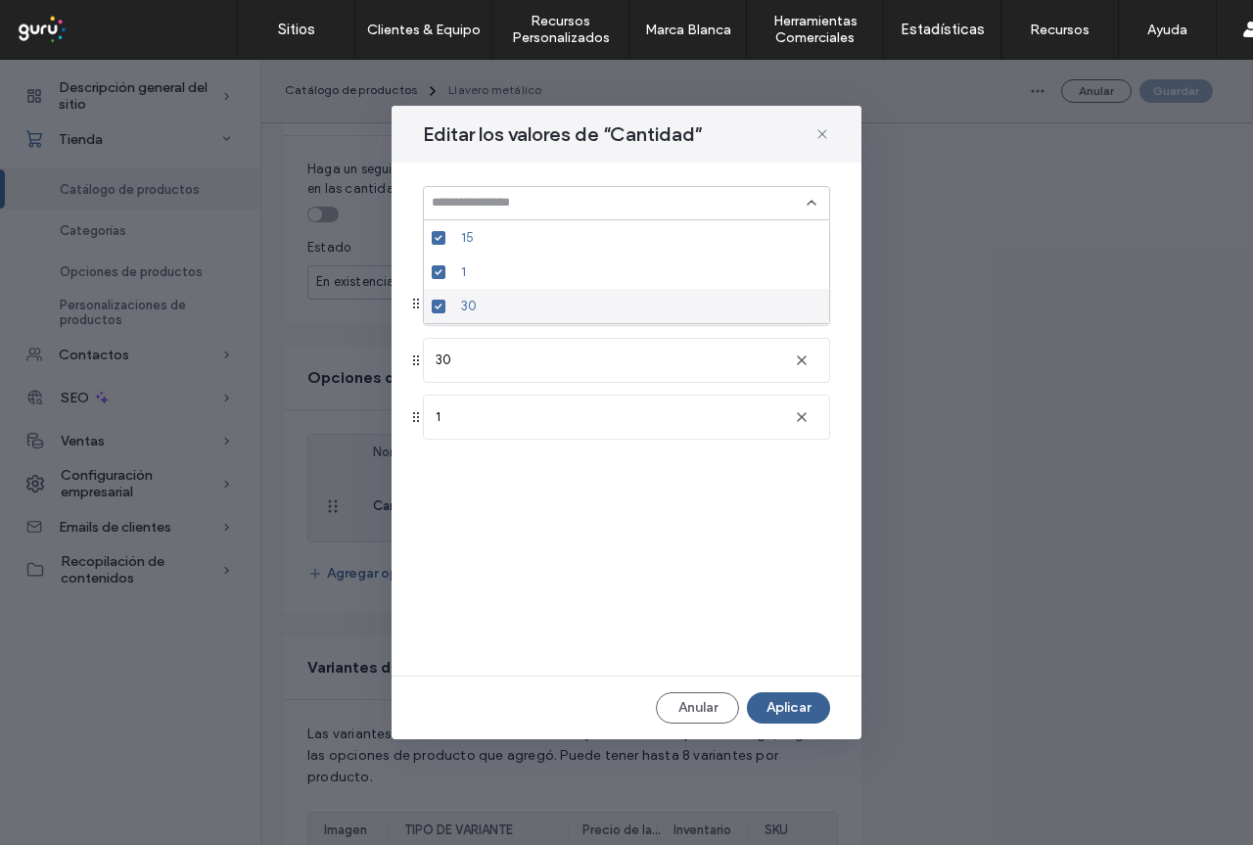
click at [676, 525] on div "Ingrese varios valores separados por una coma o emplee la tecla Enter luego de …" at bounding box center [626, 418] width 470 height 513
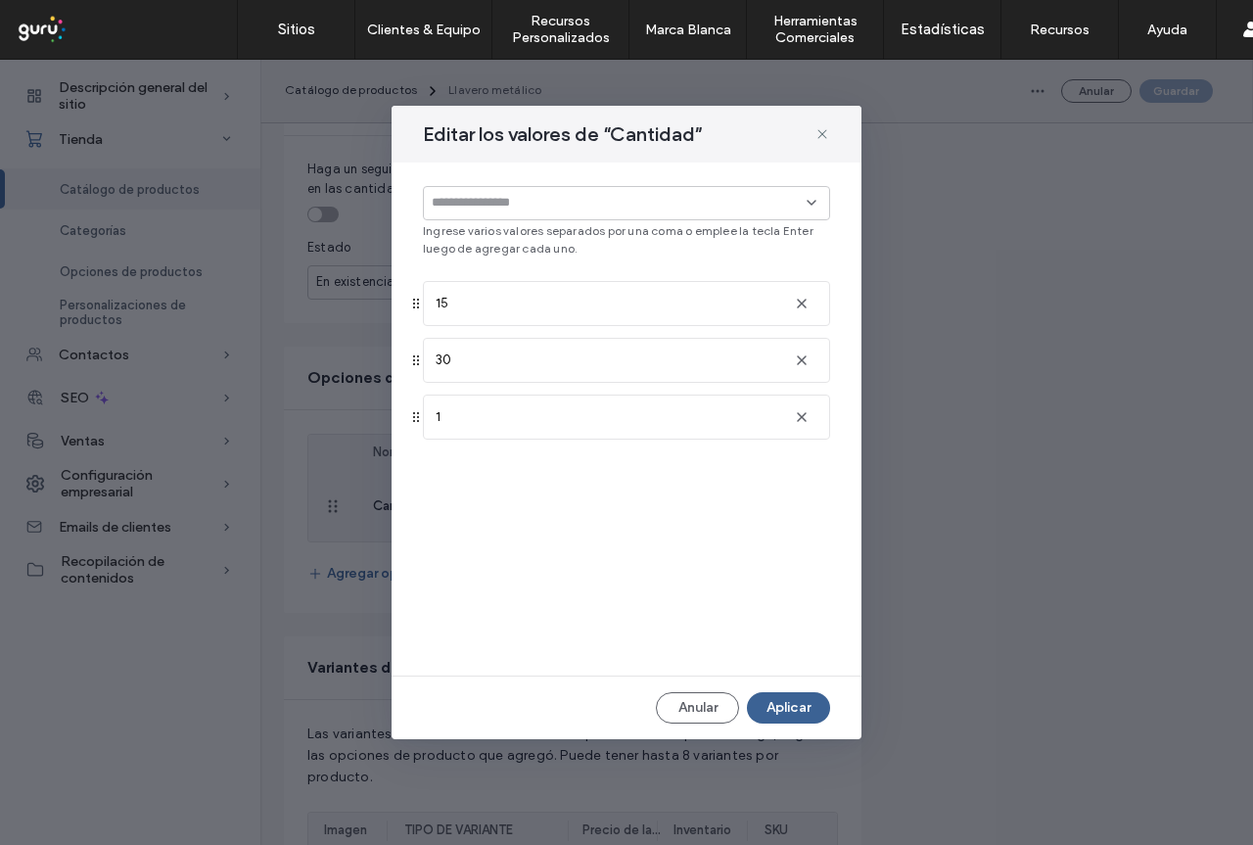
click at [813, 706] on button "Aplicar" at bounding box center [788, 707] width 83 height 31
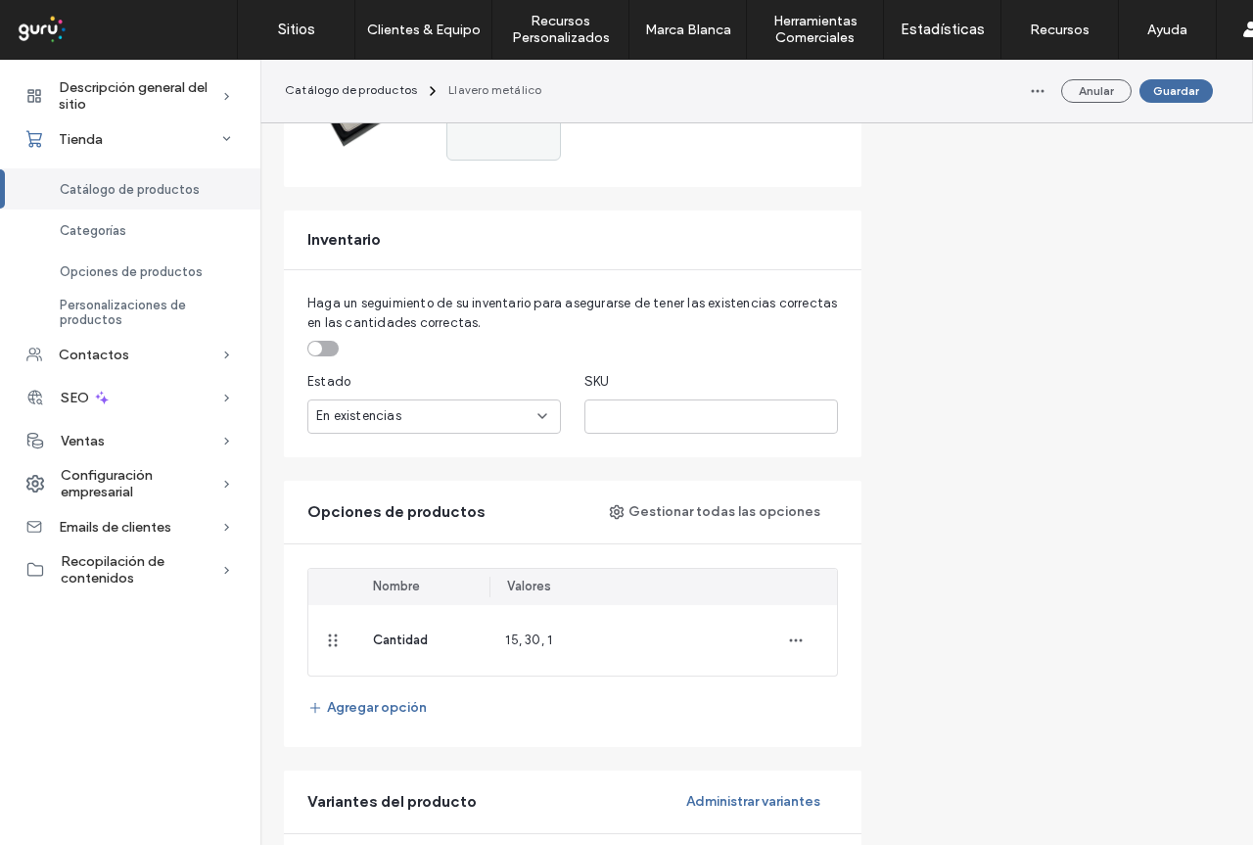
scroll to position [587, 0]
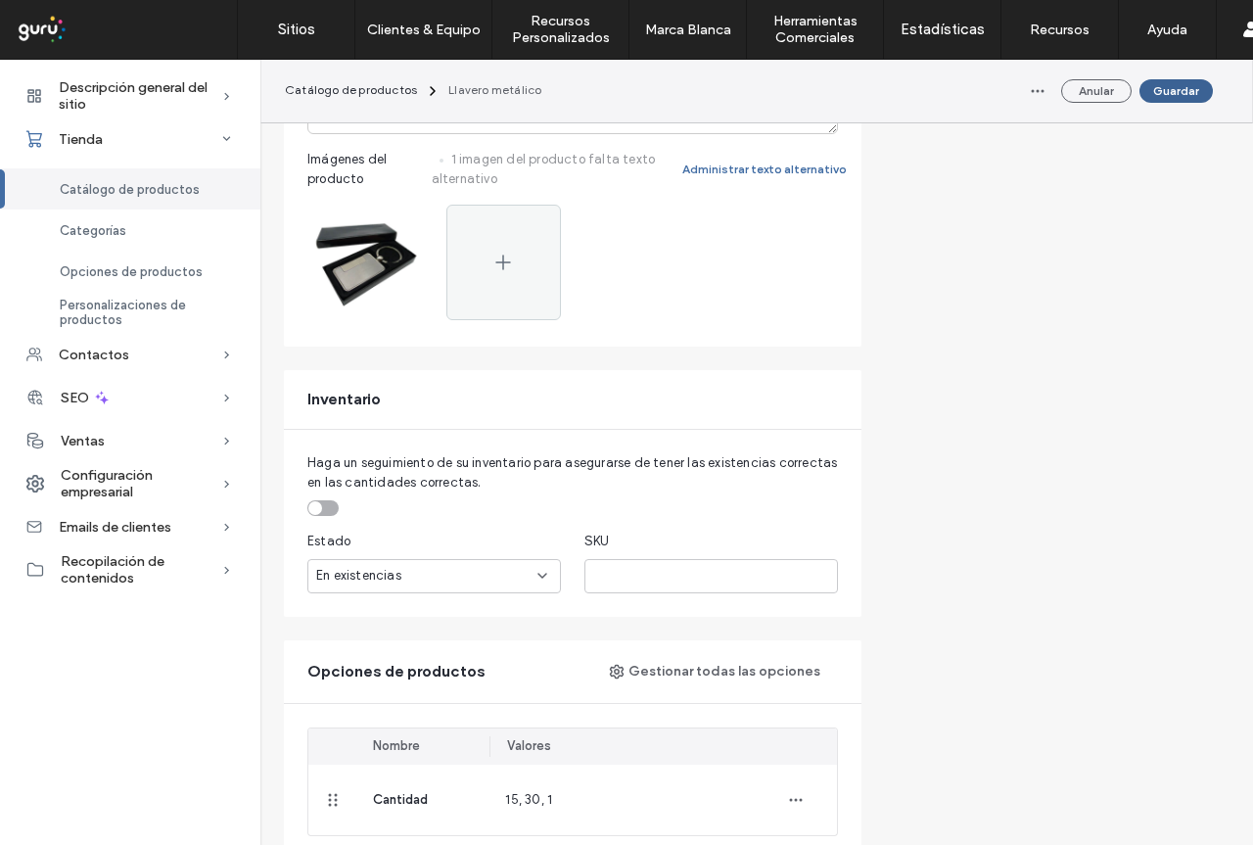
click at [1185, 96] on button "Guardar" at bounding box center [1175, 90] width 73 height 23
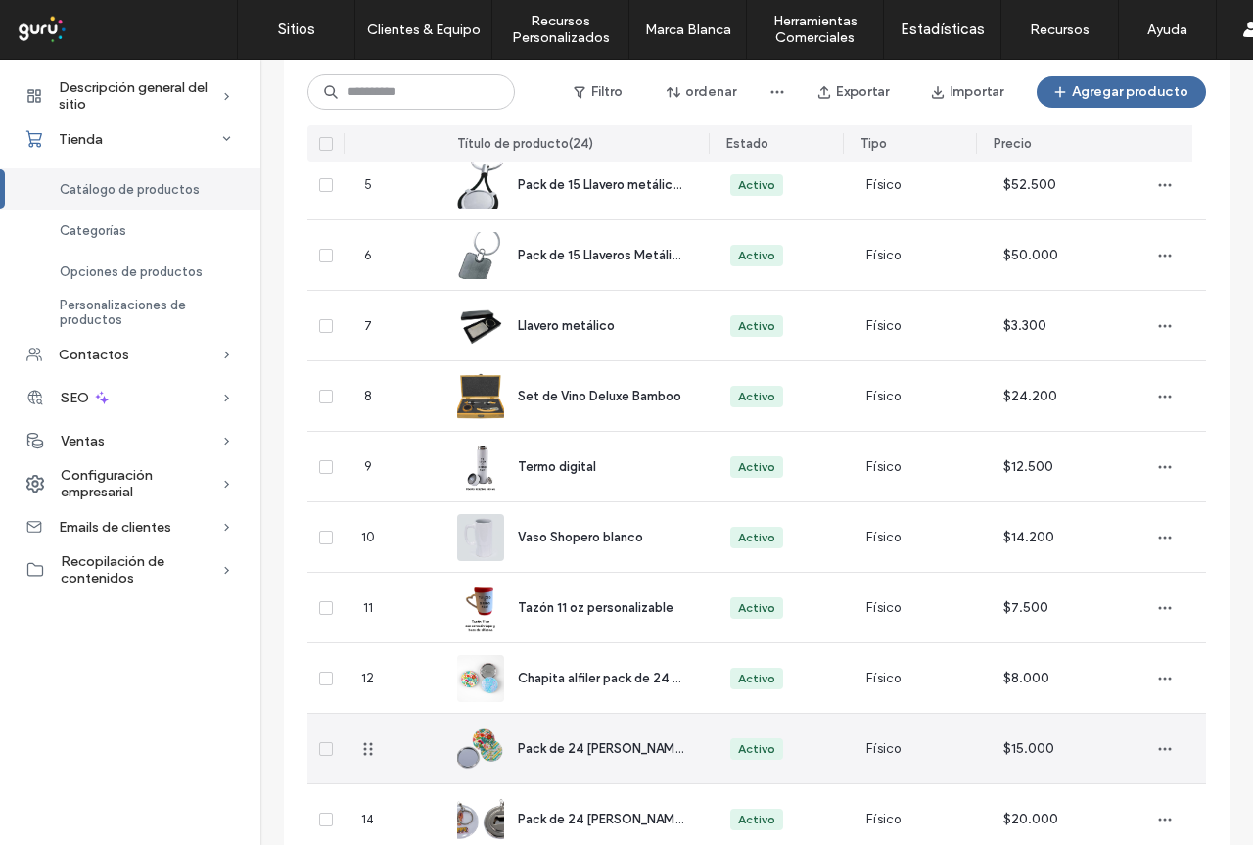
scroll to position [391, 0]
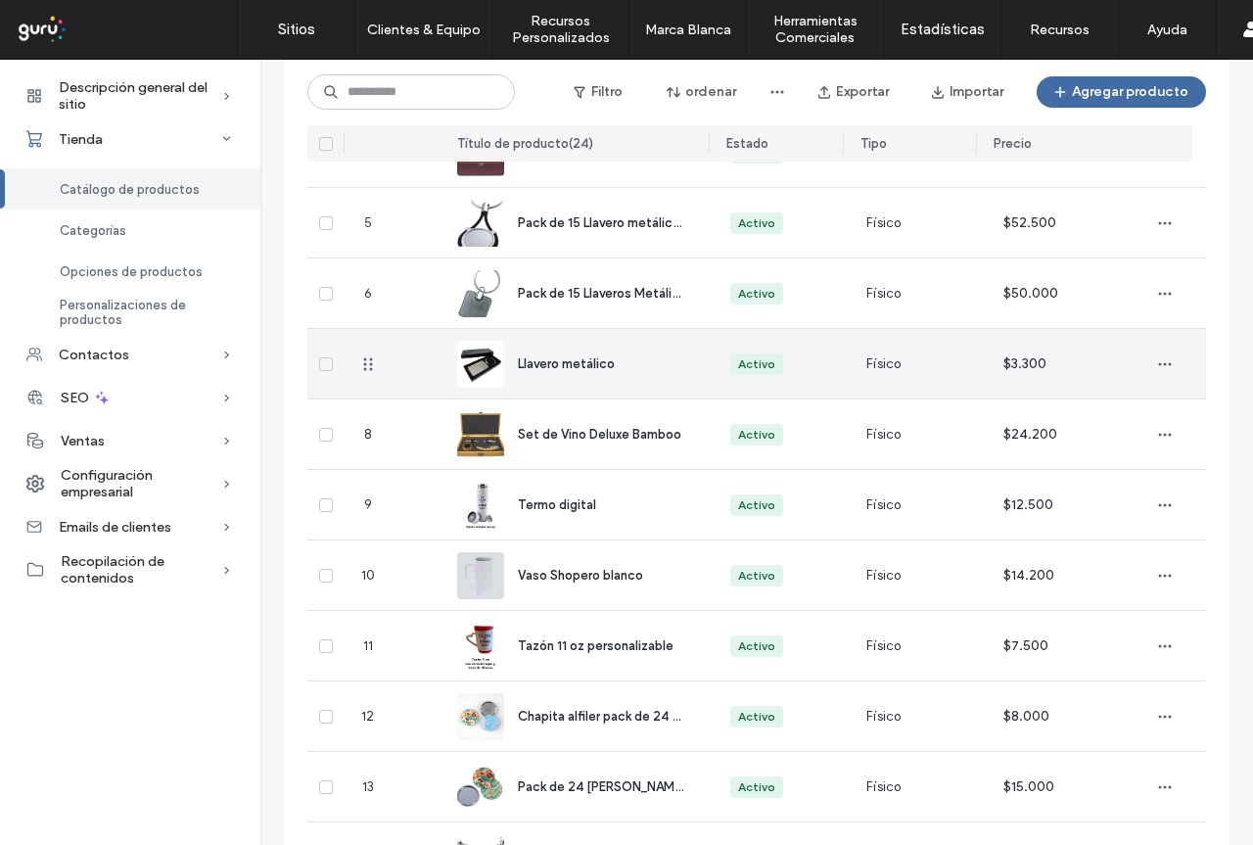
click at [578, 371] on div "Llavero metálico" at bounding box center [600, 364] width 165 height 20
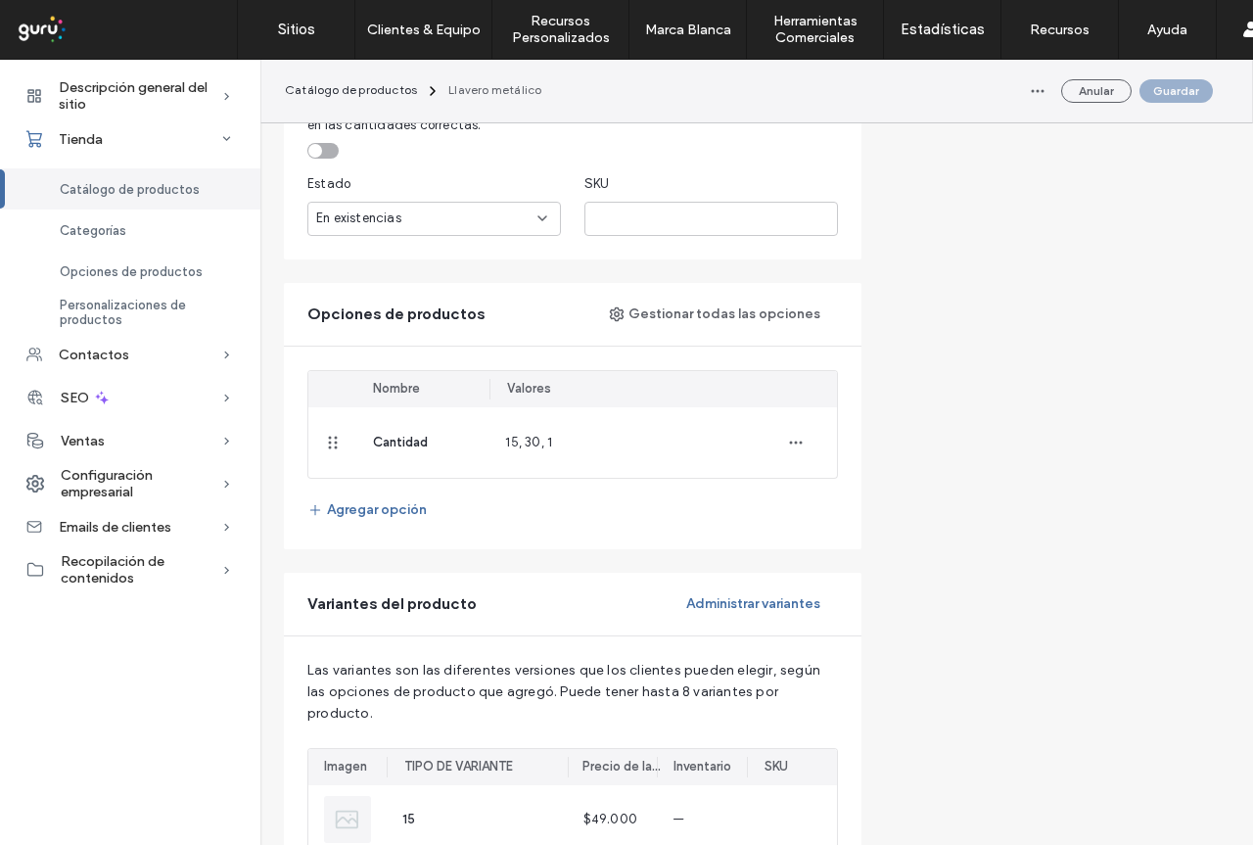
scroll to position [979, 0]
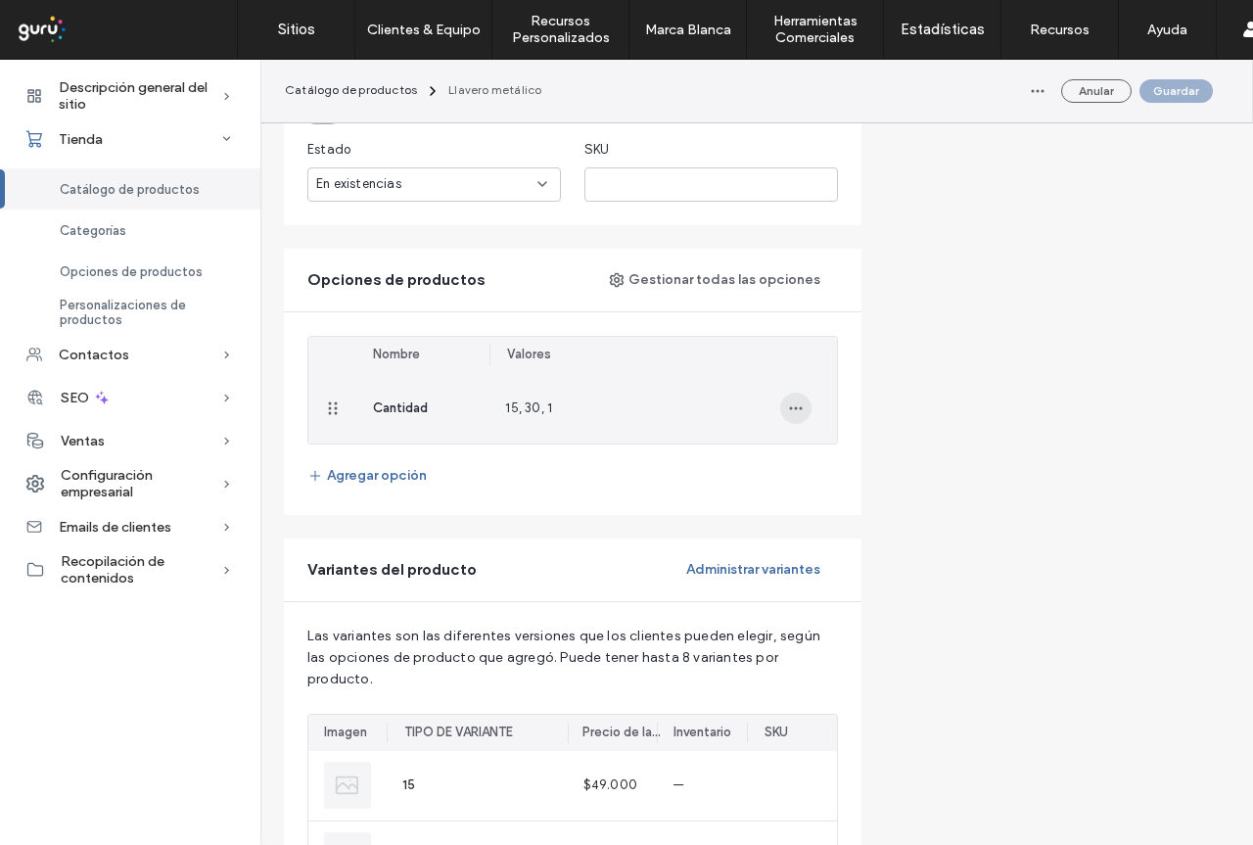
click at [791, 409] on use "button" at bounding box center [796, 407] width 13 height 3
click at [830, 447] on div "Actualizar valores" at bounding box center [869, 458] width 176 height 37
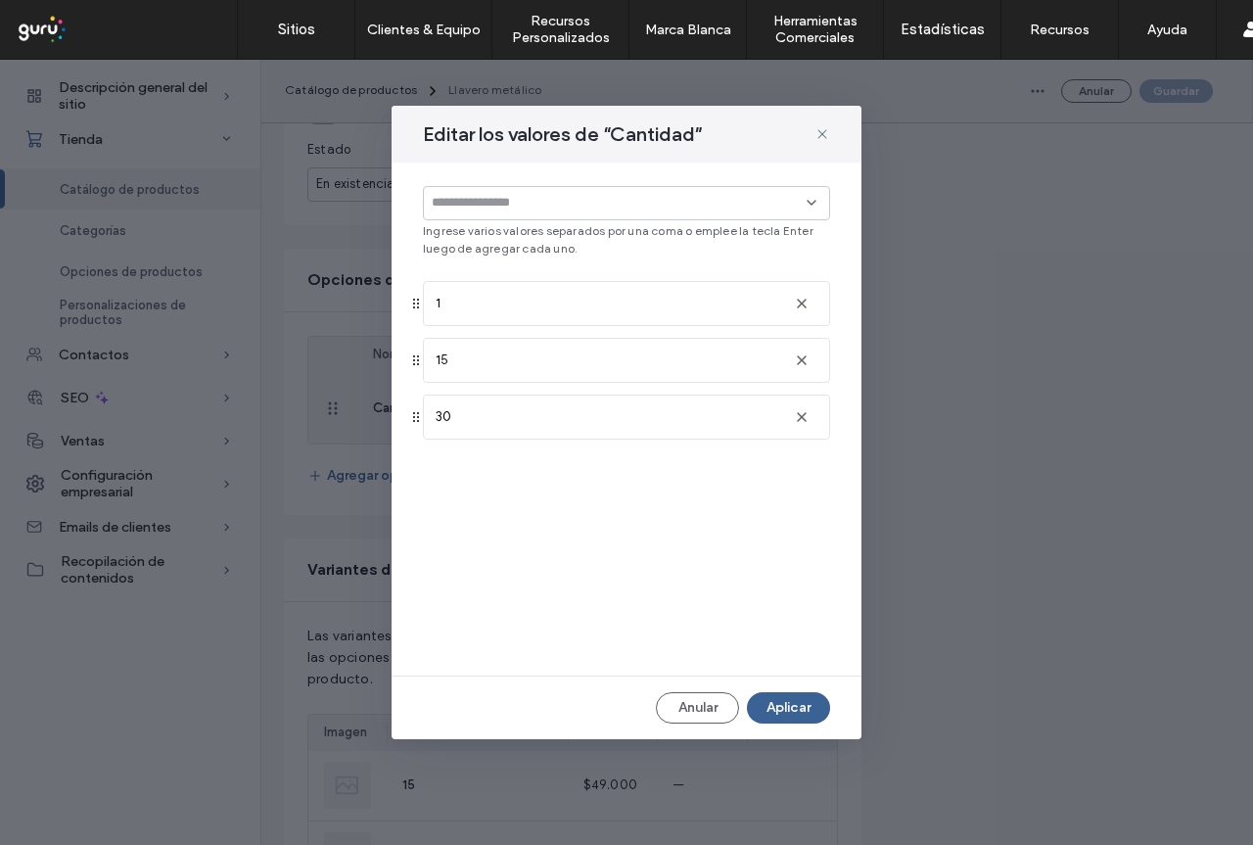
click at [792, 714] on button "Aplicar" at bounding box center [788, 707] width 83 height 31
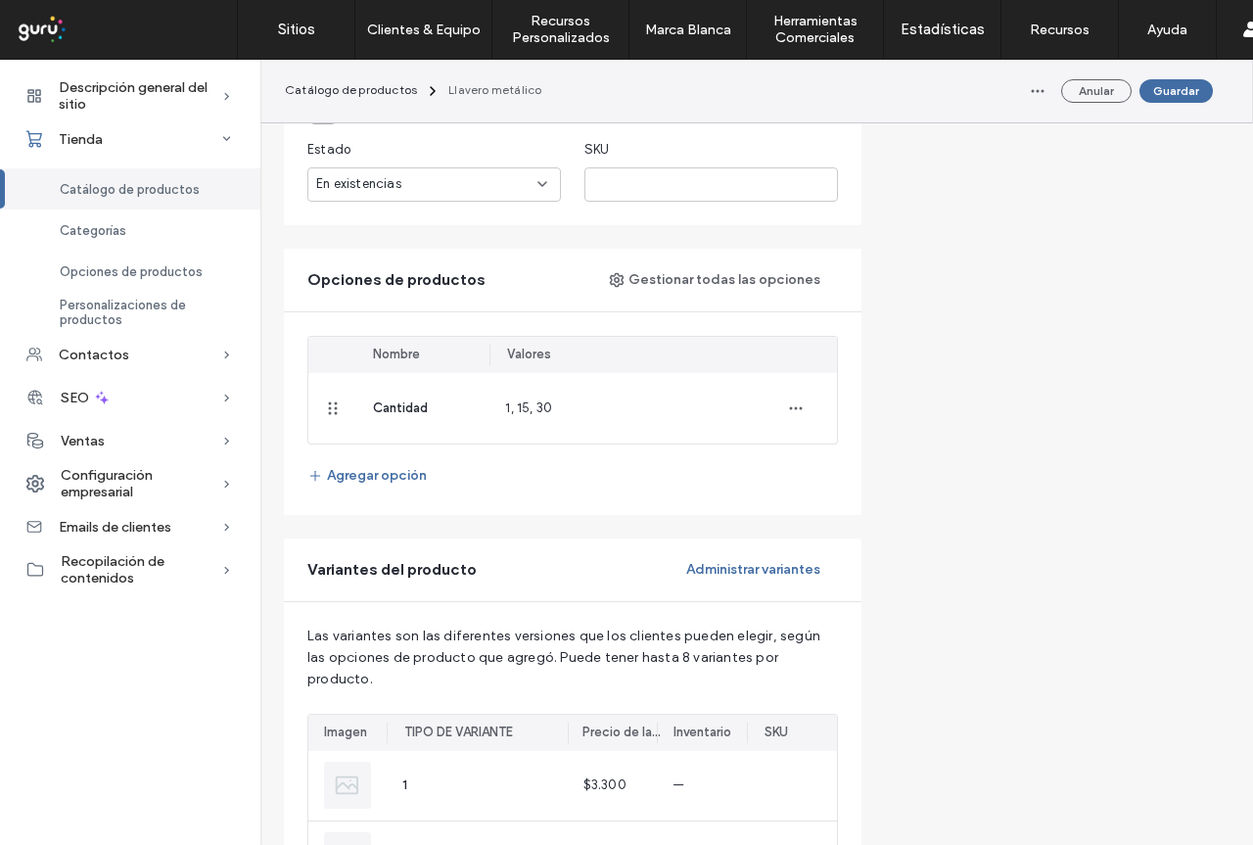
click at [1181, 92] on button "Guardar" at bounding box center [1175, 90] width 73 height 23
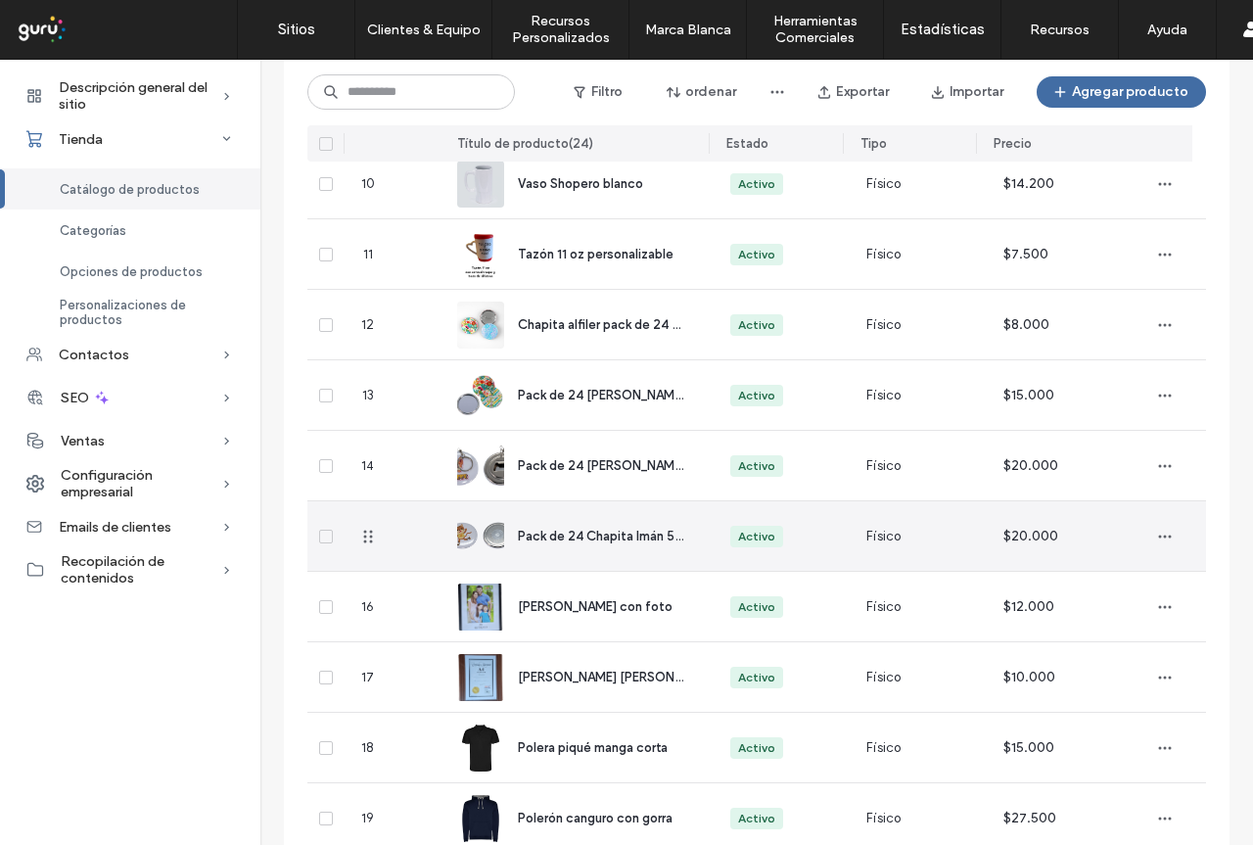
scroll to position [489, 0]
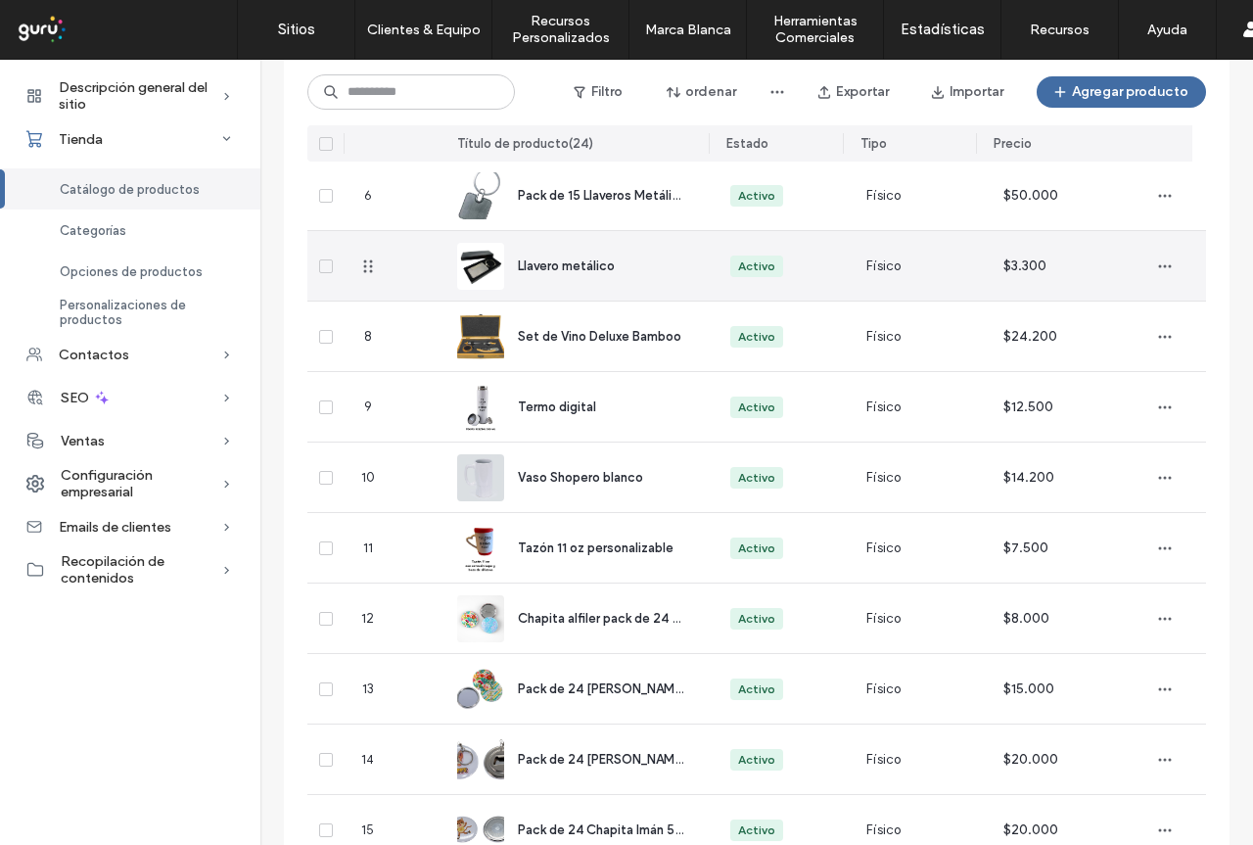
click at [533, 260] on span "Llavero metálico" at bounding box center [566, 265] width 97 height 15
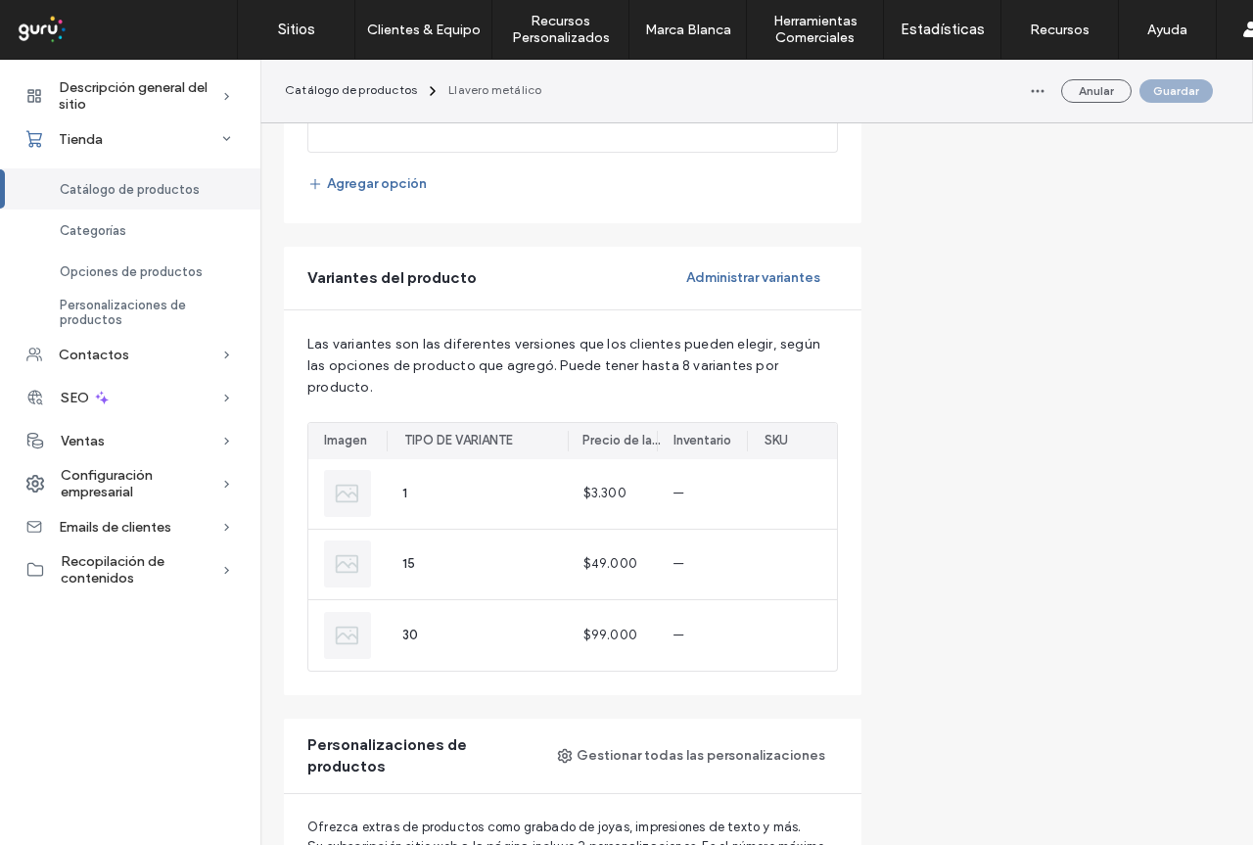
scroll to position [1272, 0]
click at [784, 264] on button "Administrar variantes" at bounding box center [752, 275] width 169 height 31
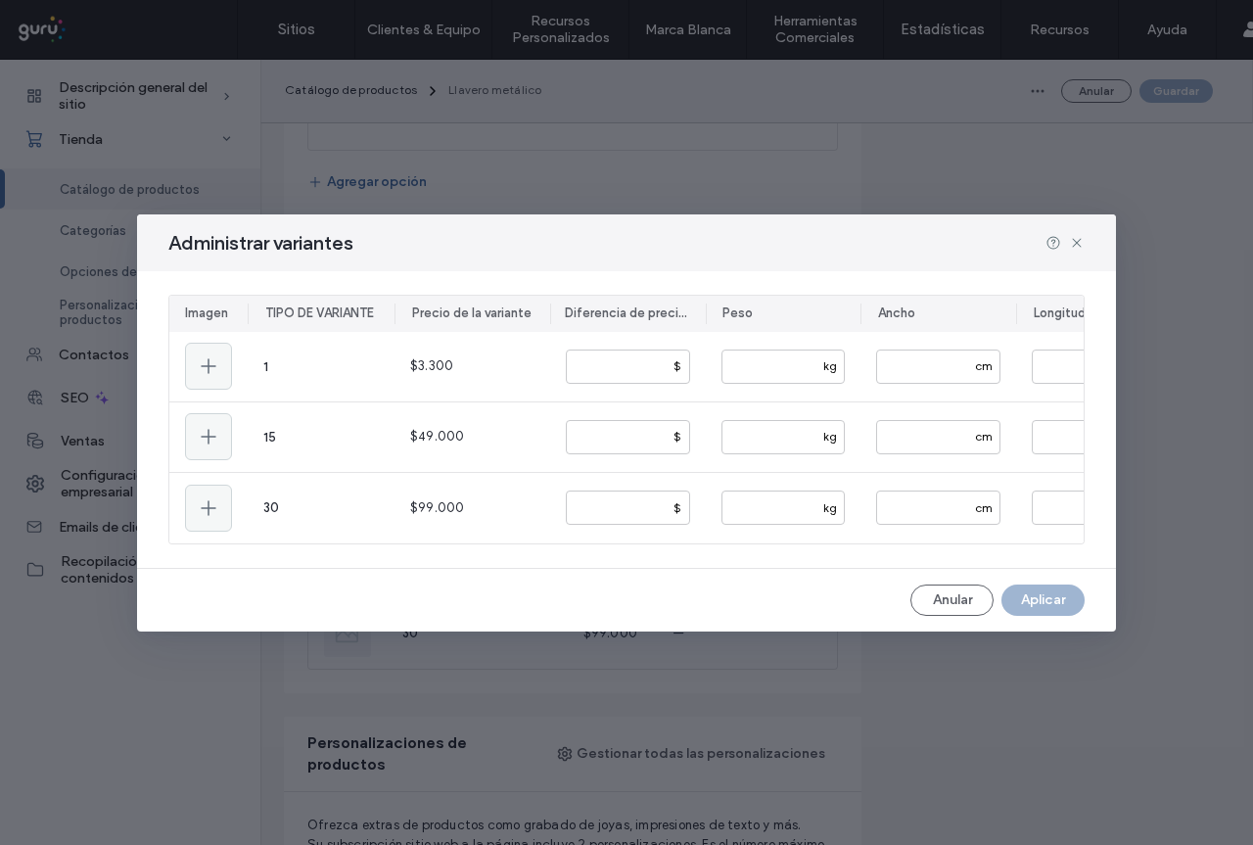
scroll to position [0, 622]
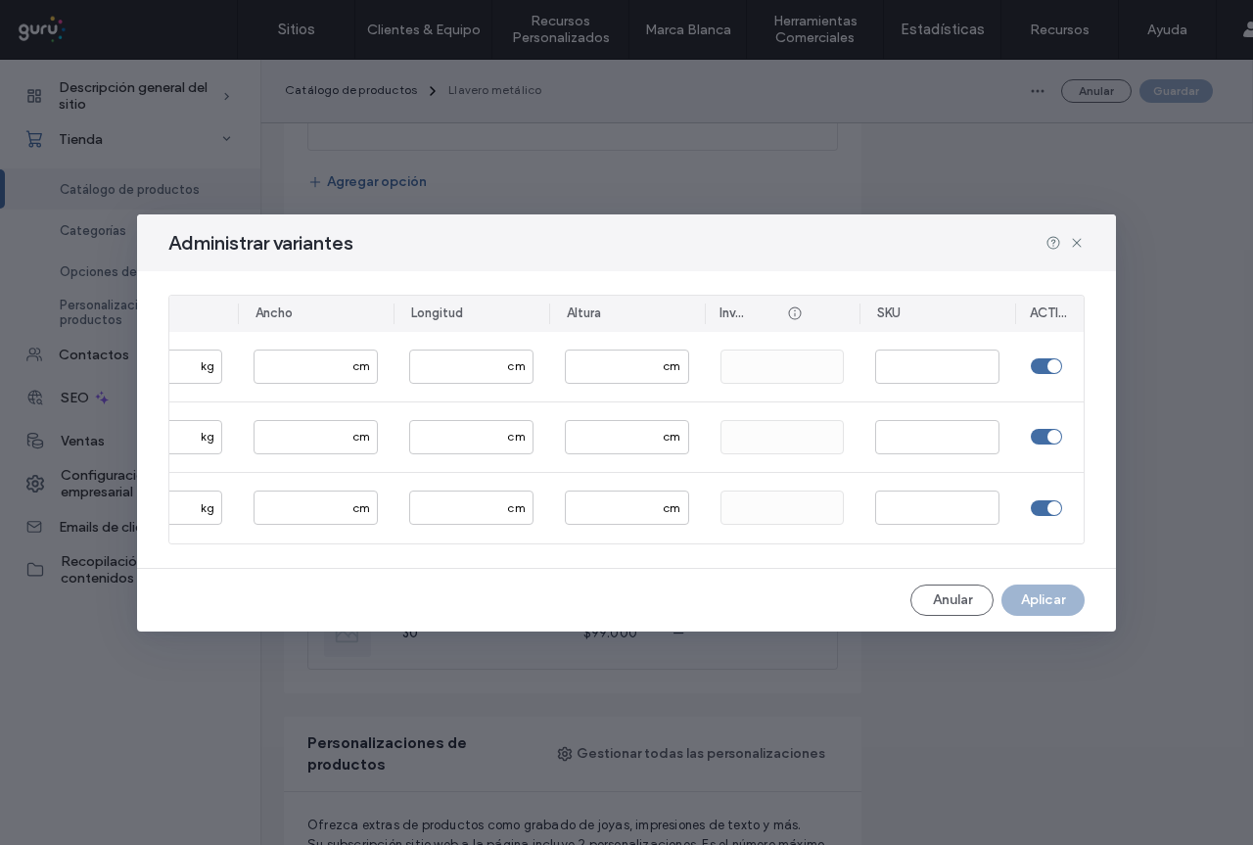
drag, startPoint x: 1076, startPoint y: 243, endPoint x: 1105, endPoint y: 426, distance: 185.4
click at [1075, 243] on icon at bounding box center [1077, 243] width 16 height 16
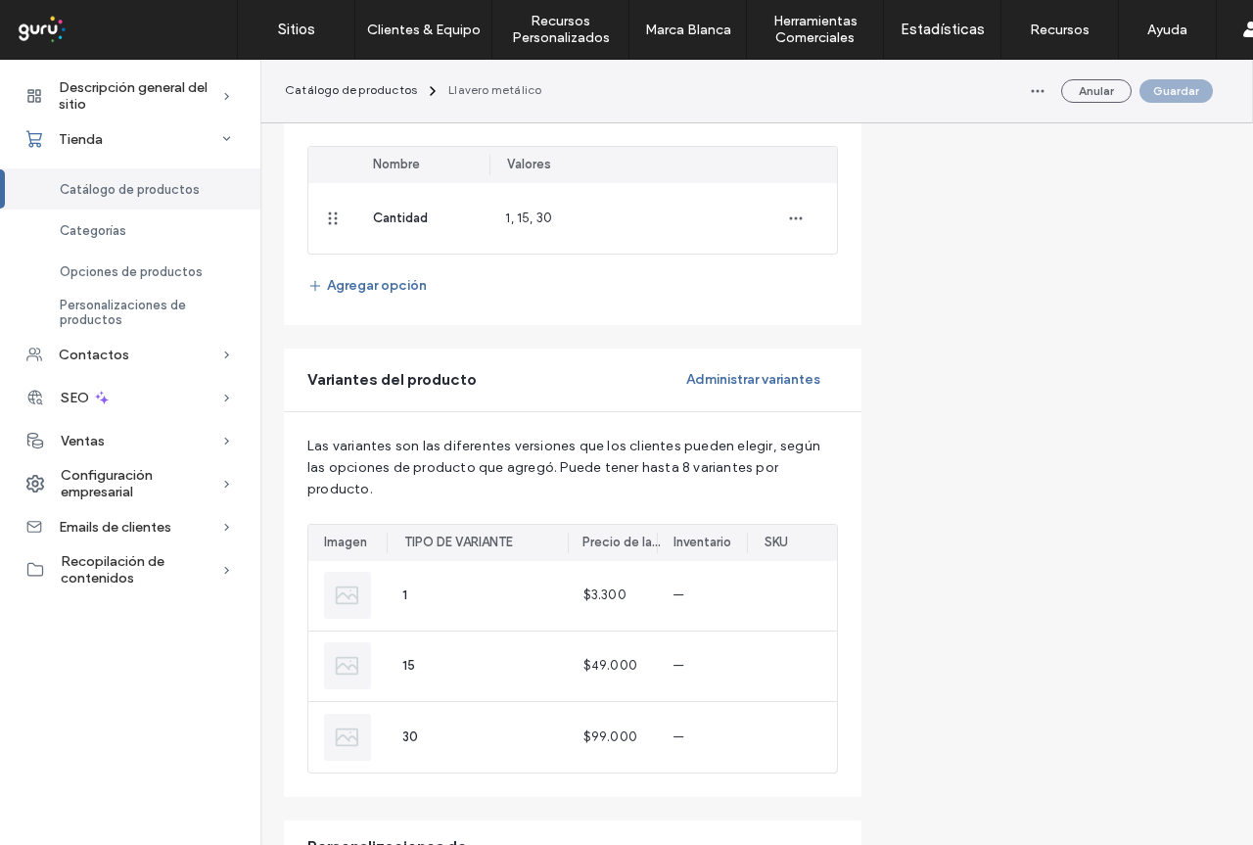
scroll to position [1174, 0]
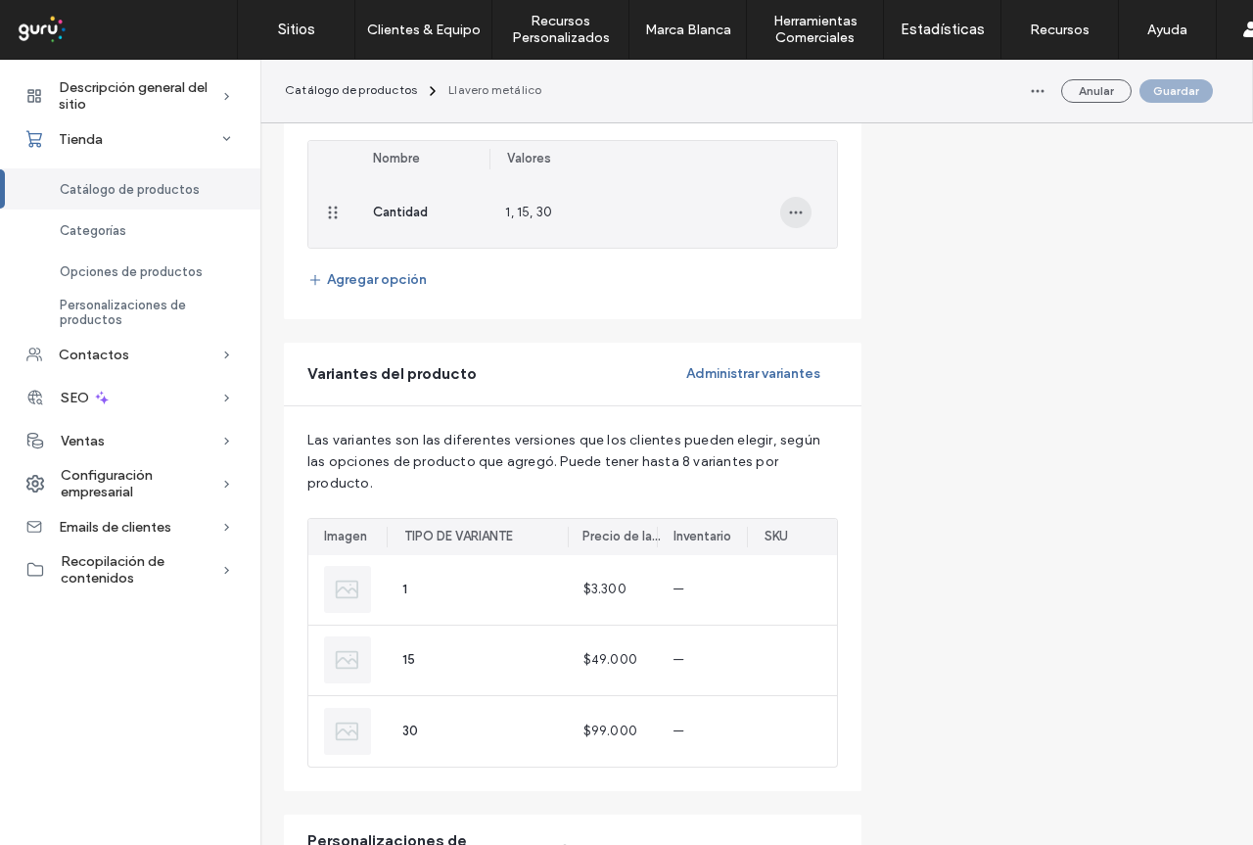
click at [796, 215] on icon "button" at bounding box center [796, 213] width 16 height 16
click at [870, 257] on span "Actualizar valores" at bounding box center [874, 263] width 108 height 20
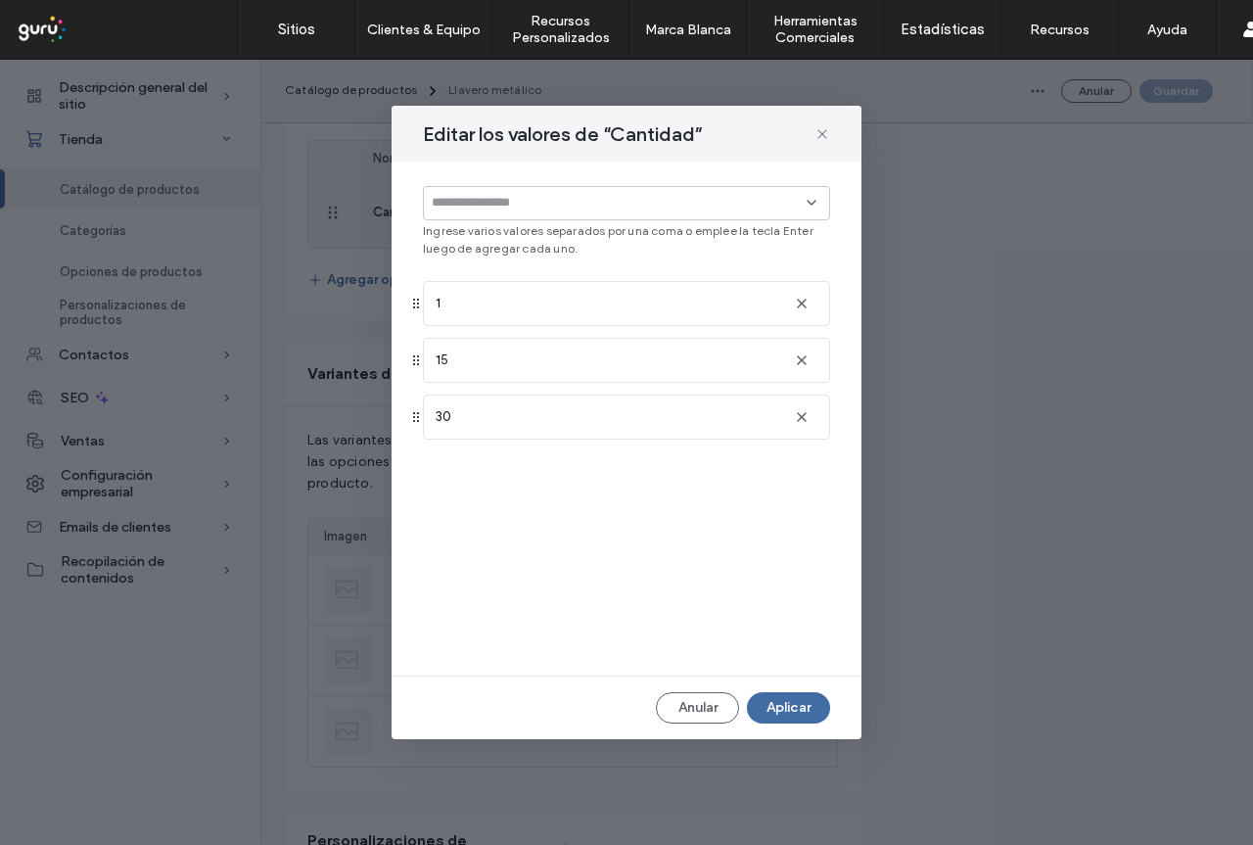
click at [467, 199] on input at bounding box center [619, 203] width 375 height 16
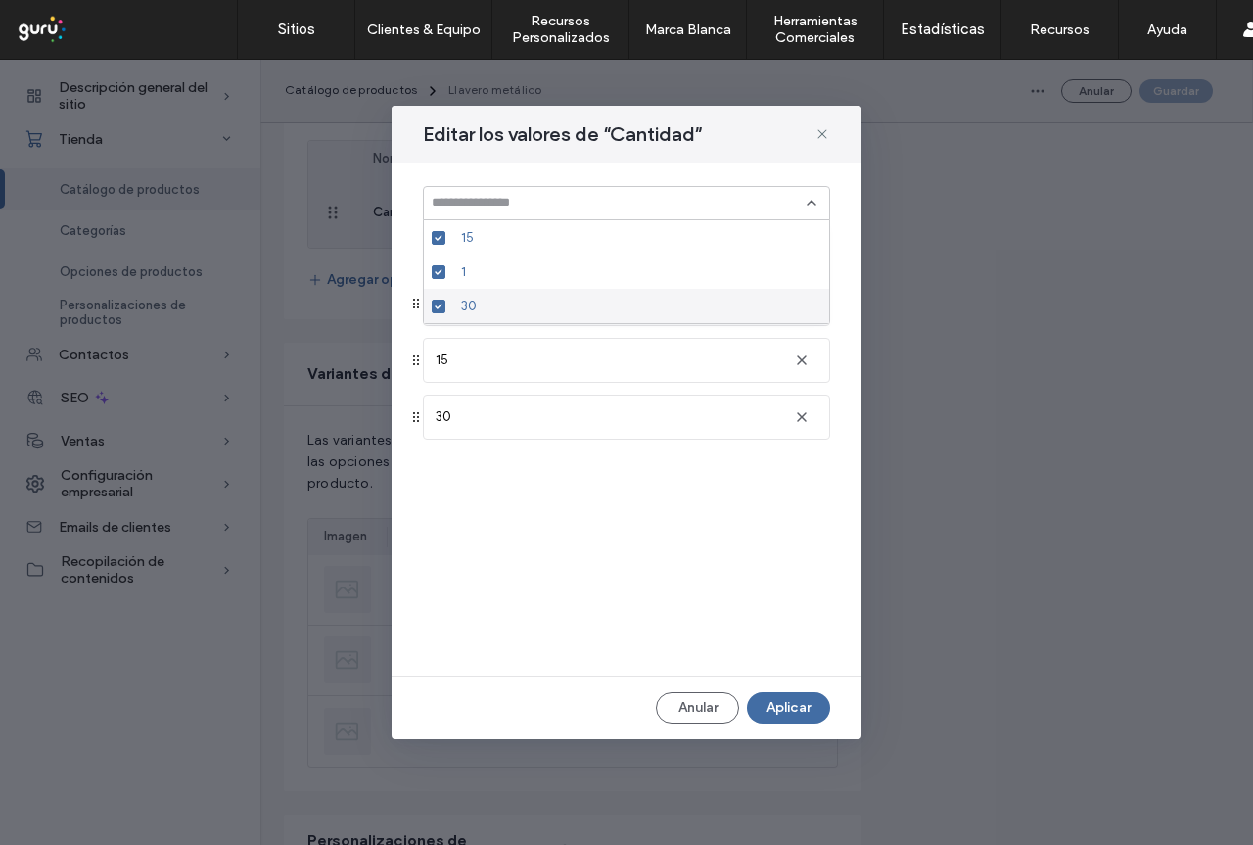
click at [715, 522] on div "Ingrese varios valores separados por una coma o emplee la tecla Enter luego de …" at bounding box center [626, 418] width 470 height 513
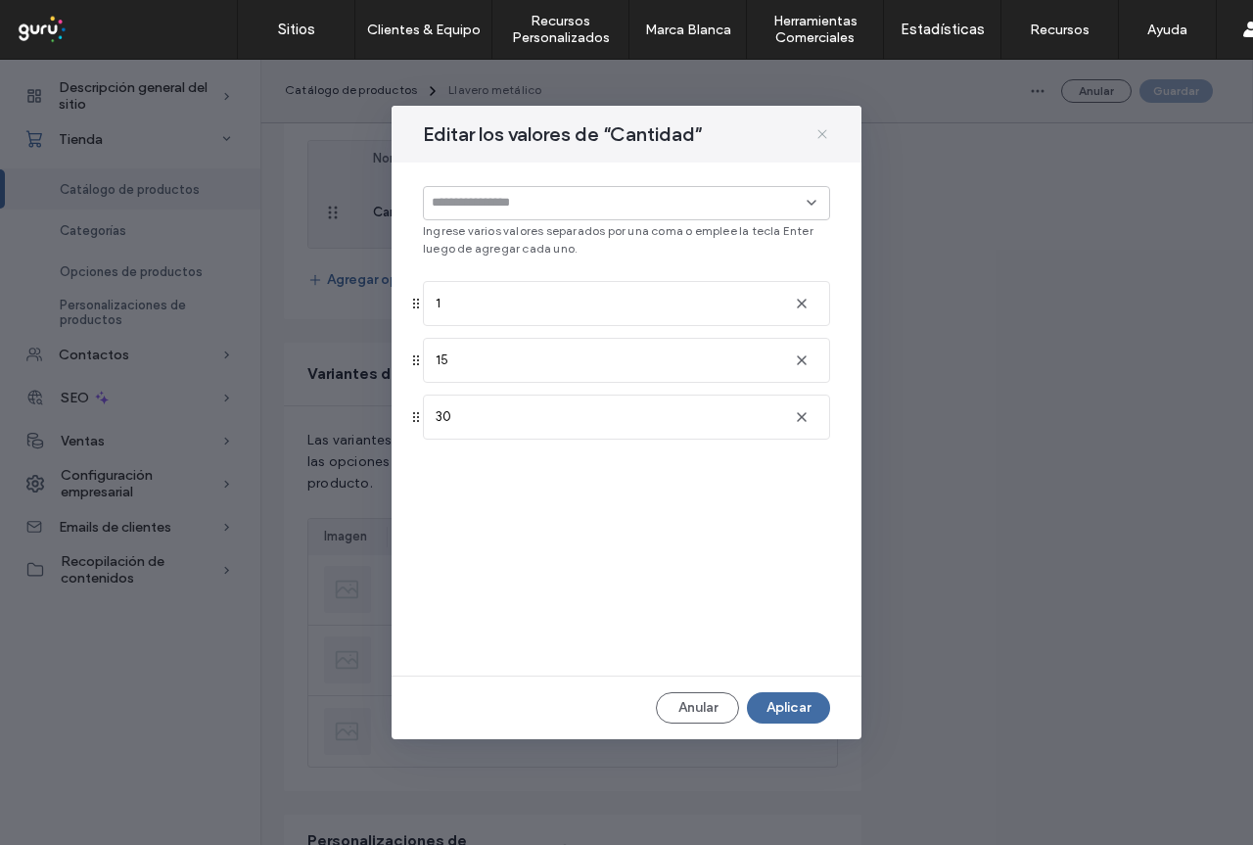
click at [822, 131] on icon at bounding box center [822, 134] width 16 height 16
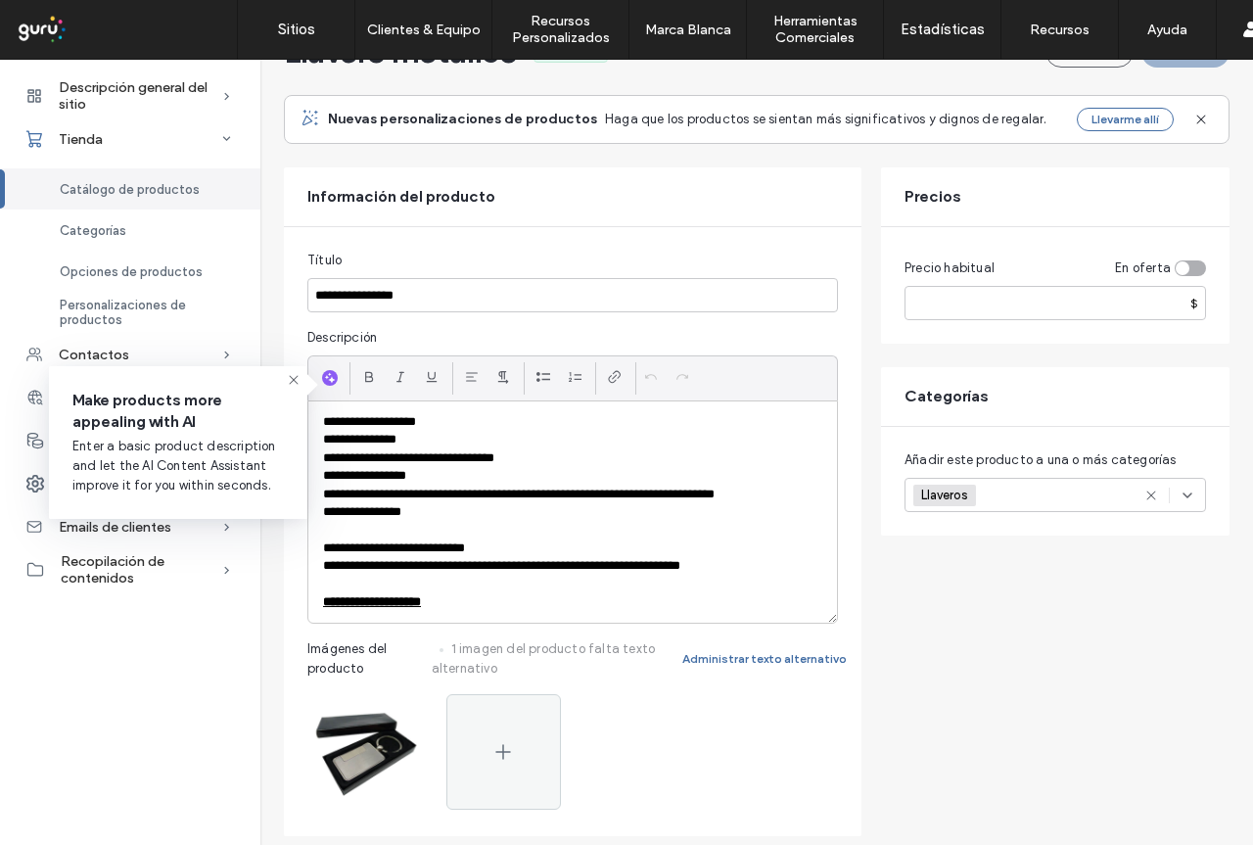
scroll to position [0, 0]
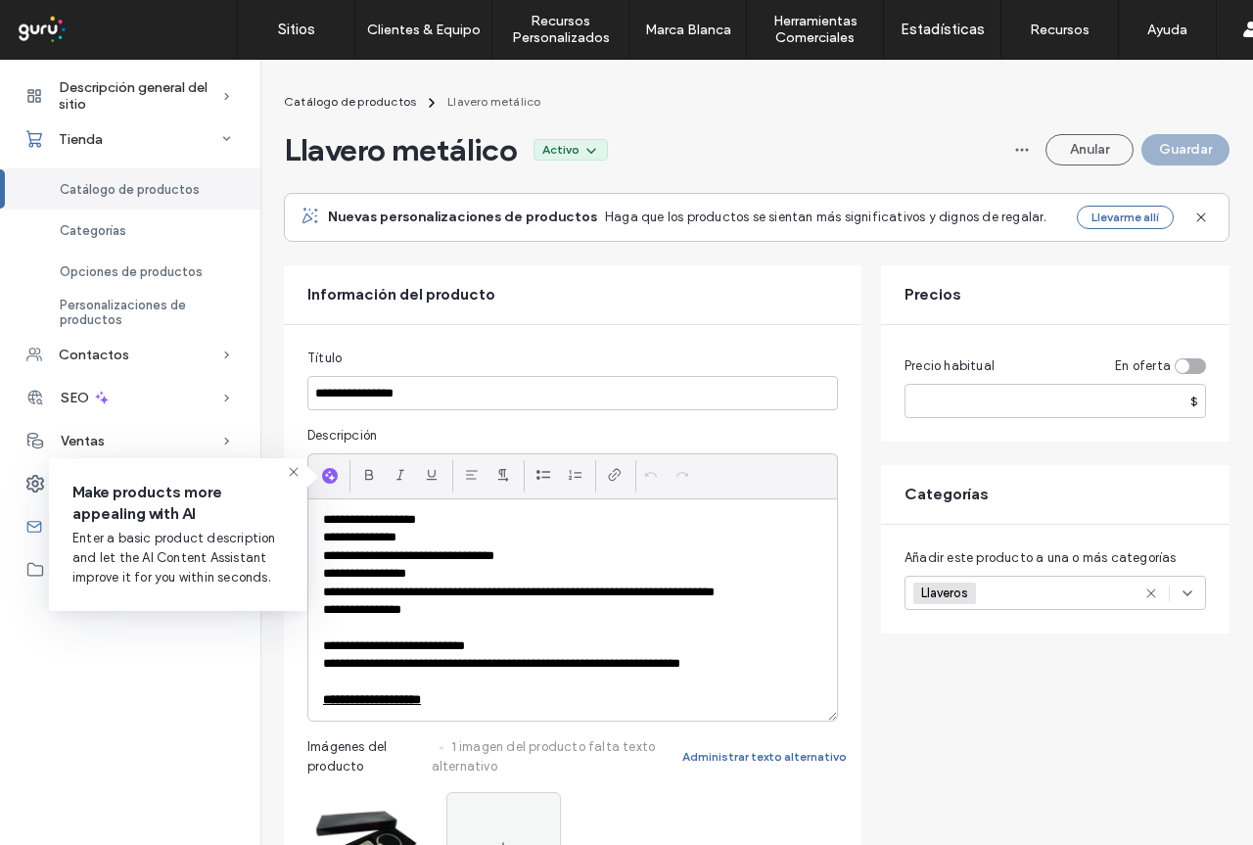
drag, startPoint x: 290, startPoint y: 472, endPoint x: 217, endPoint y: 507, distance: 80.5
click at [289, 473] on icon at bounding box center [294, 472] width 16 height 16
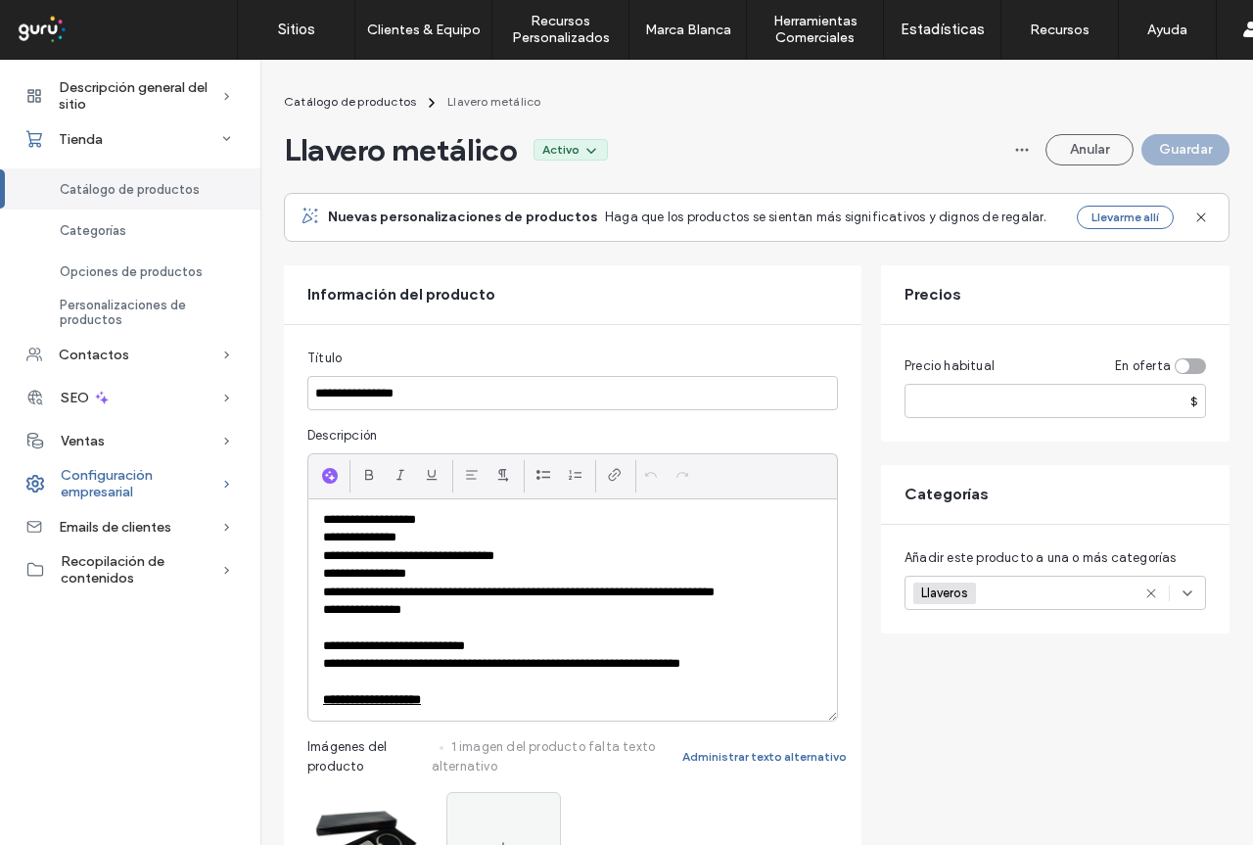
click at [197, 484] on span "Configuración empresarial" at bounding box center [141, 483] width 161 height 33
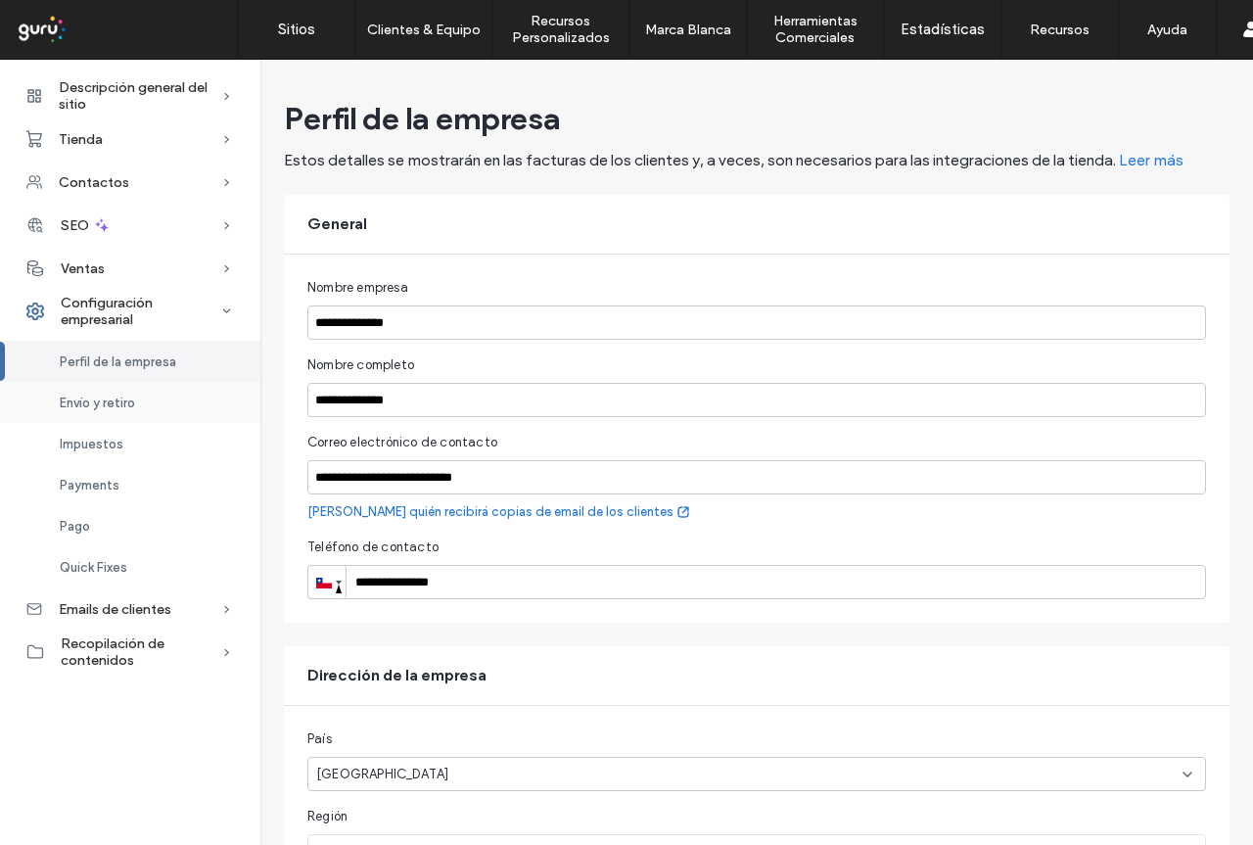
click at [119, 400] on span "Envío y retiro" at bounding box center [97, 402] width 75 height 15
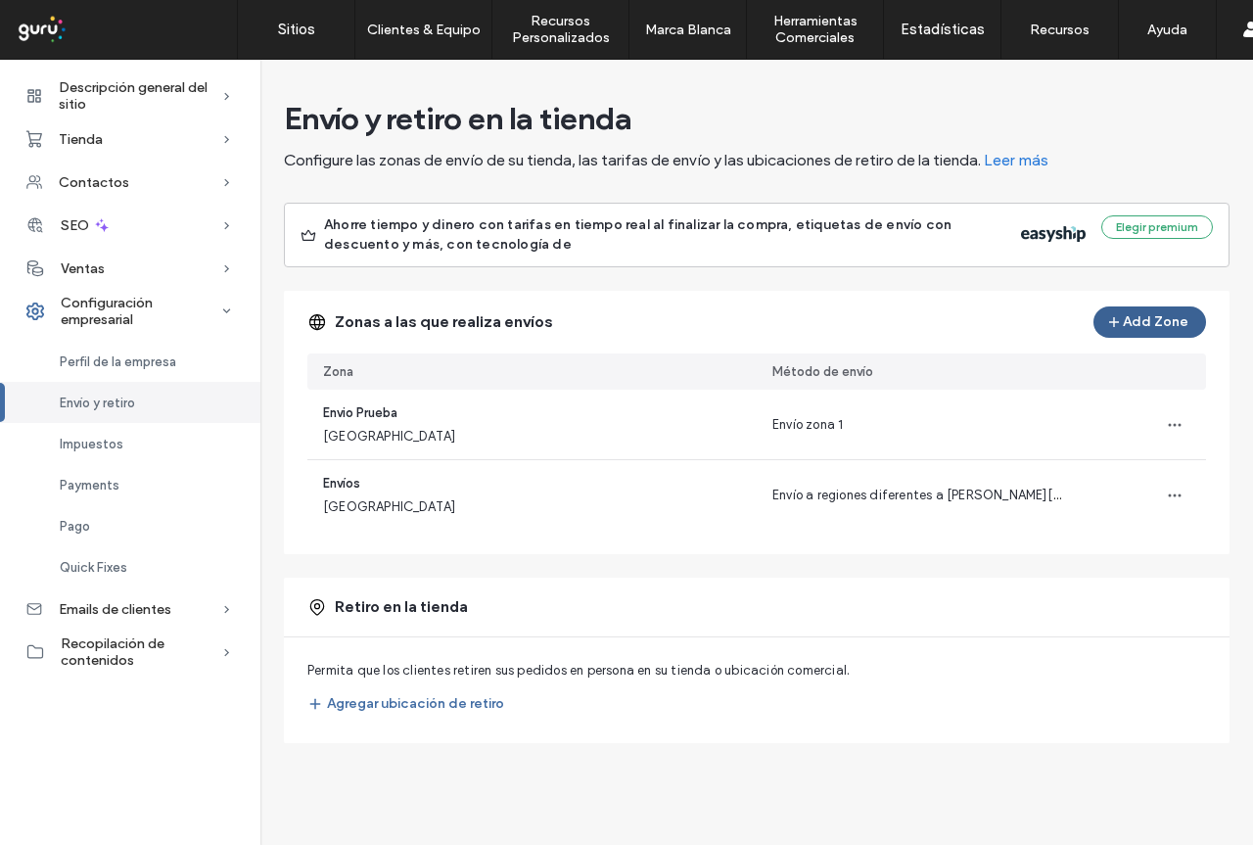
click at [1149, 309] on button "Add Zone" at bounding box center [1149, 321] width 113 height 31
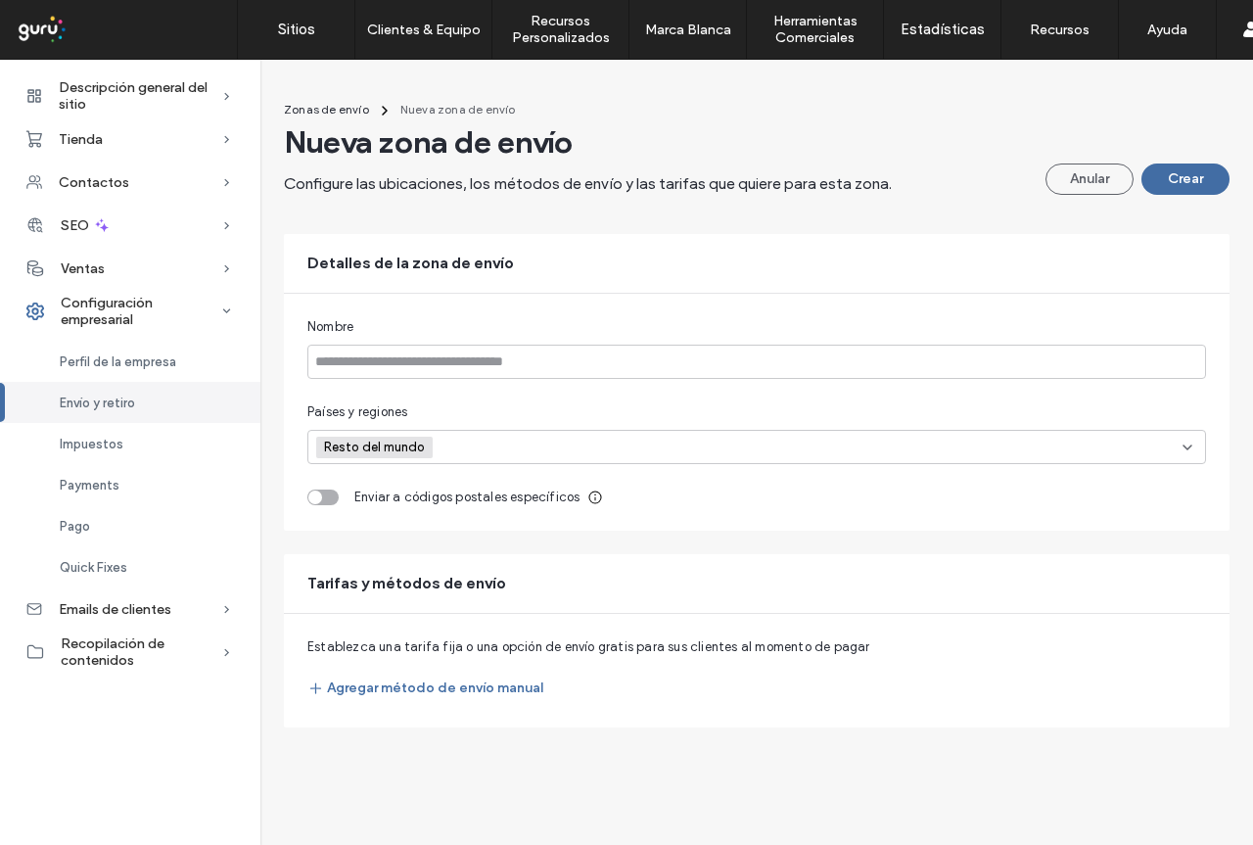
click at [454, 447] on input at bounding box center [509, 447] width 135 height 29
type input "****"
click at [321, 523] on span at bounding box center [323, 518] width 14 height 14
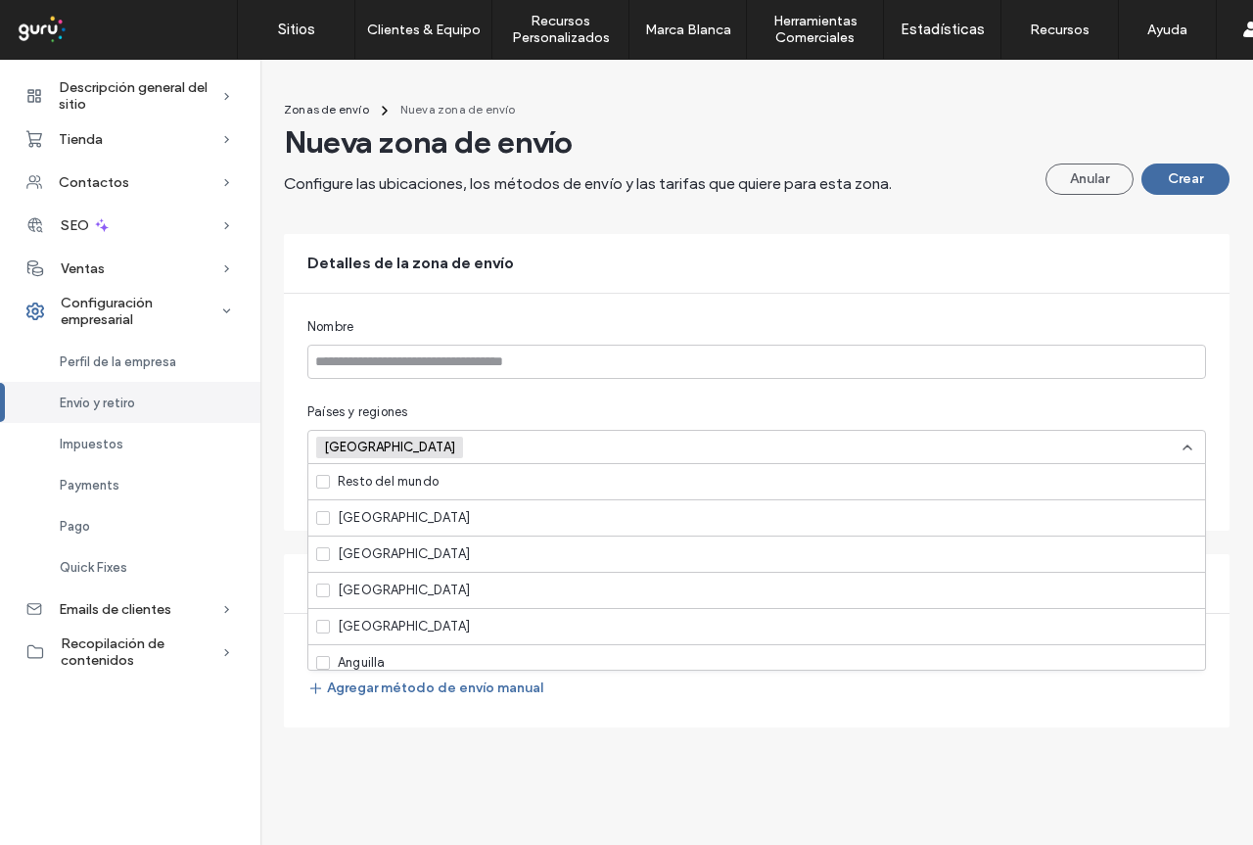
scroll to position [3210, 0]
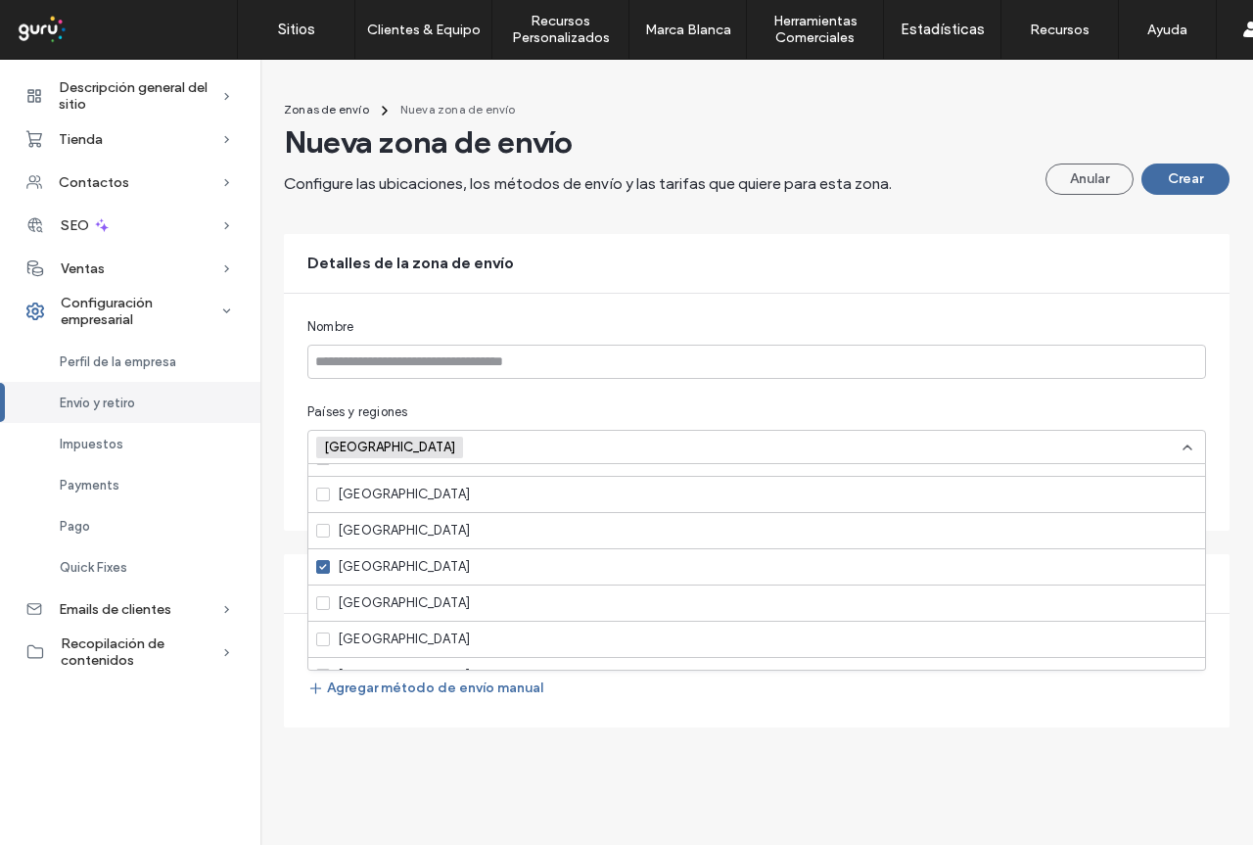
click at [468, 409] on div "Países y regiones" at bounding box center [756, 412] width 898 height 20
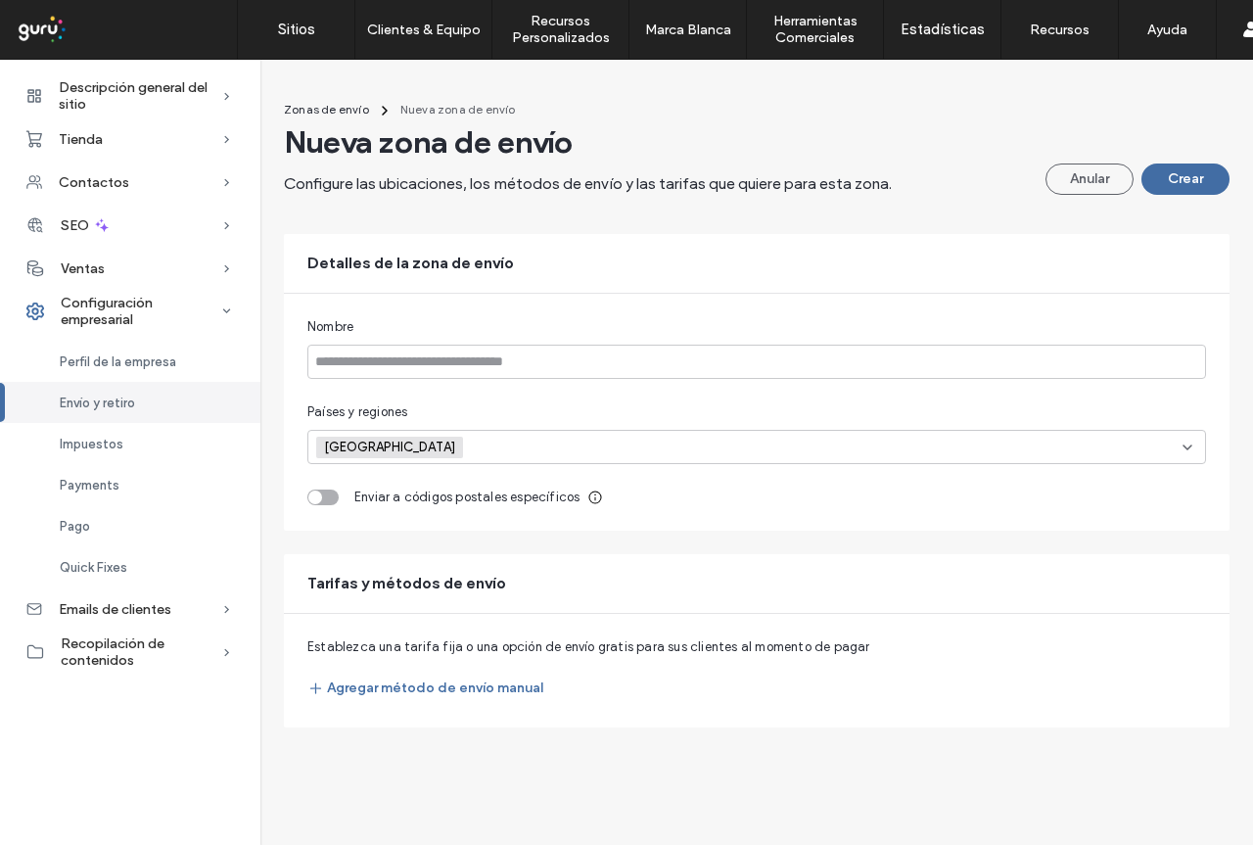
click at [327, 496] on div "toggle" at bounding box center [322, 497] width 31 height 16
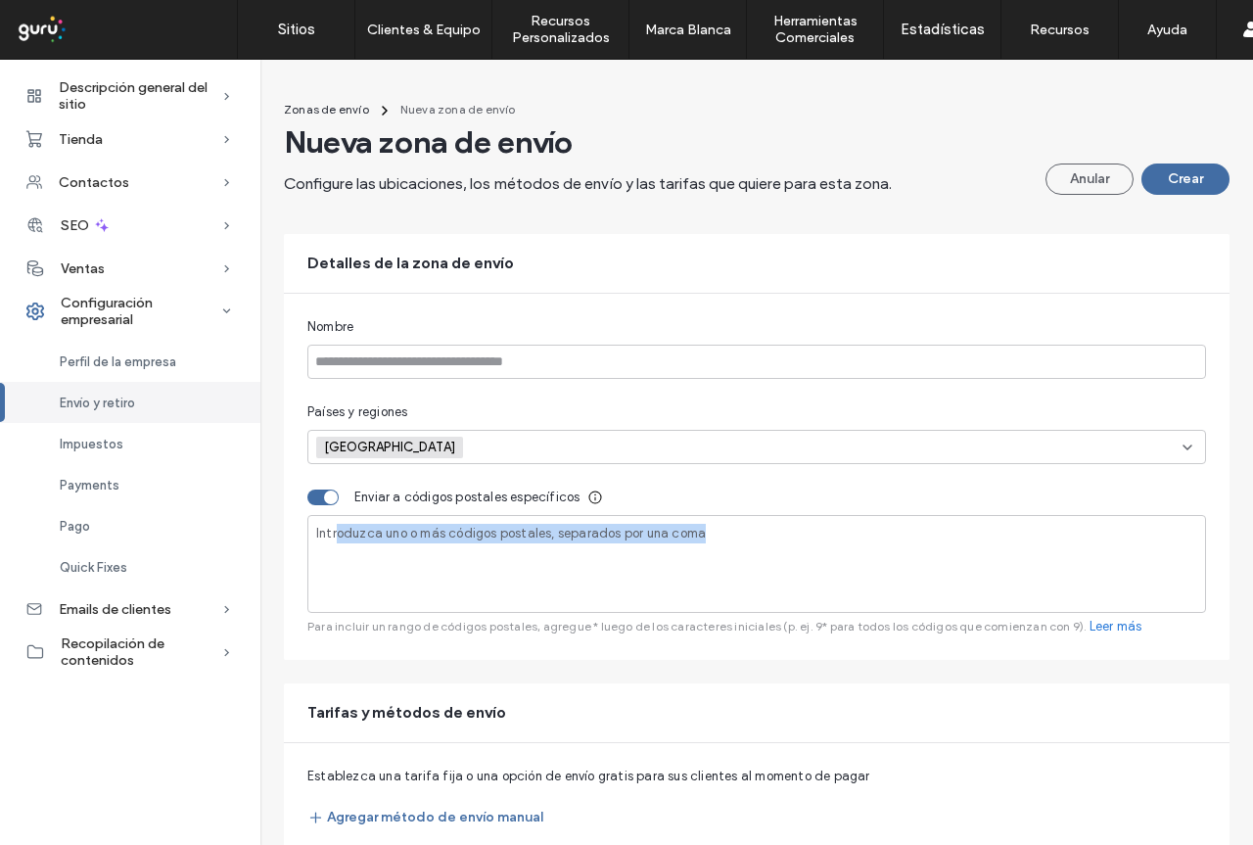
drag, startPoint x: 334, startPoint y: 538, endPoint x: 703, endPoint y: 572, distance: 370.5
click at [703, 572] on div "Introduzca uno o más códigos postales, separados por una coma" at bounding box center [756, 564] width 898 height 98
click at [742, 566] on div "Introduzca uno o más códigos postales, separados por una coma" at bounding box center [756, 564] width 898 height 98
click at [319, 504] on div "toggle" at bounding box center [322, 497] width 31 height 16
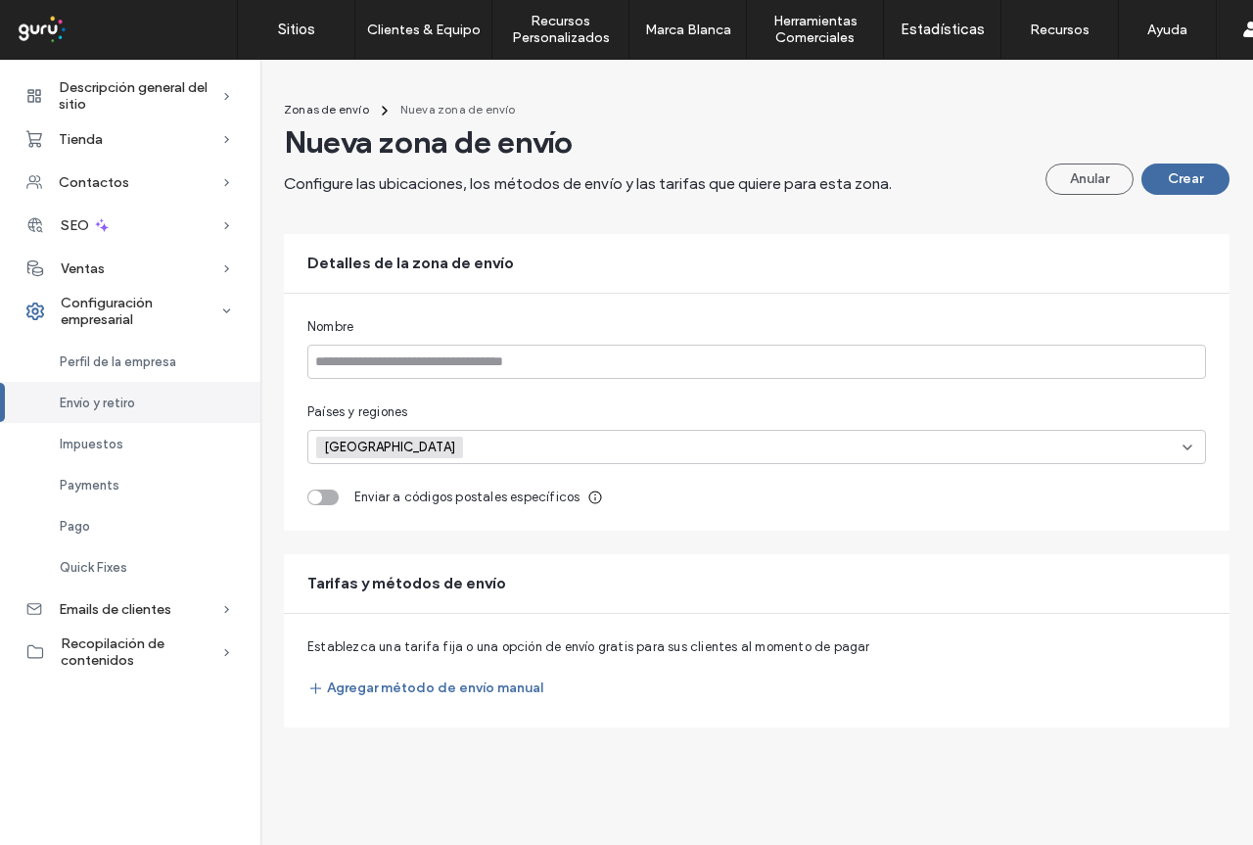
click at [473, 450] on input at bounding box center [540, 447] width 135 height 29
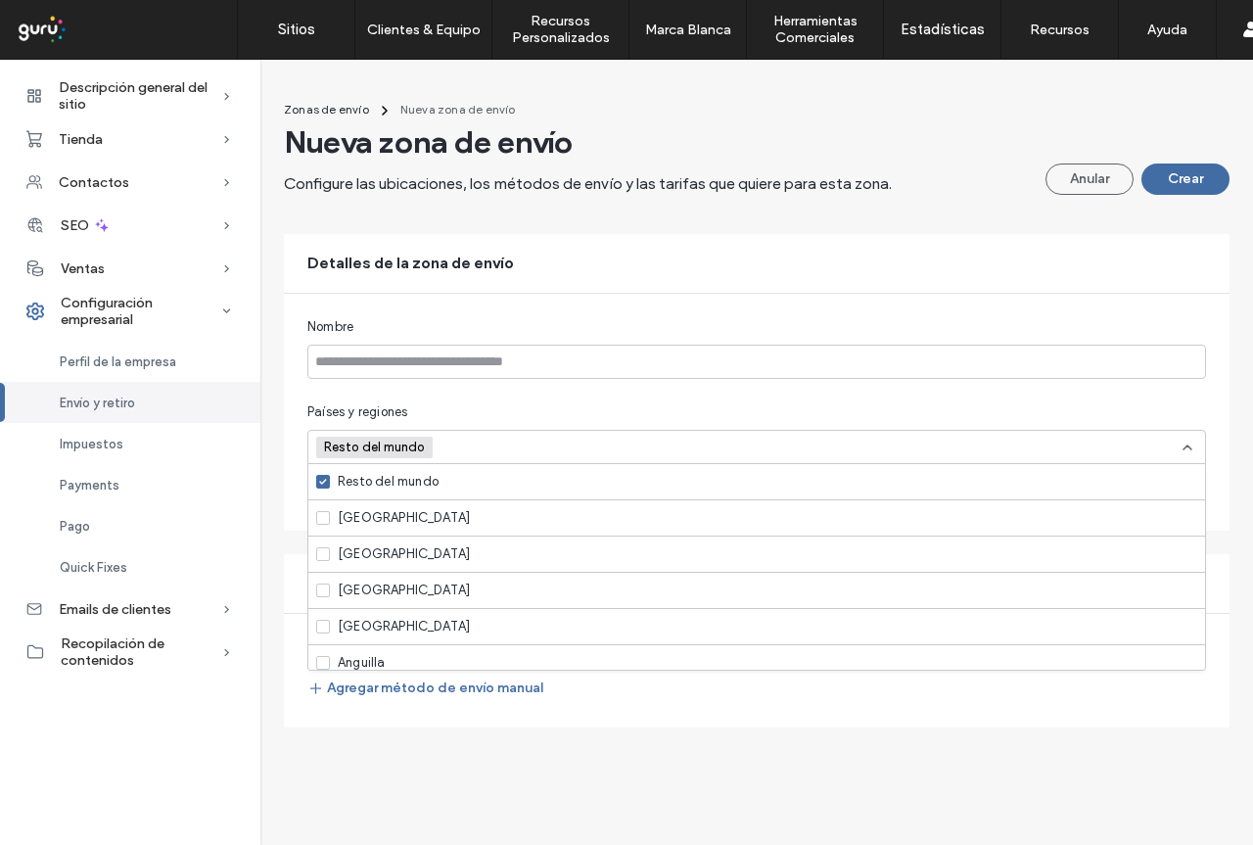
click at [762, 304] on div "Nombre Países y regiones Resto del mundo Enviar a códigos postales específicos" at bounding box center [756, 412] width 945 height 237
